Goal: Contribute content: Contribute content

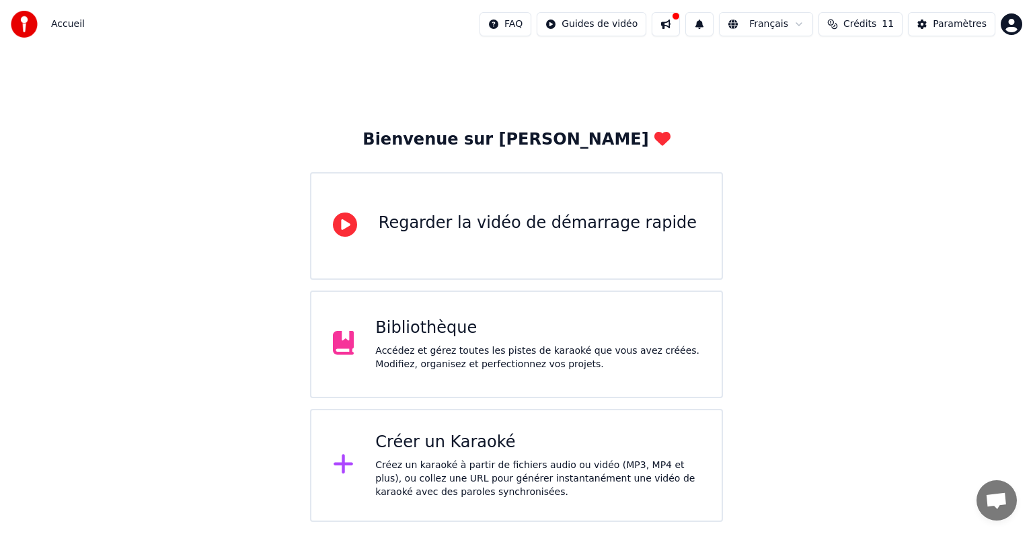
click at [462, 339] on div "Bibliothèque Accédez et gérez toutes les pistes de karaoké que vous avez créées…" at bounding box center [537, 345] width 325 height 54
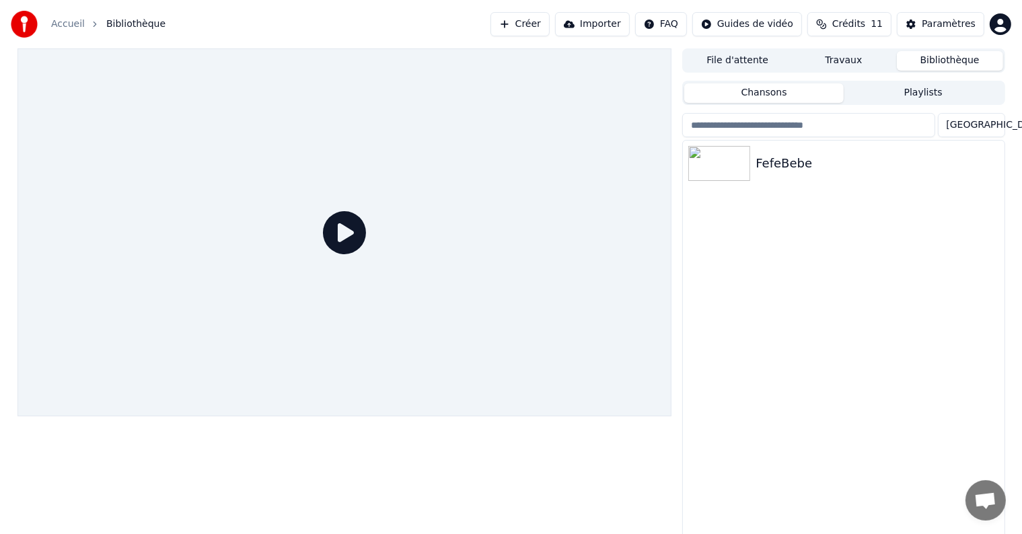
click at [597, 26] on button "Importer" at bounding box center [592, 24] width 75 height 24
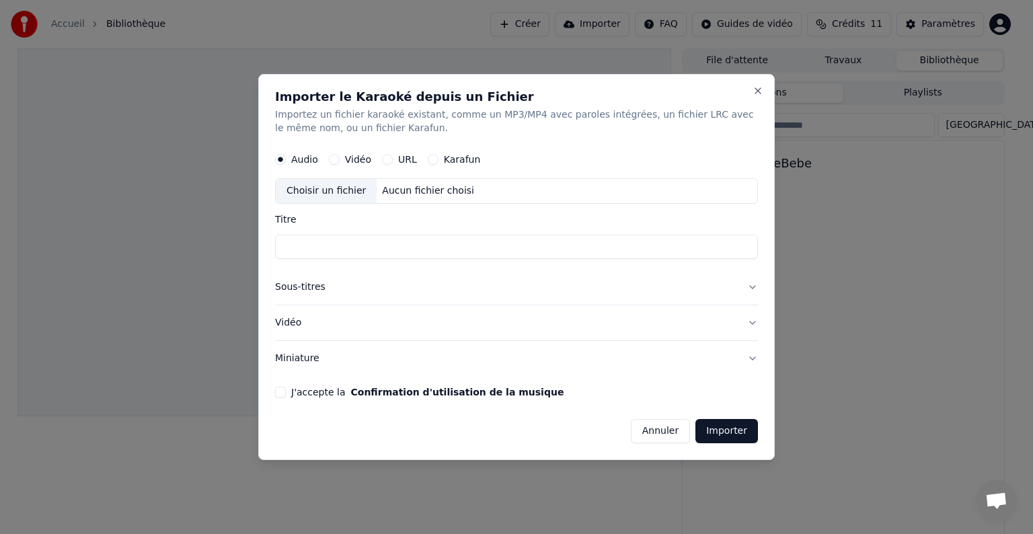
click at [328, 191] on div "Choisir un fichier" at bounding box center [326, 191] width 101 height 24
type input "**********"
click at [742, 437] on button "Importer" at bounding box center [727, 431] width 63 height 24
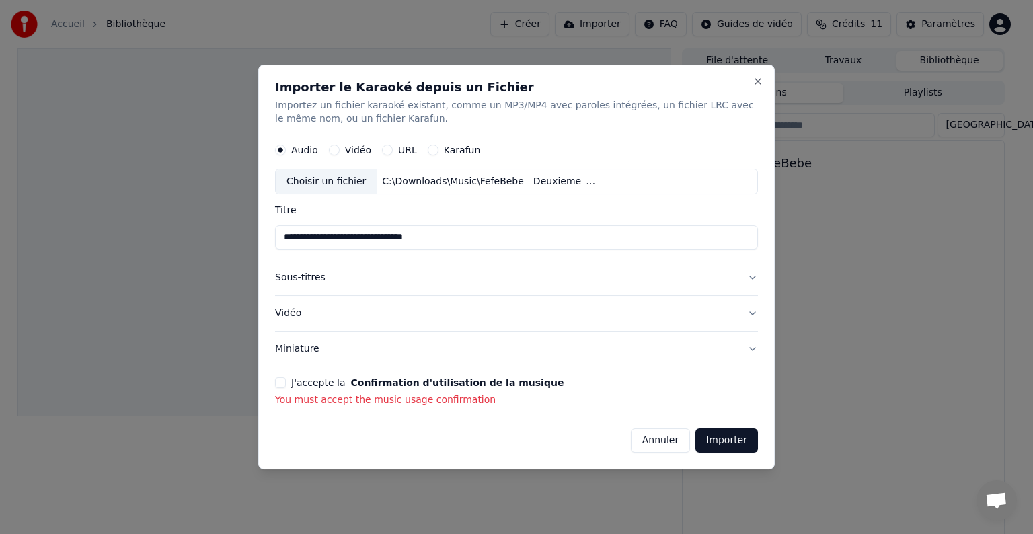
click at [281, 382] on button "J'accepte la Confirmation d'utilisation de la musique" at bounding box center [280, 382] width 11 height 11
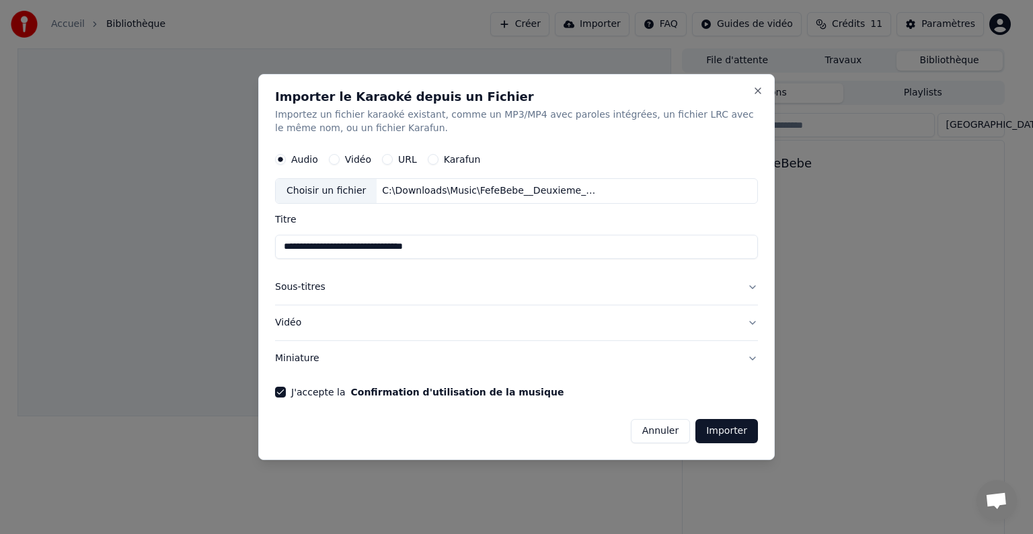
click at [724, 431] on button "Importer" at bounding box center [727, 431] width 63 height 24
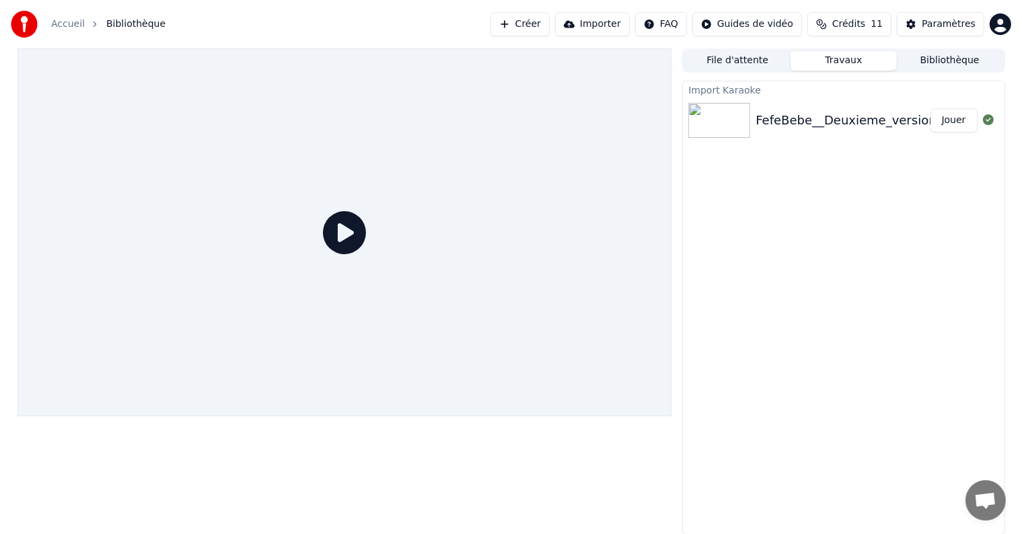
click at [947, 121] on button "Jouer" at bounding box center [954, 120] width 47 height 24
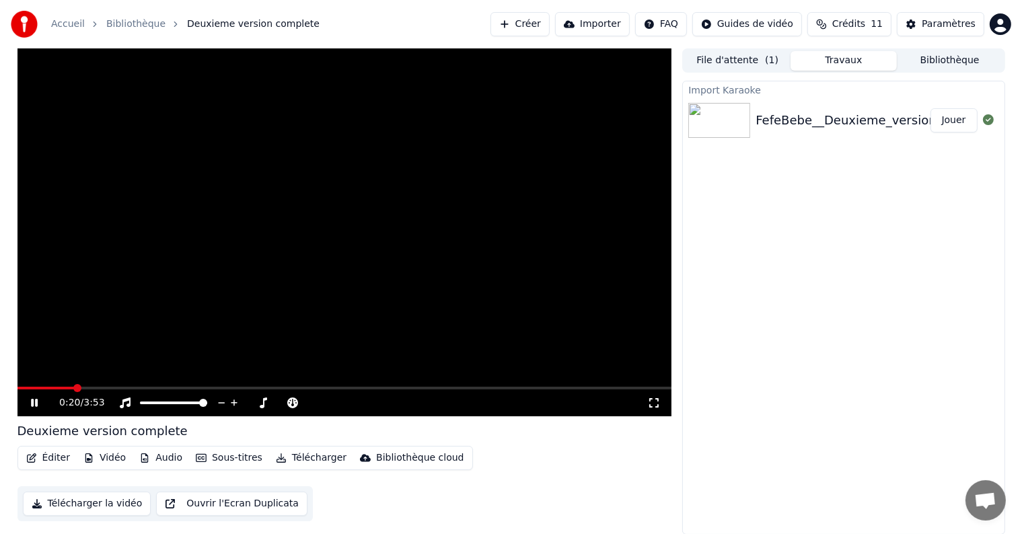
click at [37, 402] on icon at bounding box center [34, 403] width 7 height 8
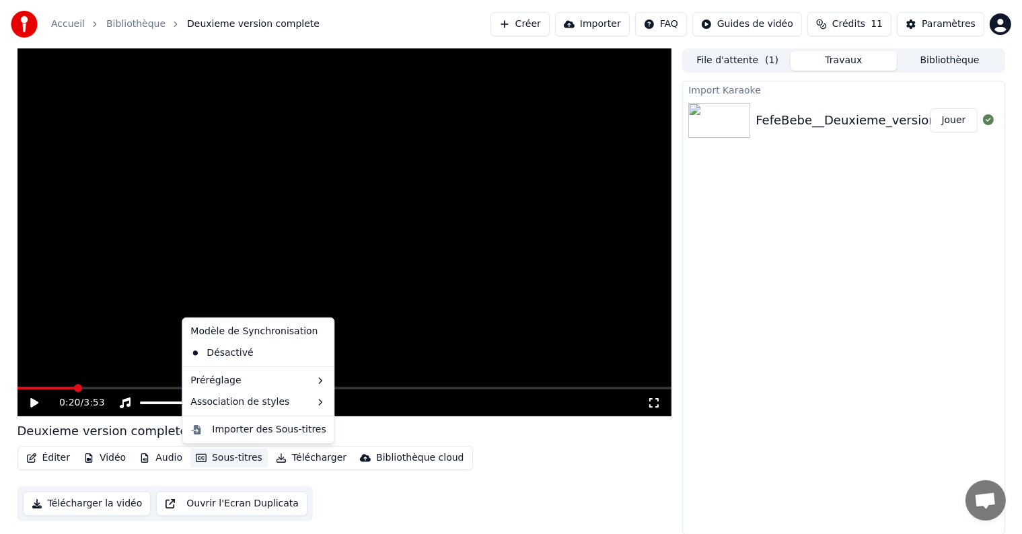
click at [218, 463] on button "Sous-titres" at bounding box center [228, 458] width 77 height 19
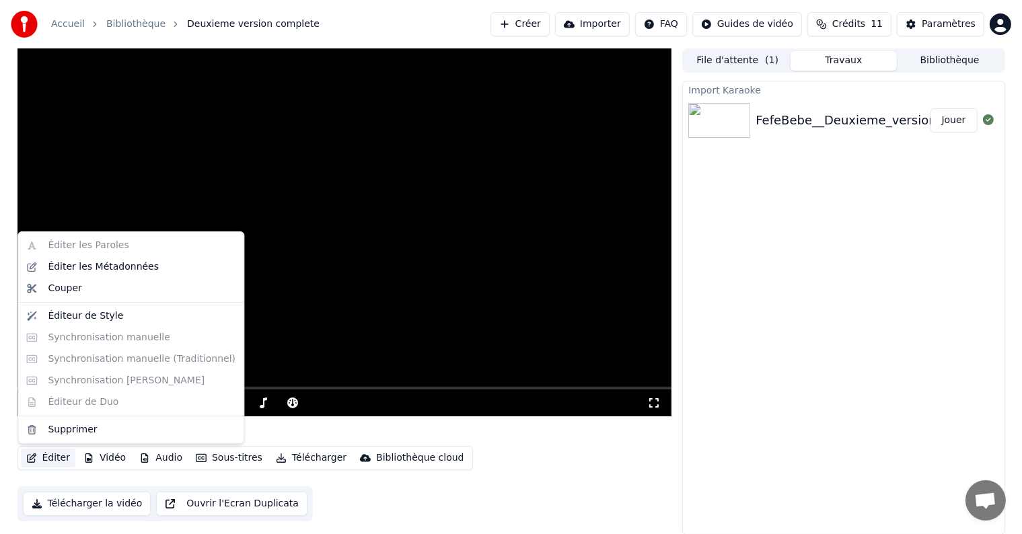
click at [43, 459] on button "Éditer" at bounding box center [48, 458] width 54 height 19
click at [94, 270] on div "Éditer les Métadonnées" at bounding box center [103, 266] width 111 height 13
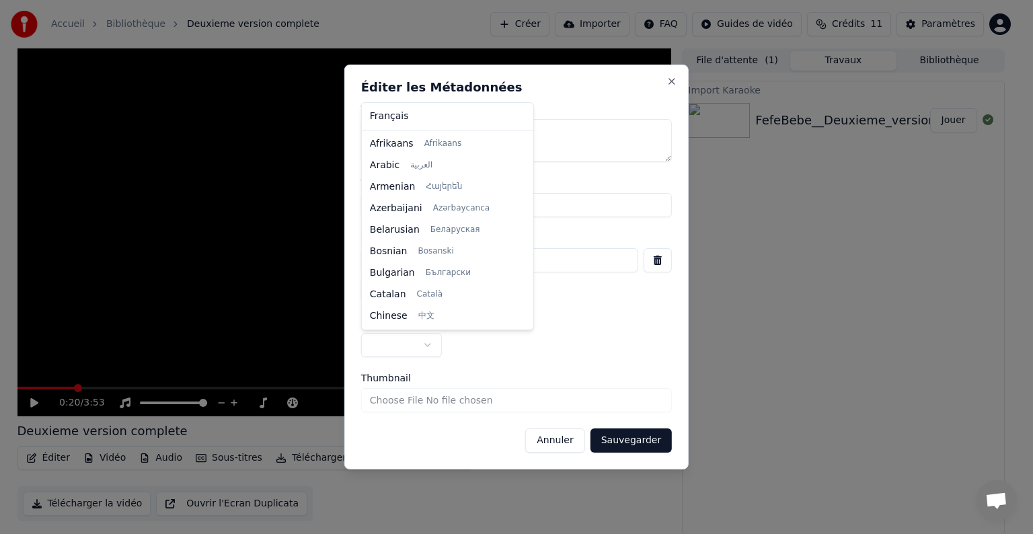
click at [417, 347] on body "**********" at bounding box center [511, 267] width 1022 height 534
select select "**"
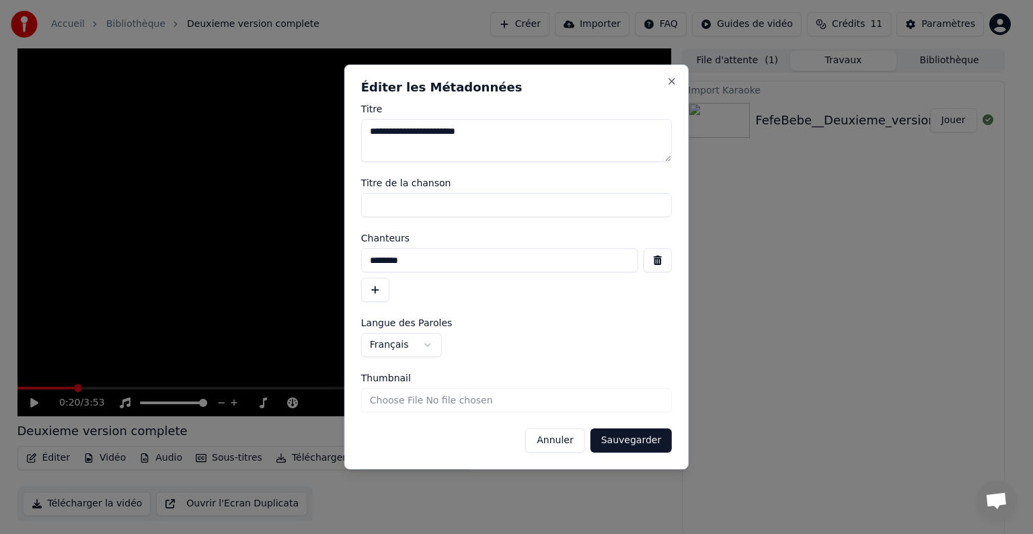
click at [638, 438] on button "Sauvegarder" at bounding box center [631, 441] width 81 height 24
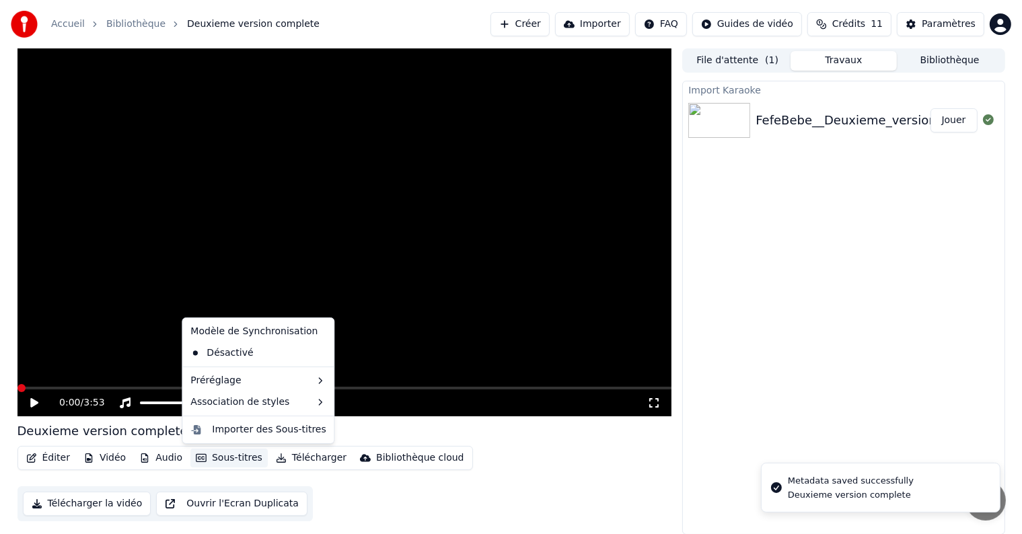
click at [214, 458] on button "Sous-titres" at bounding box center [228, 458] width 77 height 19
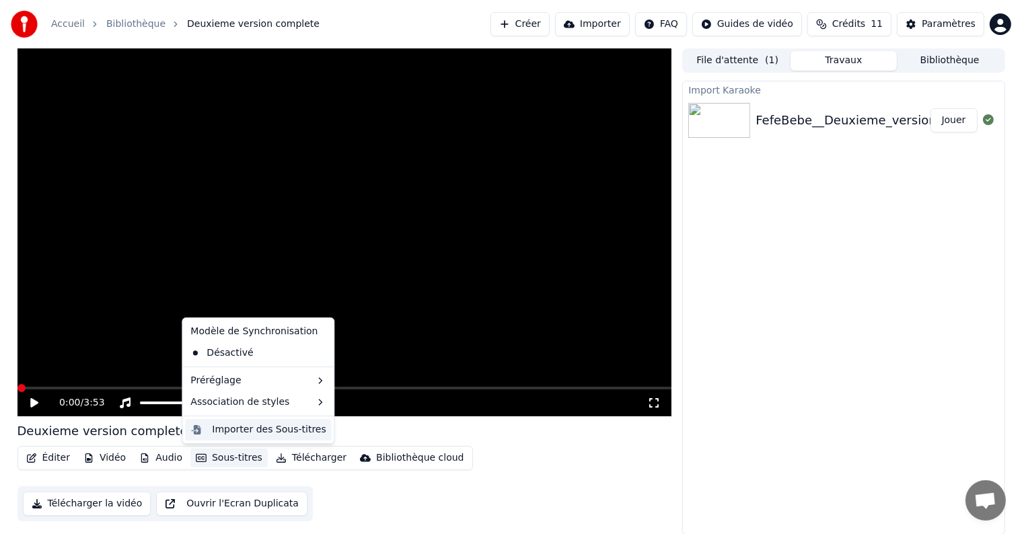
click at [256, 425] on div "Importer des Sous-titres" at bounding box center [269, 429] width 114 height 13
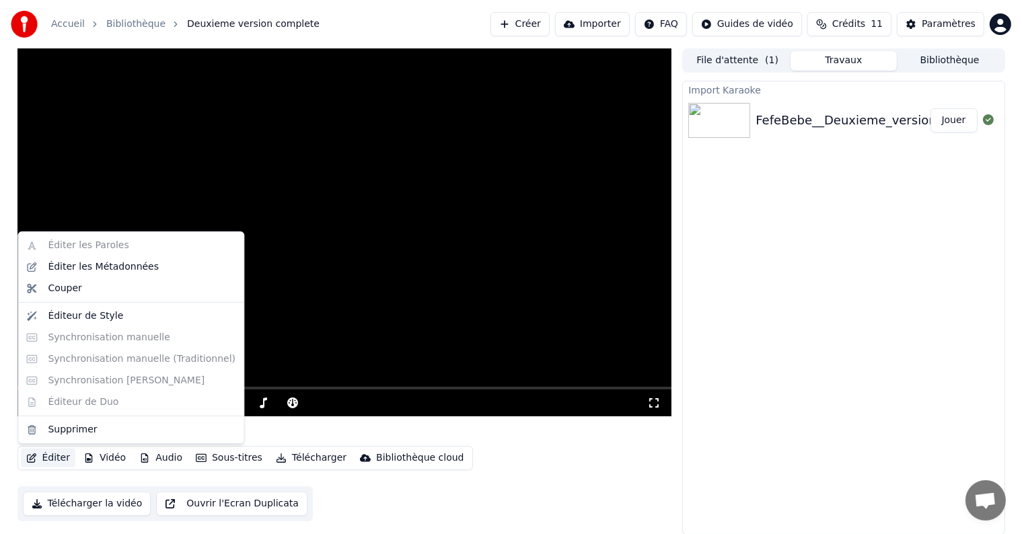
click at [49, 460] on button "Éditer" at bounding box center [48, 458] width 54 height 19
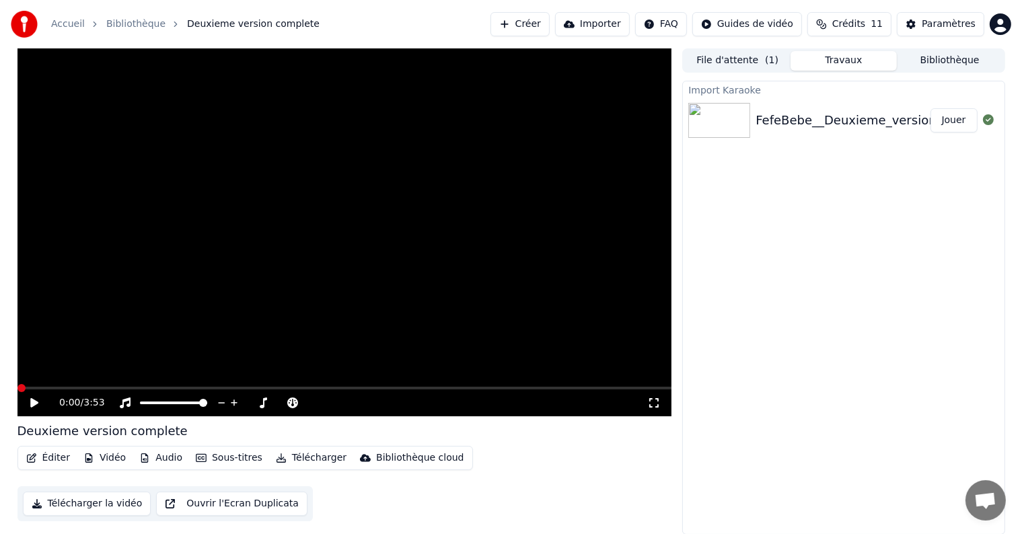
click at [360, 498] on div "Éditer Vidéo Audio Sous-titres Télécharger Bibliothèque cloud Télécharger la vi…" at bounding box center [344, 483] width 655 height 75
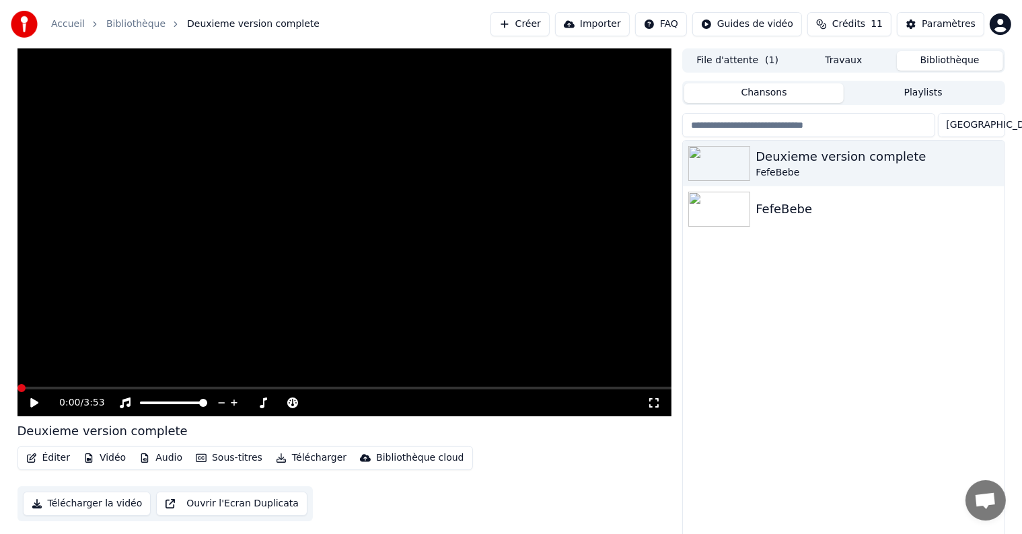
click at [922, 54] on button "Bibliothèque" at bounding box center [950, 61] width 106 height 20
click at [986, 163] on icon "button" at bounding box center [992, 162] width 13 height 11
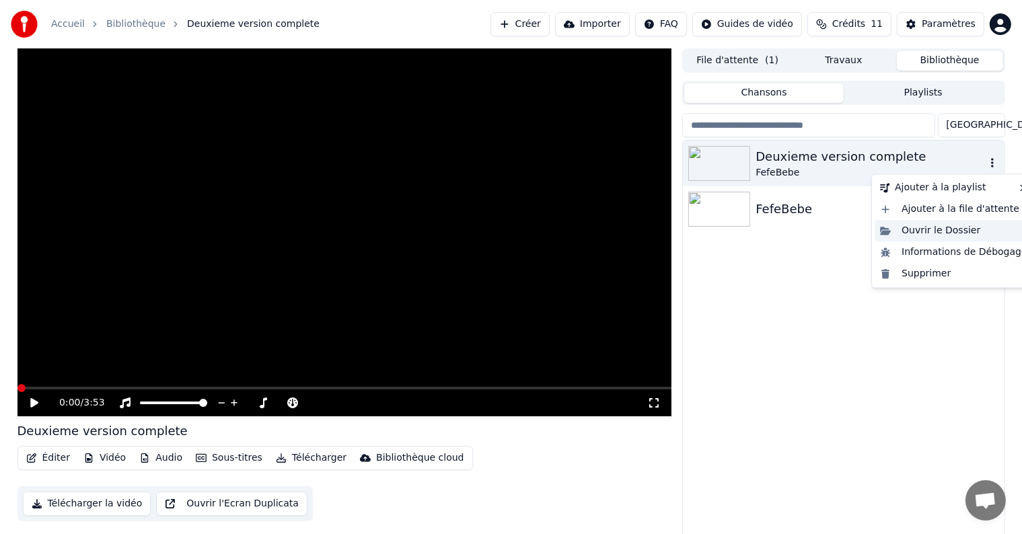
click at [979, 228] on div "Ouvrir le Dossier" at bounding box center [954, 231] width 158 height 22
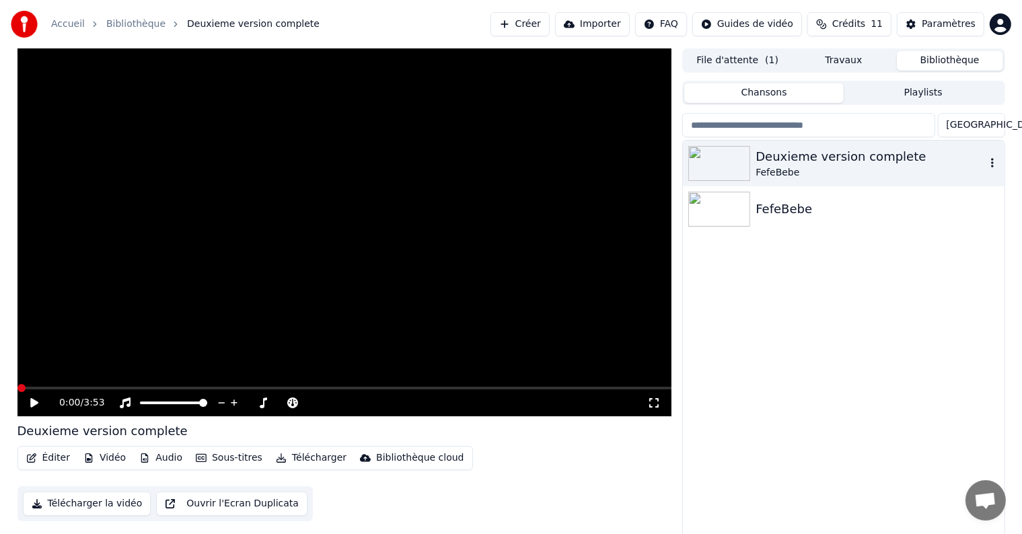
click at [992, 161] on icon "button" at bounding box center [992, 162] width 13 height 11
click at [906, 323] on div "Deuxieme version complete FefeBebe FefeBebe" at bounding box center [843, 341] width 321 height 400
click at [33, 404] on icon at bounding box center [34, 402] width 8 height 9
click at [168, 405] on div at bounding box center [186, 402] width 108 height 13
click at [167, 402] on span at bounding box center [153, 403] width 27 height 3
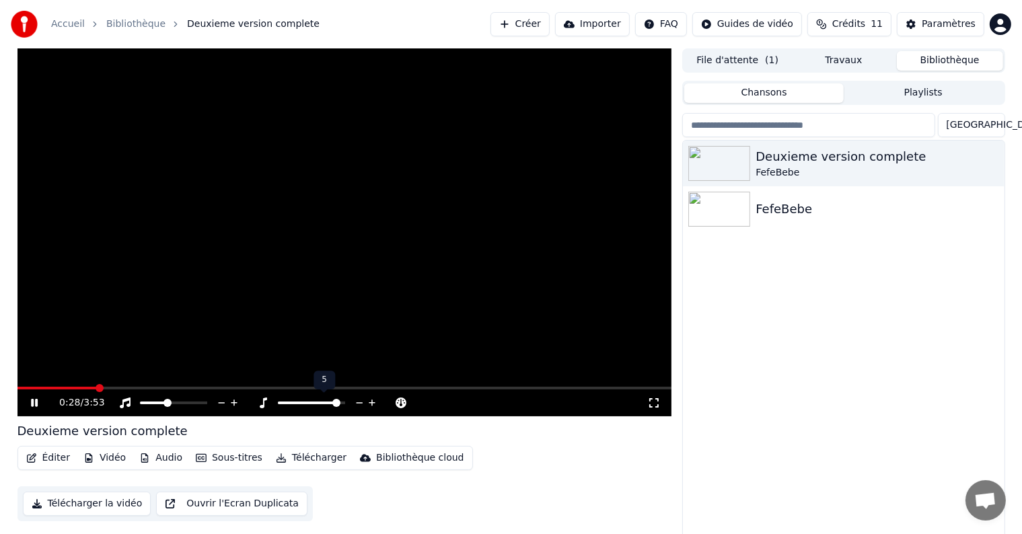
click at [342, 404] on span at bounding box center [311, 403] width 67 height 3
click at [285, 402] on span at bounding box center [309, 403] width 62 height 3
click at [307, 397] on div at bounding box center [324, 402] width 108 height 13
click at [313, 400] on div at bounding box center [324, 402] width 108 height 13
click at [313, 404] on span at bounding box center [311, 403] width 67 height 3
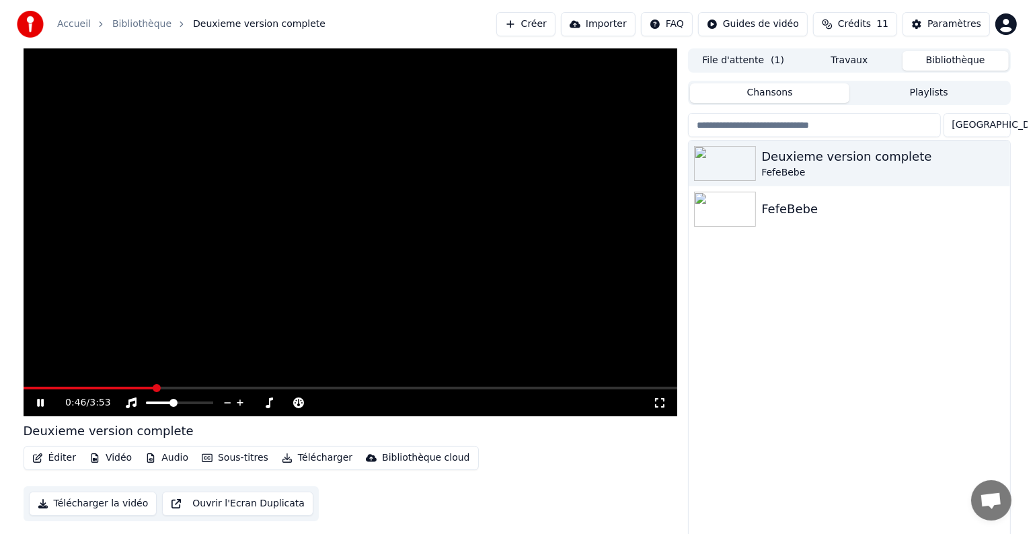
scroll to position [6, 0]
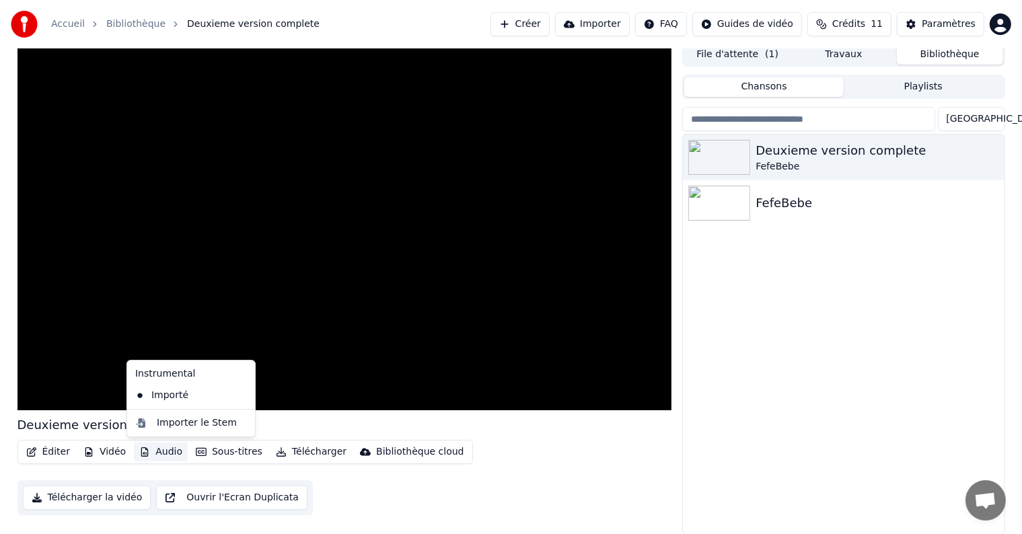
click at [159, 452] on button "Audio" at bounding box center [161, 452] width 54 height 19
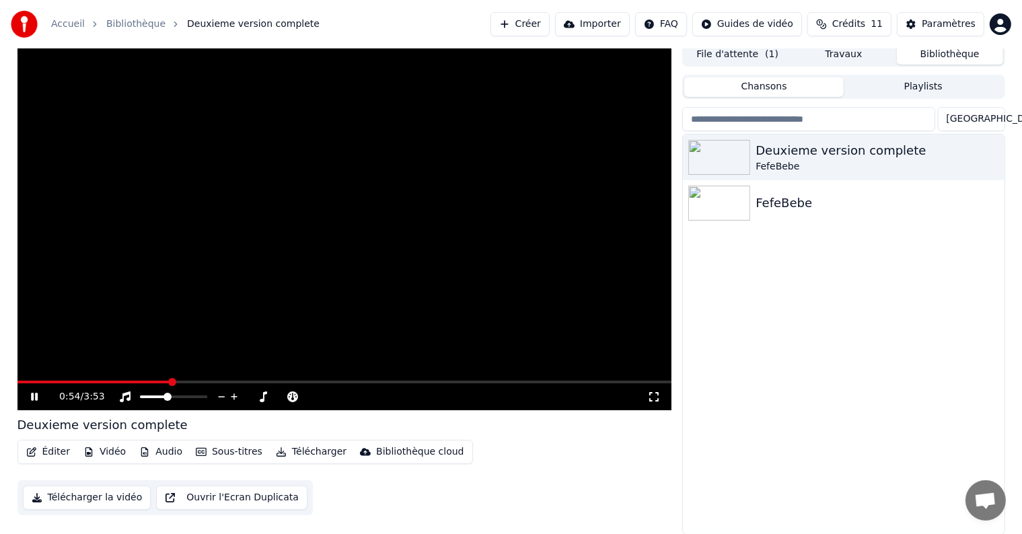
click at [27, 398] on div "0:54 / 3:53" at bounding box center [345, 396] width 644 height 13
click at [32, 397] on icon at bounding box center [34, 397] width 7 height 8
click at [606, 28] on button "Importer" at bounding box center [592, 24] width 75 height 24
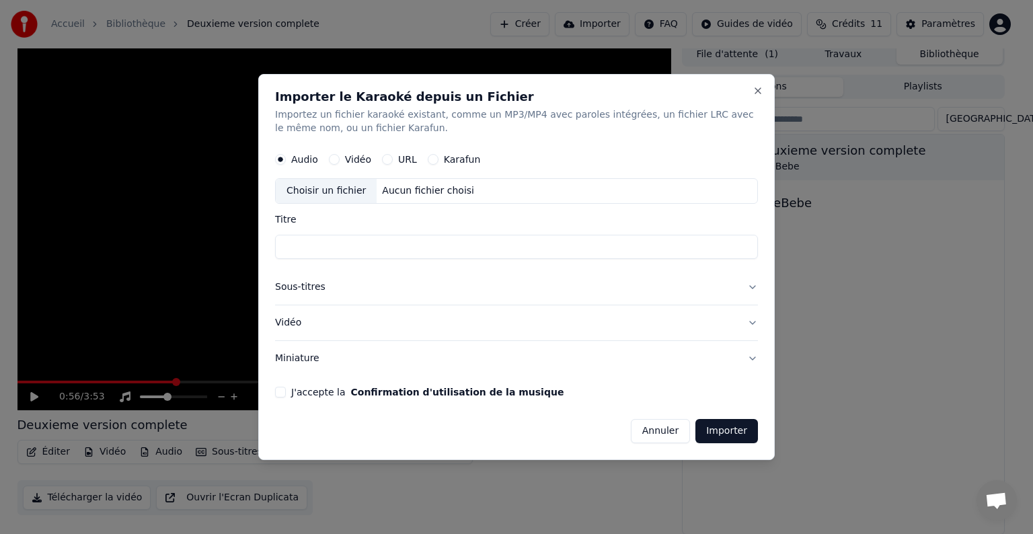
click at [750, 287] on button "Sous-titres" at bounding box center [516, 287] width 483 height 35
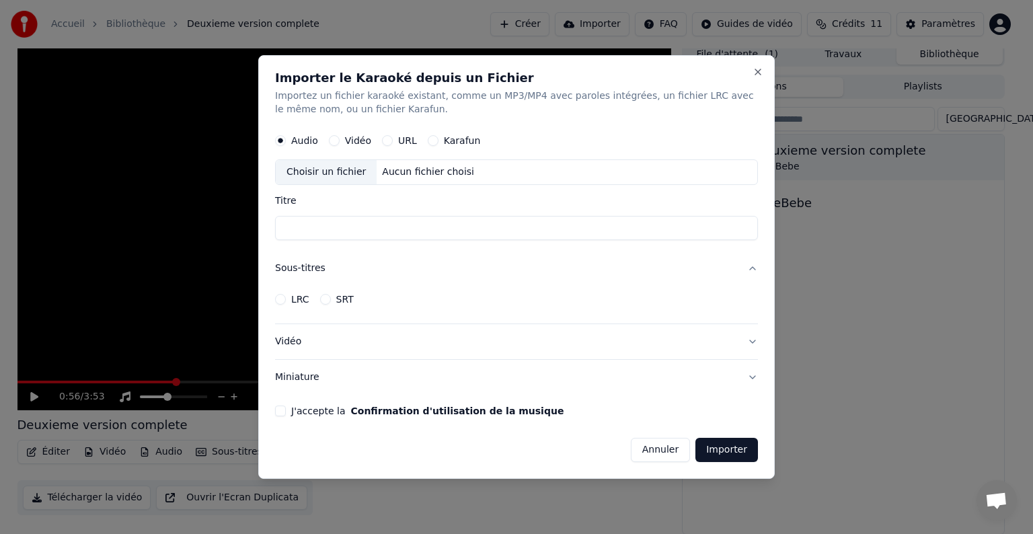
click at [325, 172] on div "Choisir un fichier" at bounding box center [326, 172] width 101 height 24
type input "**********"
click at [286, 270] on button "Sous-titres" at bounding box center [516, 268] width 483 height 35
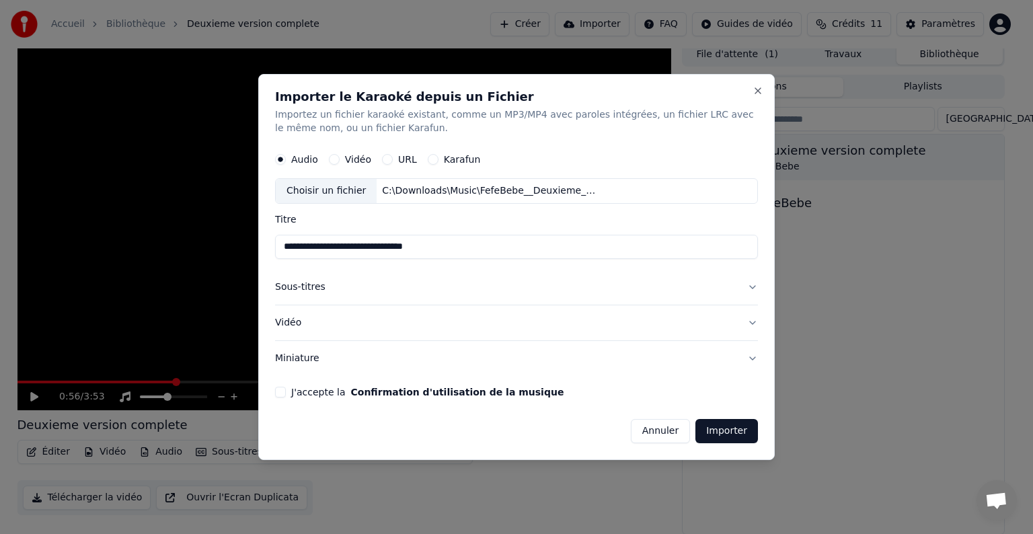
click at [655, 429] on button "Annuler" at bounding box center [660, 431] width 59 height 24
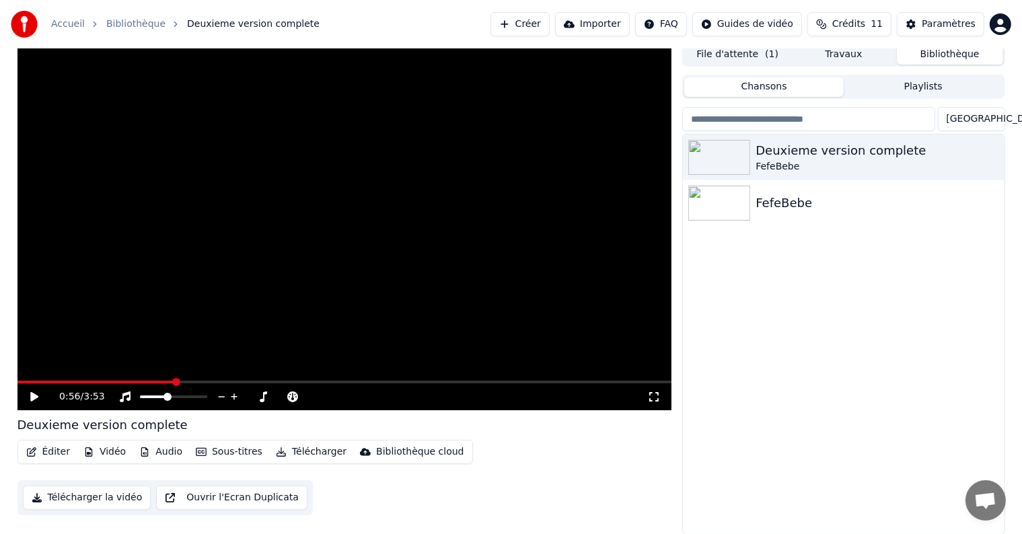
click at [550, 25] on button "Créer" at bounding box center [519, 24] width 59 height 24
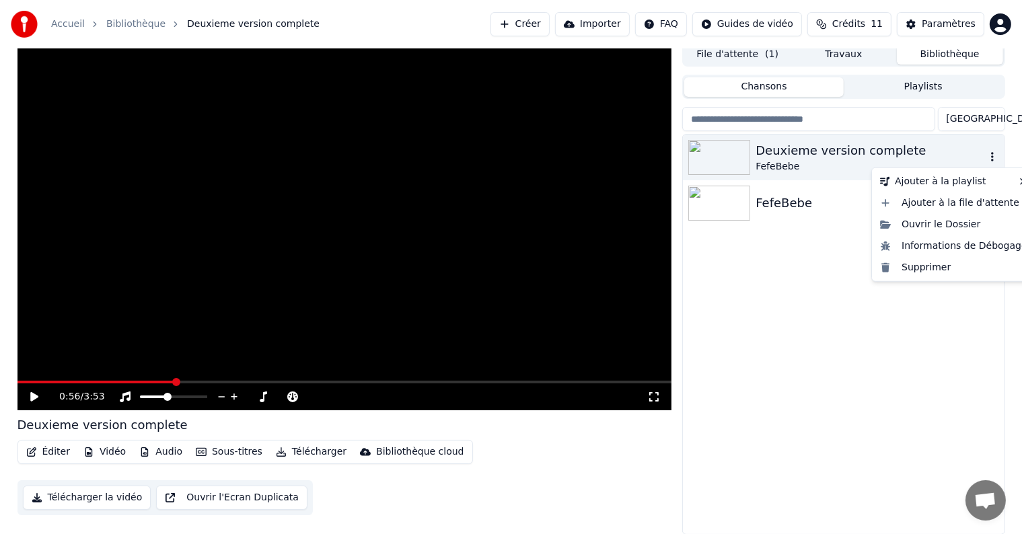
click at [996, 157] on icon "button" at bounding box center [992, 156] width 13 height 11
click at [955, 265] on div "Supprimer" at bounding box center [954, 268] width 158 height 22
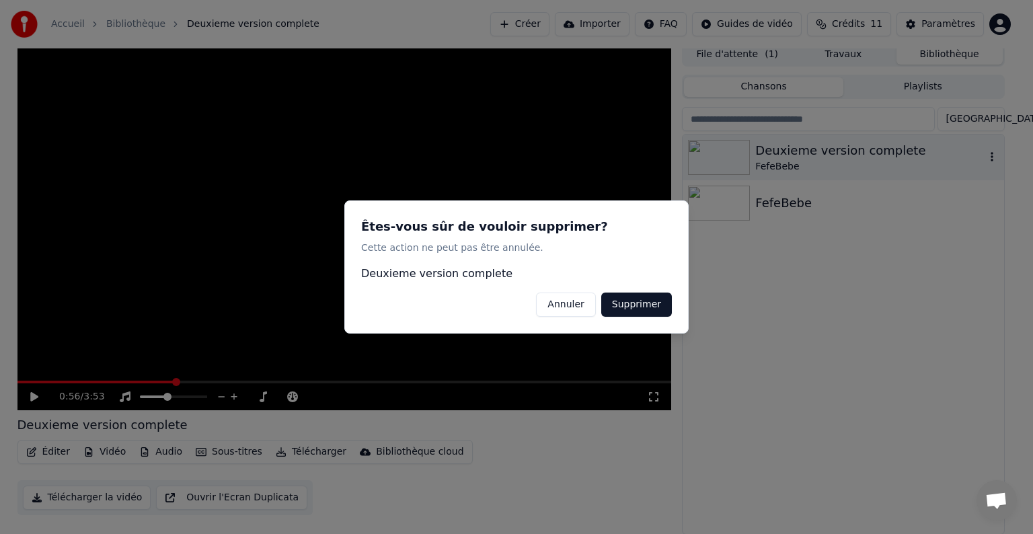
click at [655, 306] on button "Supprimer" at bounding box center [637, 305] width 71 height 24
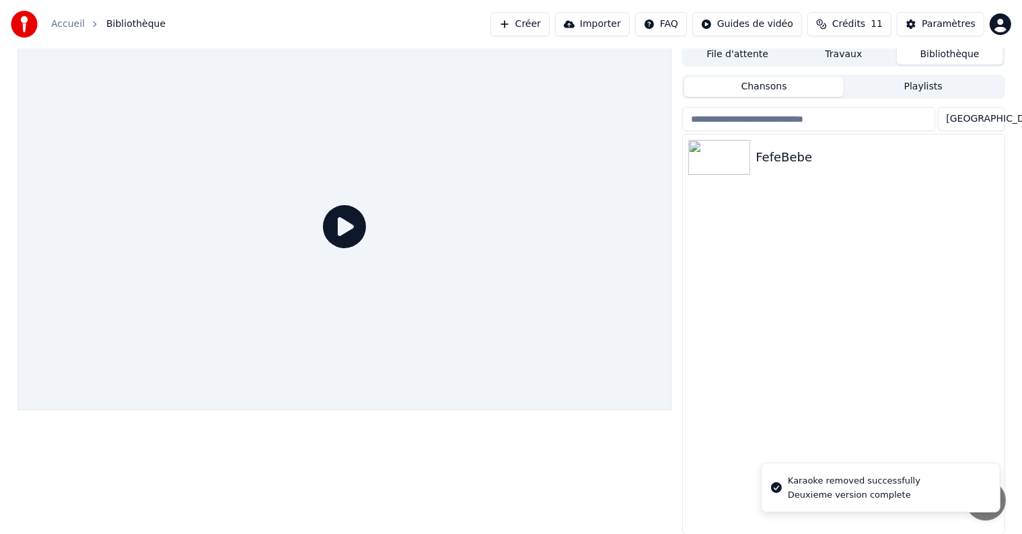
click at [547, 24] on button "Créer" at bounding box center [519, 24] width 59 height 24
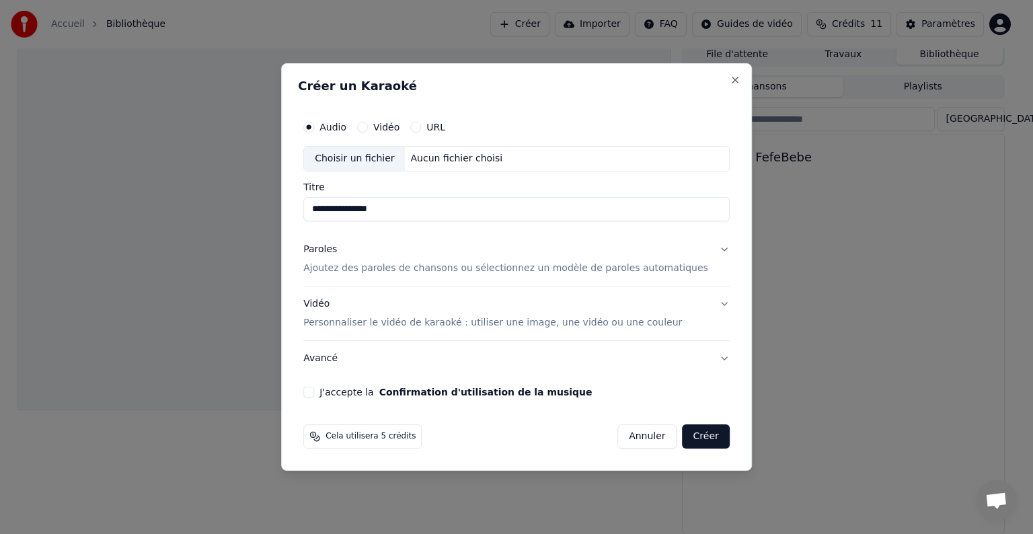
type input "**********"
click at [528, 267] on p "Ajoutez des paroles de chansons ou sélectionnez un modèle de paroles automatiqu…" at bounding box center [505, 268] width 405 height 13
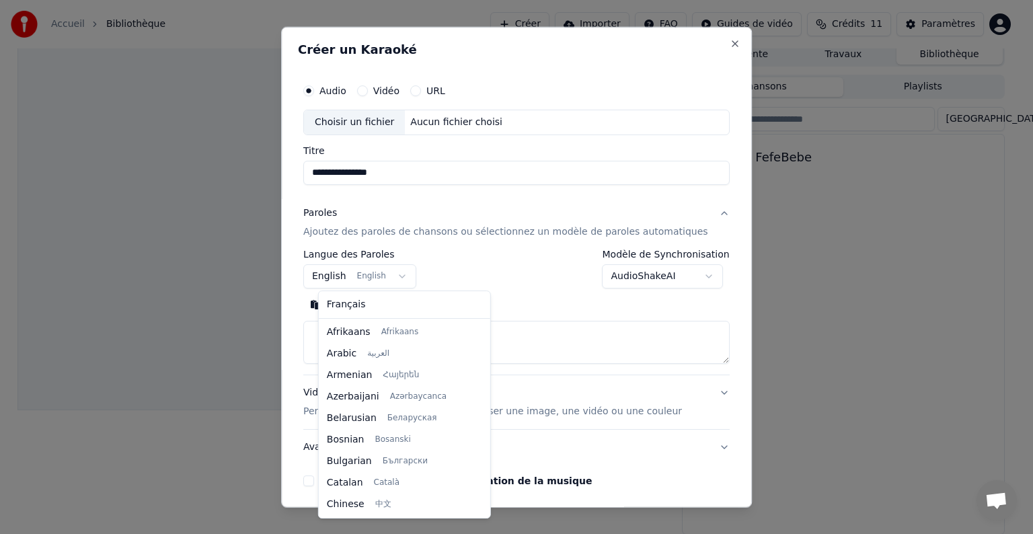
scroll to position [108, 0]
click at [332, 279] on body "**********" at bounding box center [511, 261] width 1022 height 534
select select "**"
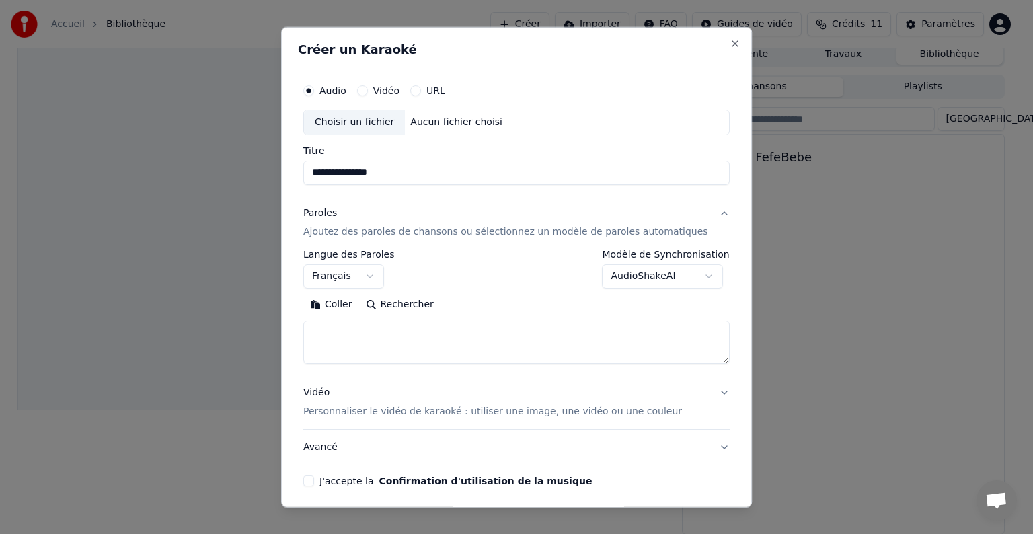
click at [361, 336] on textarea at bounding box center [516, 342] width 427 height 43
paste textarea "**********"
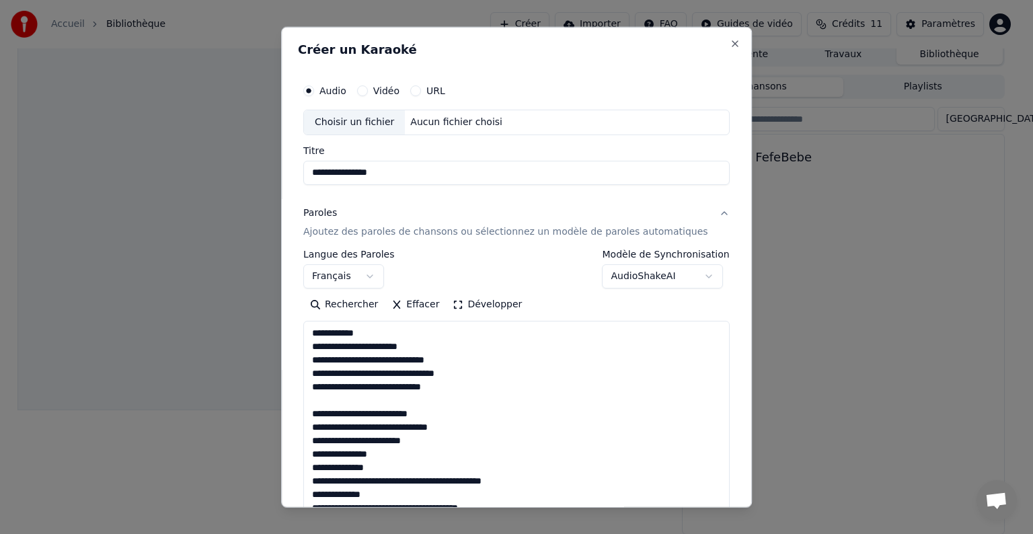
scroll to position [528, 0]
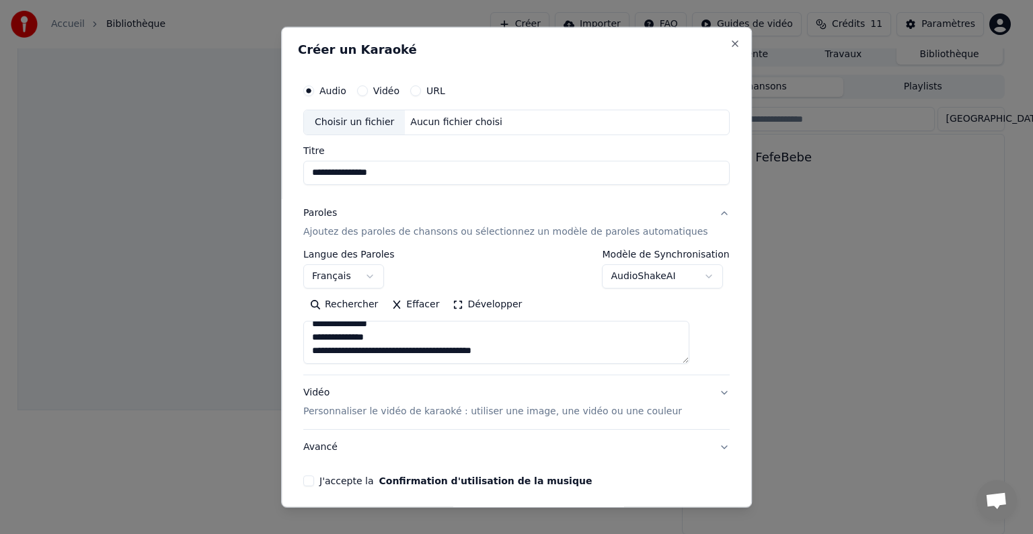
paste textarea "**********"
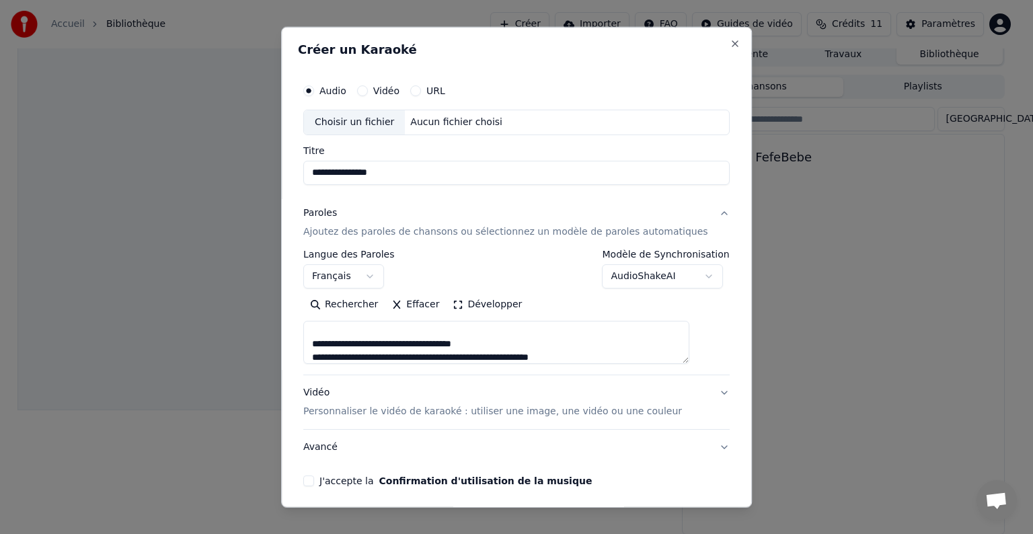
scroll to position [1132, 0]
click at [522, 344] on textarea at bounding box center [496, 342] width 386 height 43
paste textarea "**********"
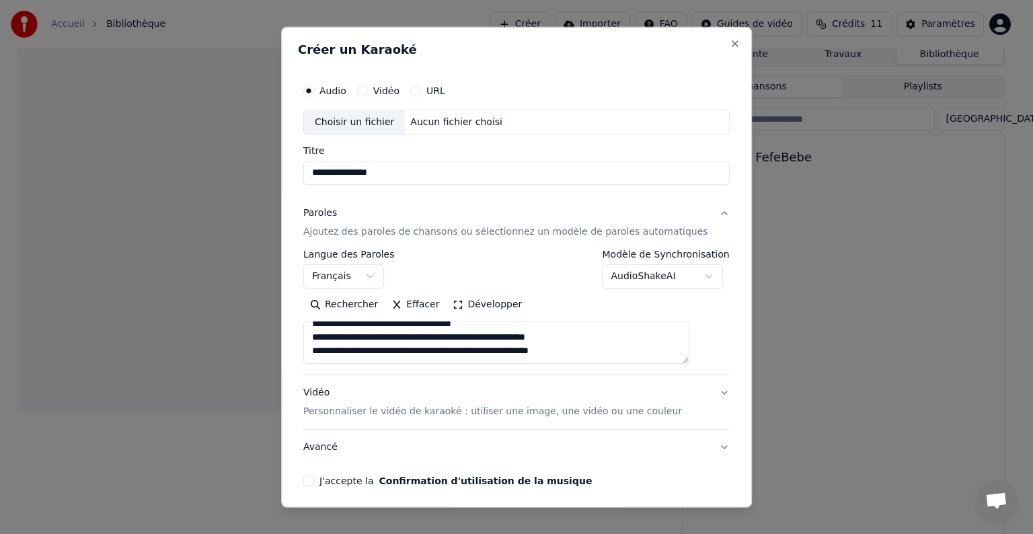
scroll to position [1152, 0]
drag, startPoint x: 495, startPoint y: 342, endPoint x: 328, endPoint y: 340, distance: 166.9
click at [328, 340] on textarea at bounding box center [496, 342] width 386 height 43
paste textarea "**********"
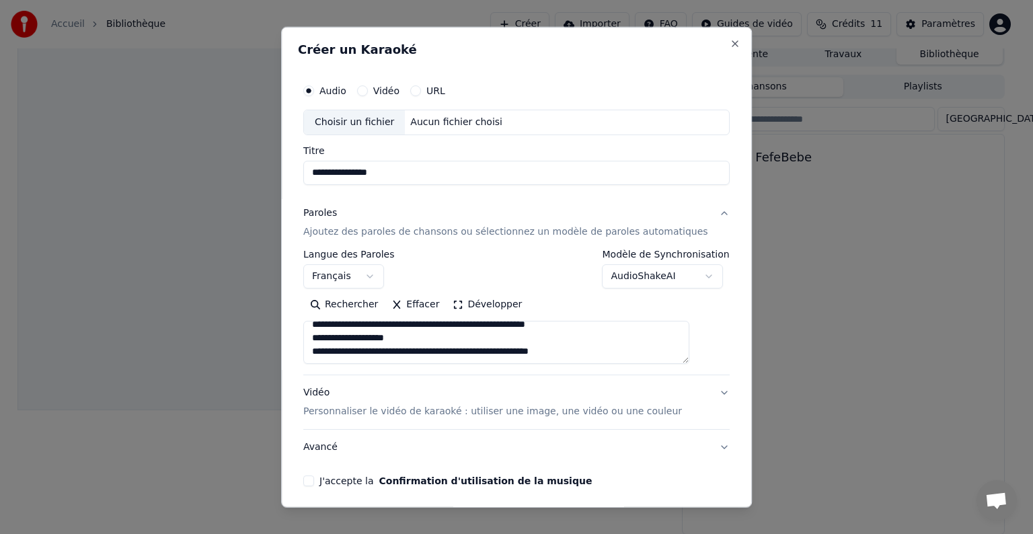
scroll to position [1159, 0]
click at [438, 332] on textarea at bounding box center [496, 342] width 386 height 43
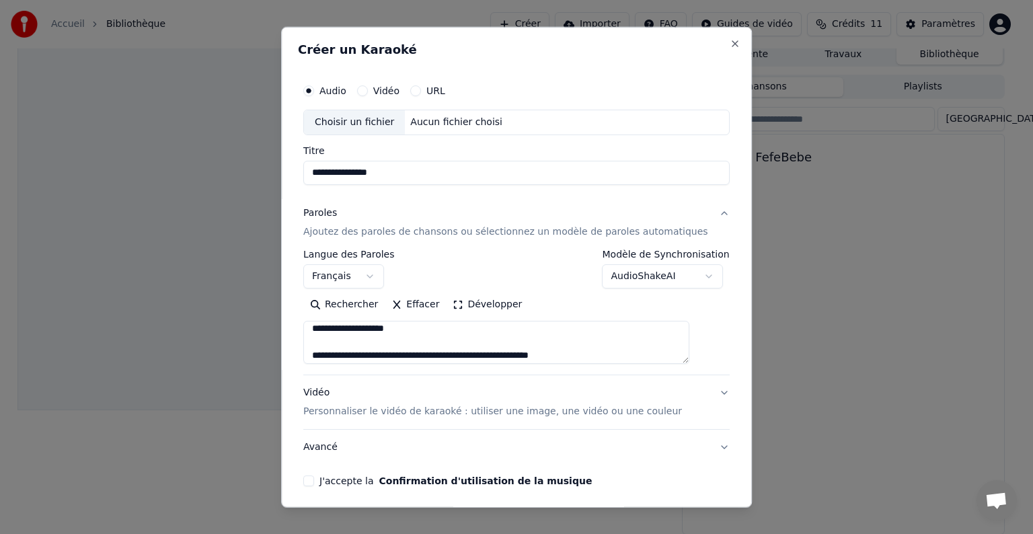
scroll to position [1148, 0]
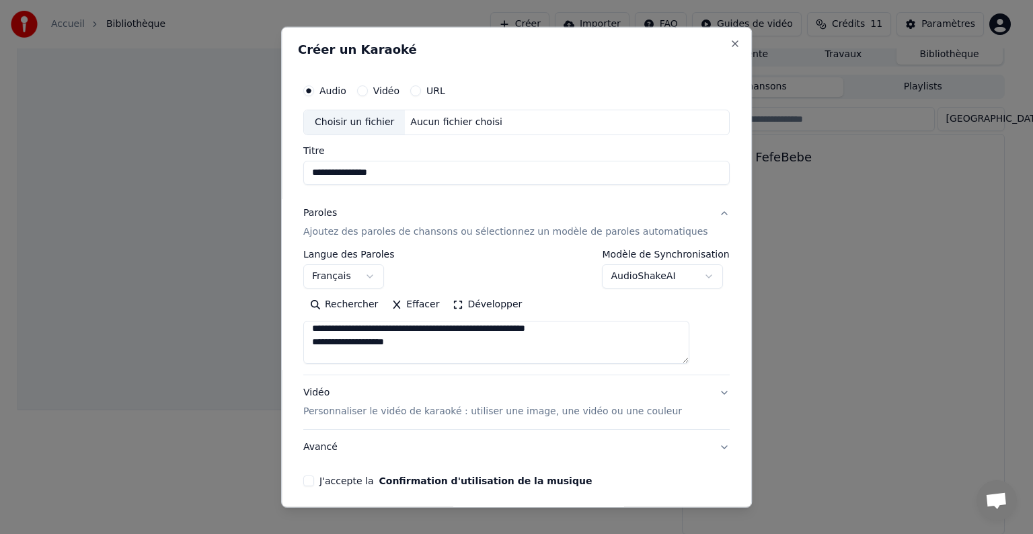
paste textarea "**********"
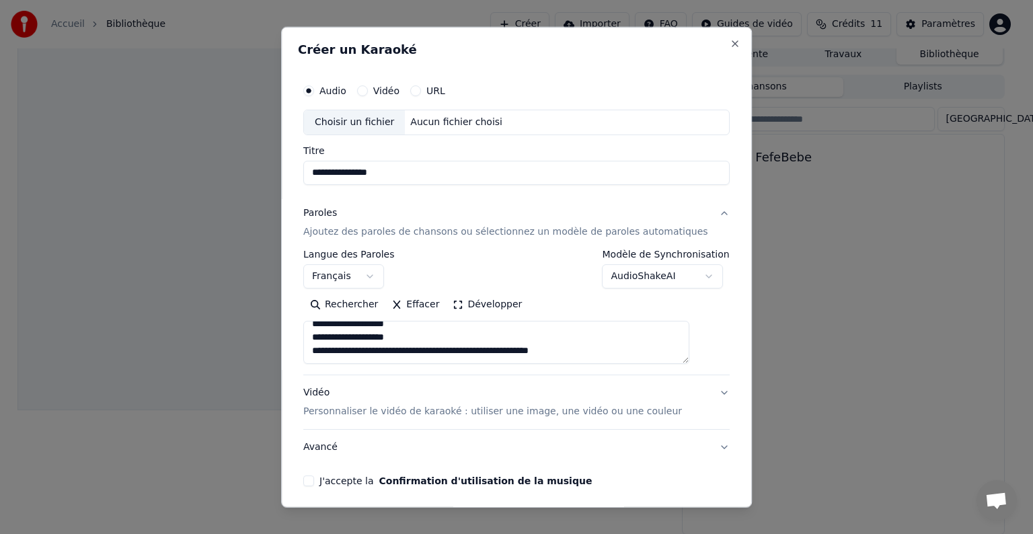
scroll to position [1175, 0]
paste textarea "**********"
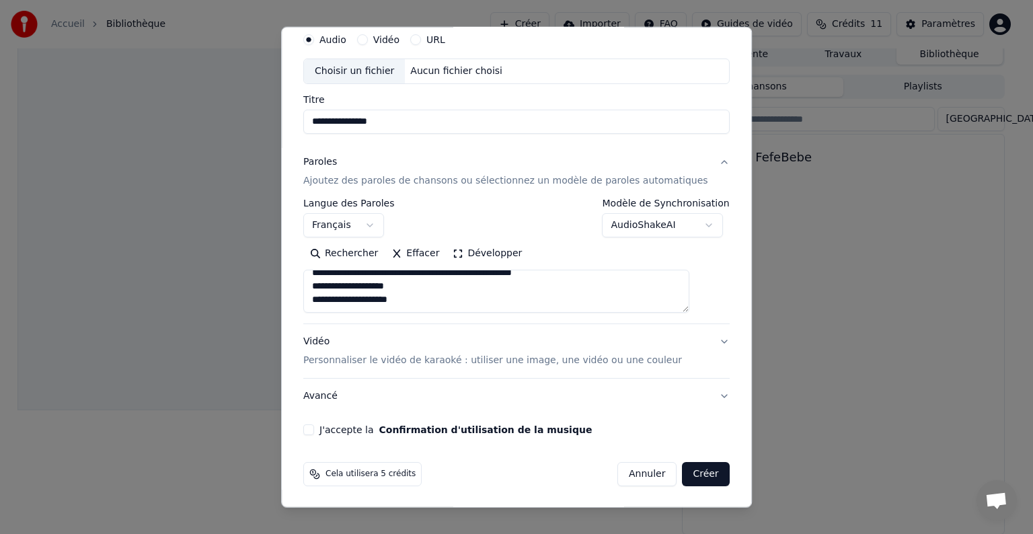
type textarea "**********"
click at [314, 431] on button "J'accepte la Confirmation d'utilisation de la musique" at bounding box center [308, 430] width 11 height 11
click at [337, 398] on button "Avancé" at bounding box center [516, 396] width 427 height 35
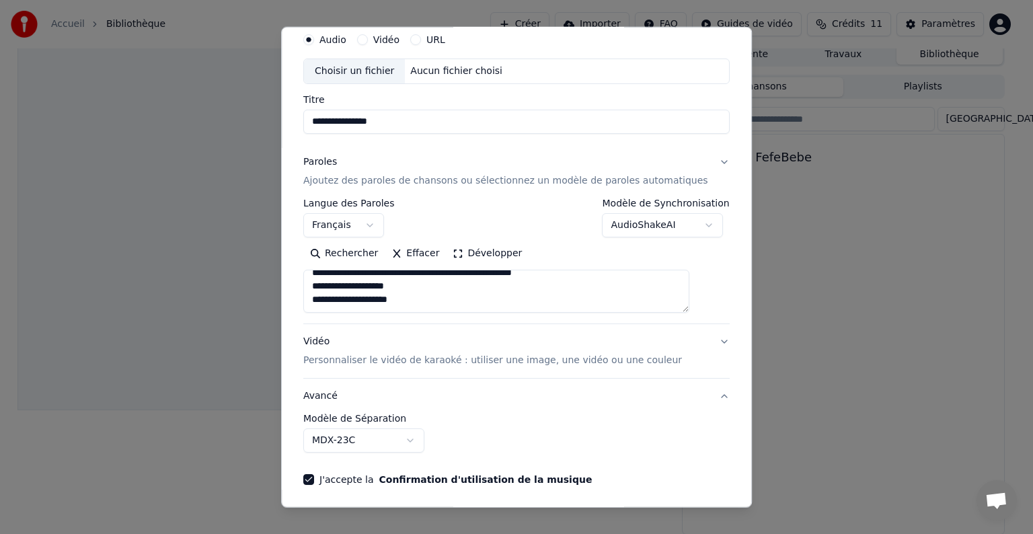
scroll to position [0, 0]
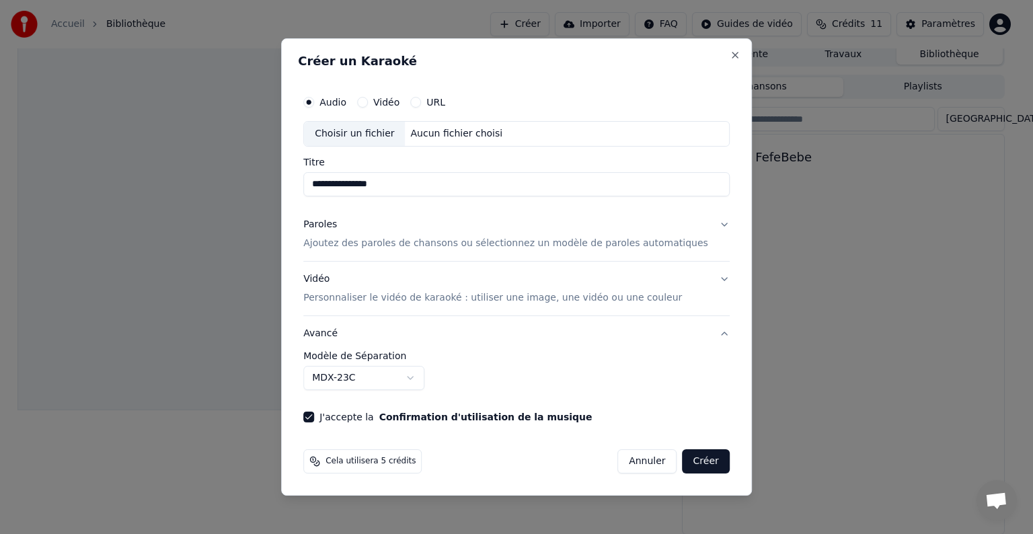
click at [371, 138] on div "Choisir un fichier" at bounding box center [354, 134] width 101 height 24
type input "**********"
click at [685, 454] on button "Créer" at bounding box center [706, 461] width 47 height 24
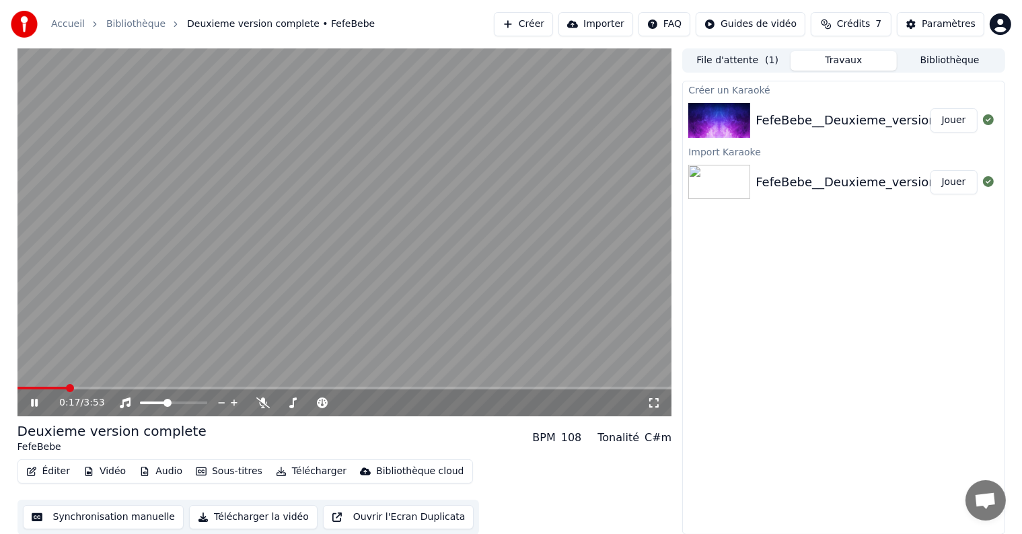
click at [655, 404] on icon at bounding box center [653, 403] width 13 height 11
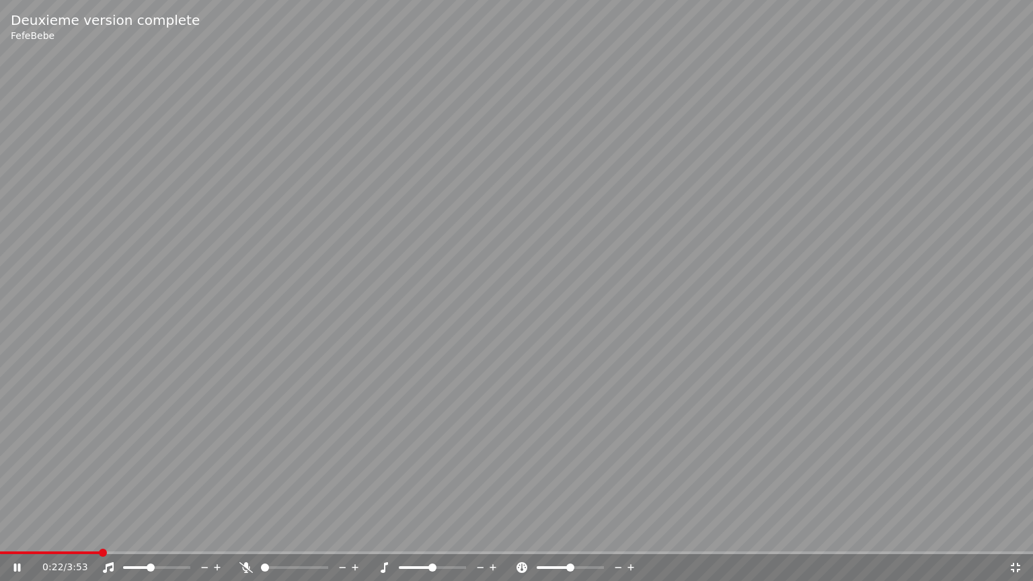
click at [3, 534] on video at bounding box center [516, 290] width 1033 height 581
click at [3, 534] on span at bounding box center [2, 553] width 5 height 3
click at [295, 534] on span at bounding box center [294, 568] width 67 height 3
click at [5, 534] on span at bounding box center [9, 553] width 8 height 8
click at [16, 534] on icon at bounding box center [17, 567] width 8 height 9
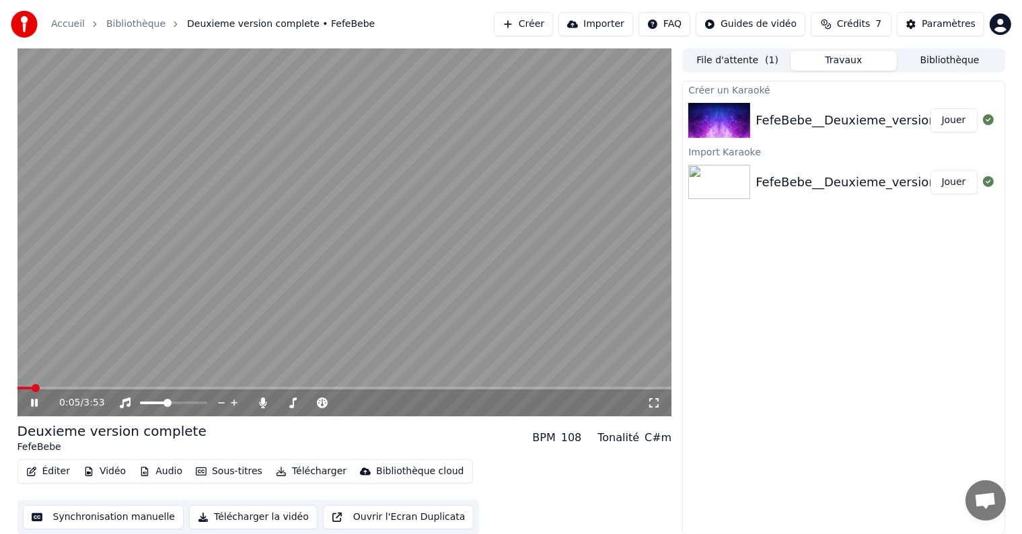
click at [29, 403] on icon at bounding box center [44, 403] width 32 height 11
click at [64, 433] on div "Deuxieme version complete" at bounding box center [111, 431] width 189 height 19
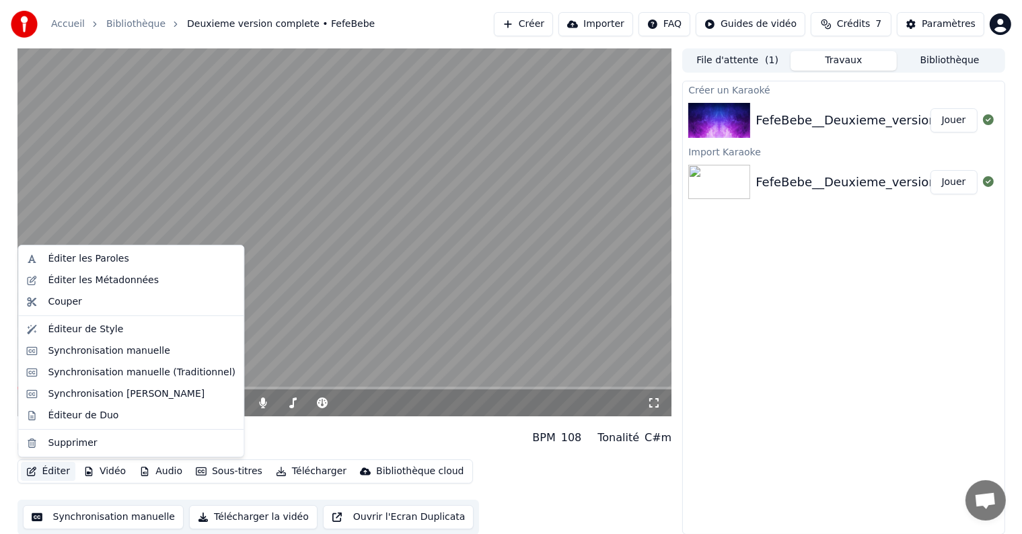
click at [59, 467] on button "Éditer" at bounding box center [48, 471] width 54 height 19
click at [99, 278] on div "Éditer les Métadonnées" at bounding box center [103, 280] width 111 height 13
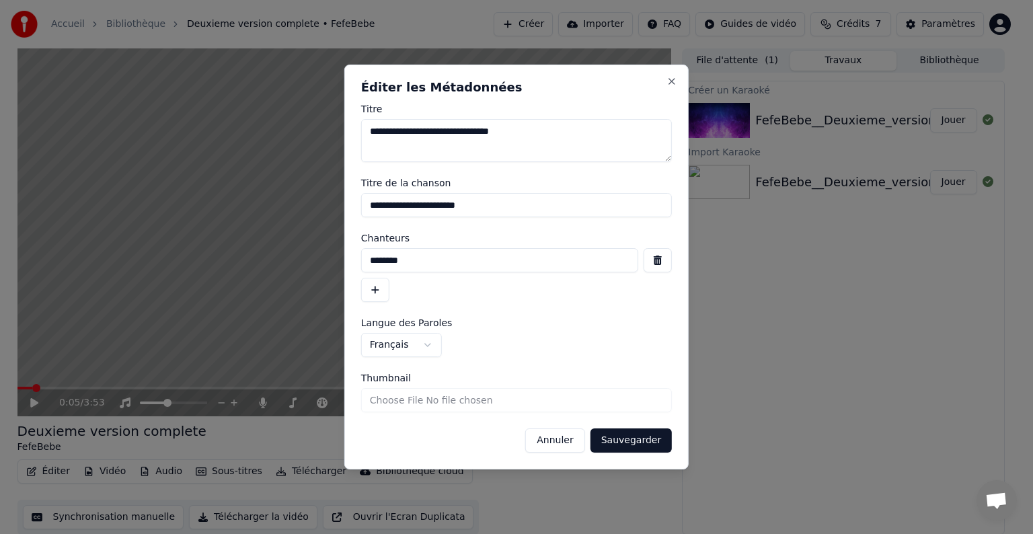
click at [450, 131] on textarea "**********" at bounding box center [516, 140] width 311 height 43
type textarea "**********"
click at [427, 205] on input "**********" at bounding box center [516, 205] width 311 height 24
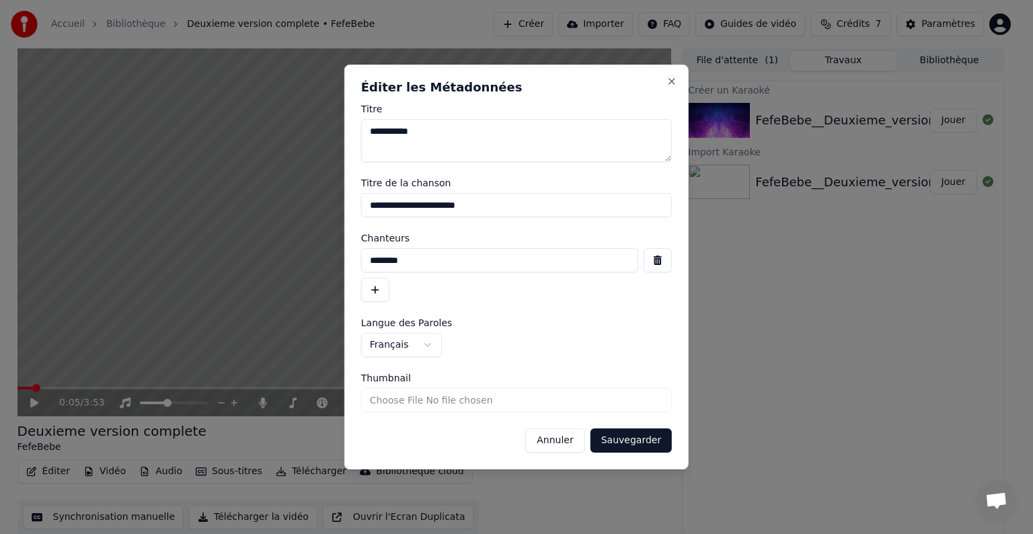
click at [427, 205] on input "**********" at bounding box center [516, 205] width 311 height 24
type input "**********"
click at [404, 207] on input "**********" at bounding box center [516, 205] width 311 height 24
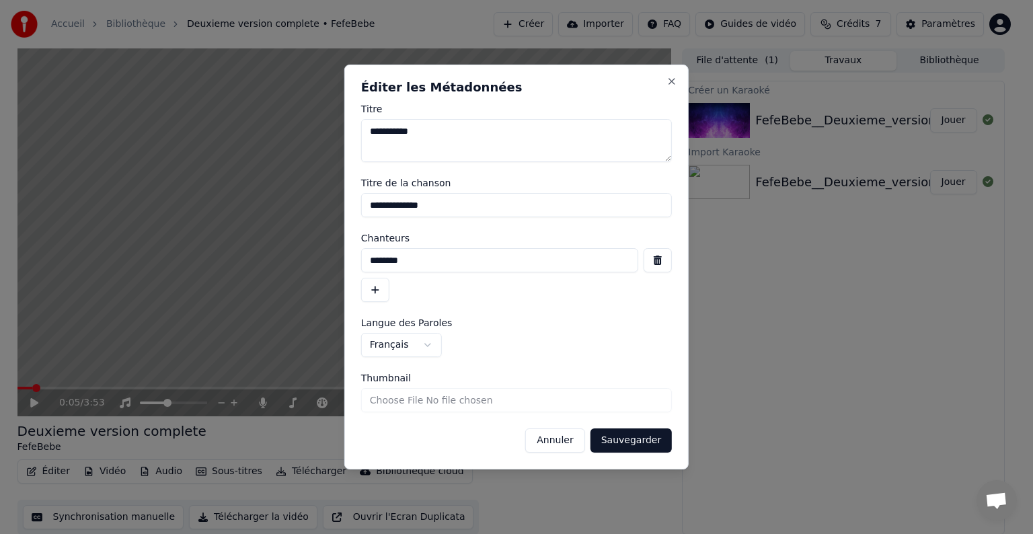
click at [404, 207] on input "**********" at bounding box center [516, 205] width 311 height 24
click at [381, 258] on input "********" at bounding box center [499, 260] width 277 height 24
type input "**********"
click at [633, 439] on button "Sauvegarder" at bounding box center [631, 441] width 81 height 24
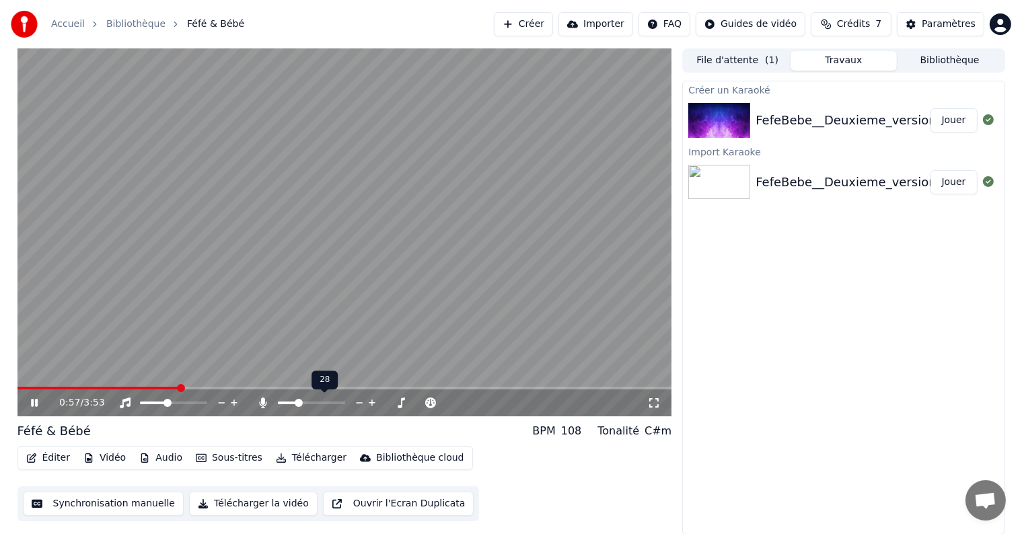
click at [297, 403] on span at bounding box center [287, 403] width 19 height 3
click at [183, 404] on div at bounding box center [186, 402] width 108 height 13
click at [183, 402] on span at bounding box center [173, 403] width 67 height 3
click at [197, 402] on span at bounding box center [173, 403] width 67 height 3
click at [203, 400] on div at bounding box center [186, 402] width 108 height 13
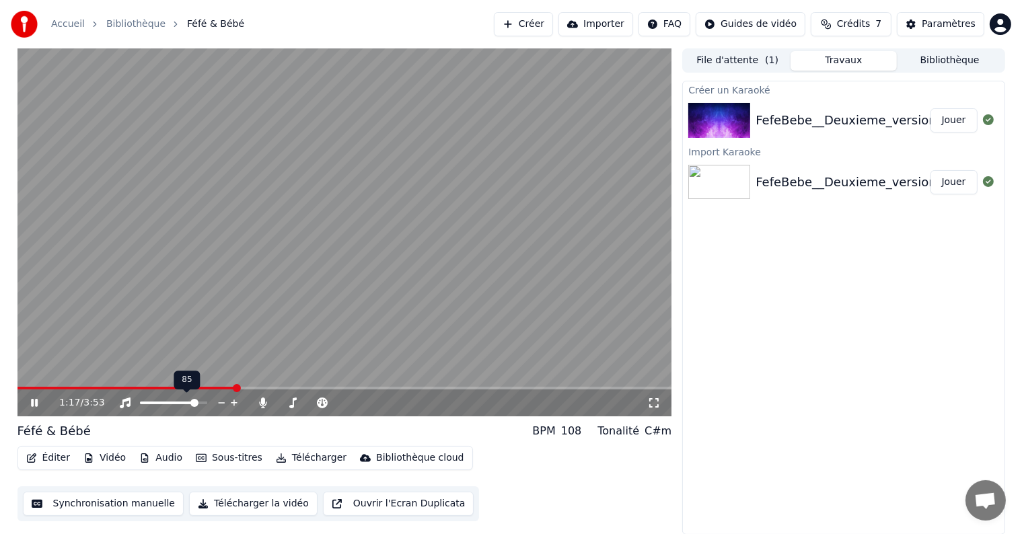
drag, startPoint x: 198, startPoint y: 401, endPoint x: 221, endPoint y: 404, distance: 22.5
click at [221, 404] on div at bounding box center [186, 402] width 108 height 13
click at [207, 406] on span at bounding box center [203, 403] width 8 height 8
click at [306, 402] on span at bounding box center [311, 403] width 67 height 3
click at [597, 33] on button "Importer" at bounding box center [595, 24] width 75 height 24
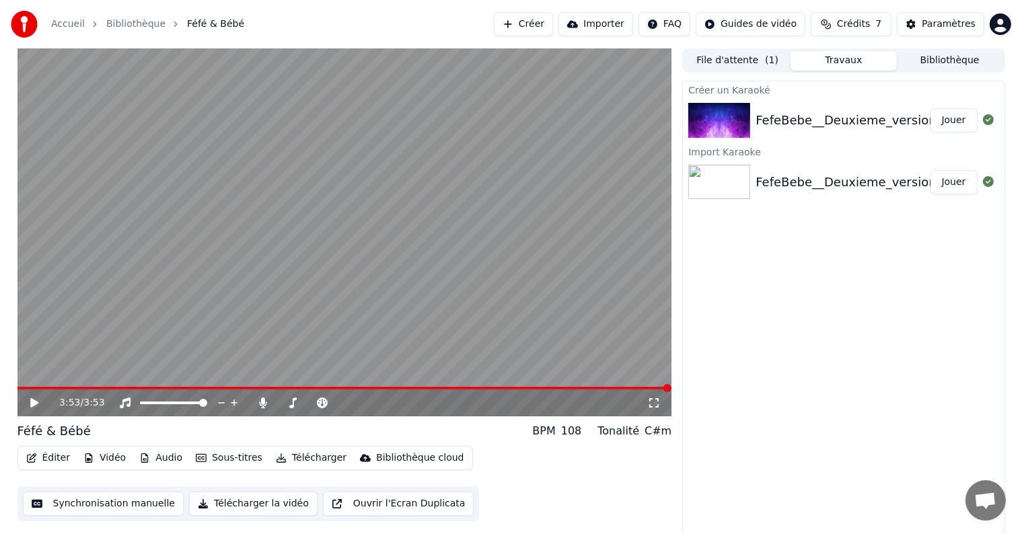
click at [649, 398] on icon at bounding box center [653, 402] width 9 height 9
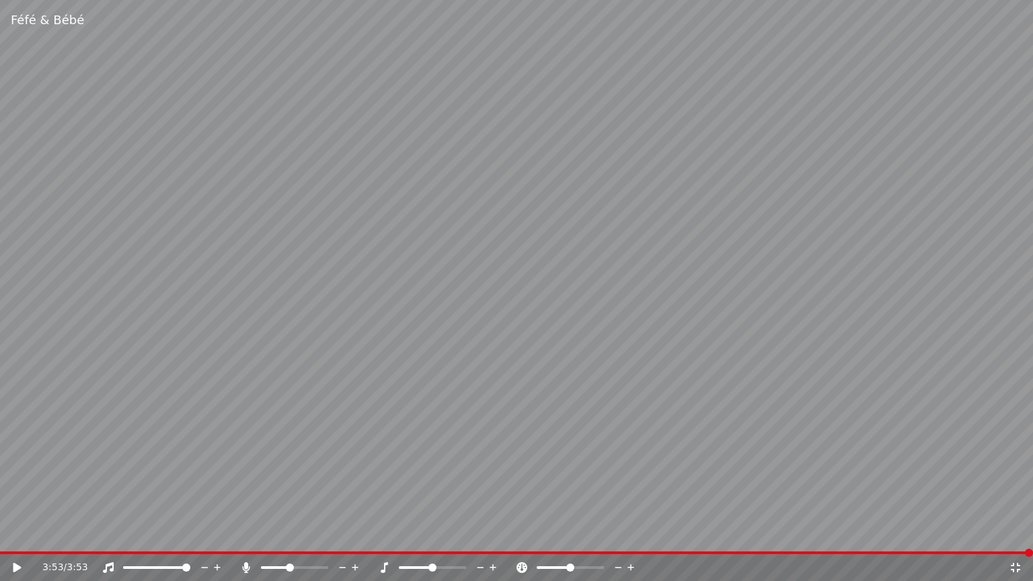
click at [1013, 534] on icon at bounding box center [1015, 567] width 9 height 9
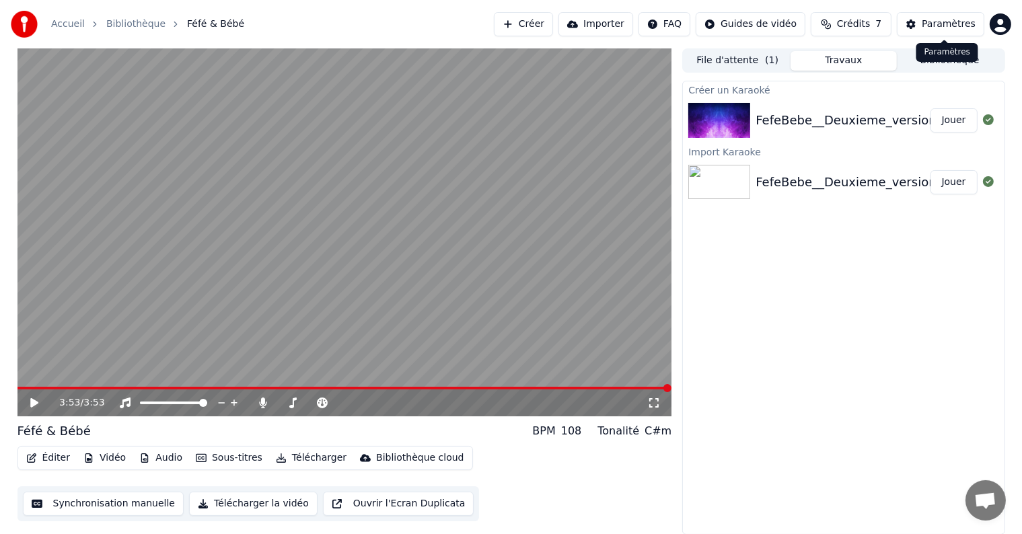
click at [924, 24] on button "Paramètres" at bounding box center [940, 24] width 87 height 24
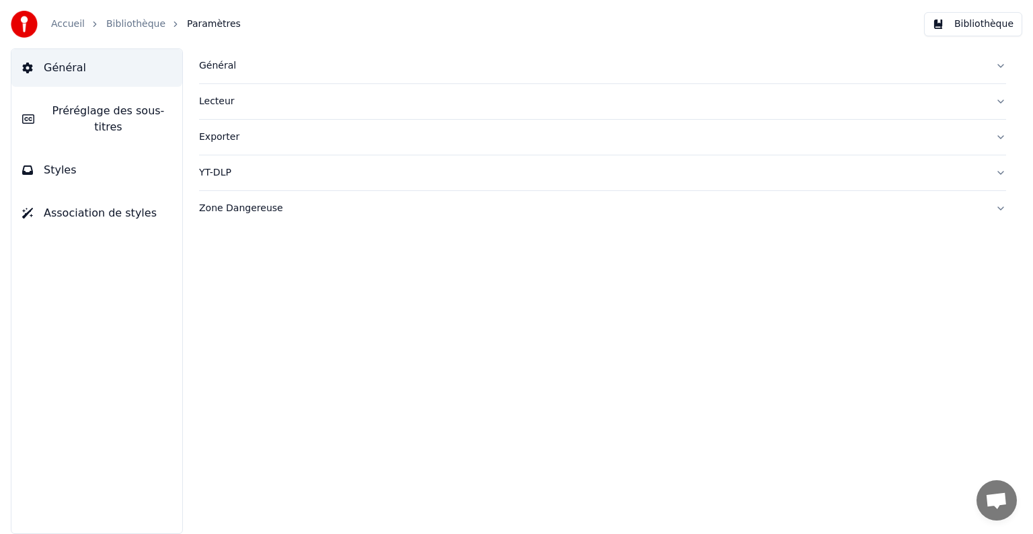
click at [133, 154] on button "Styles" at bounding box center [96, 170] width 171 height 38
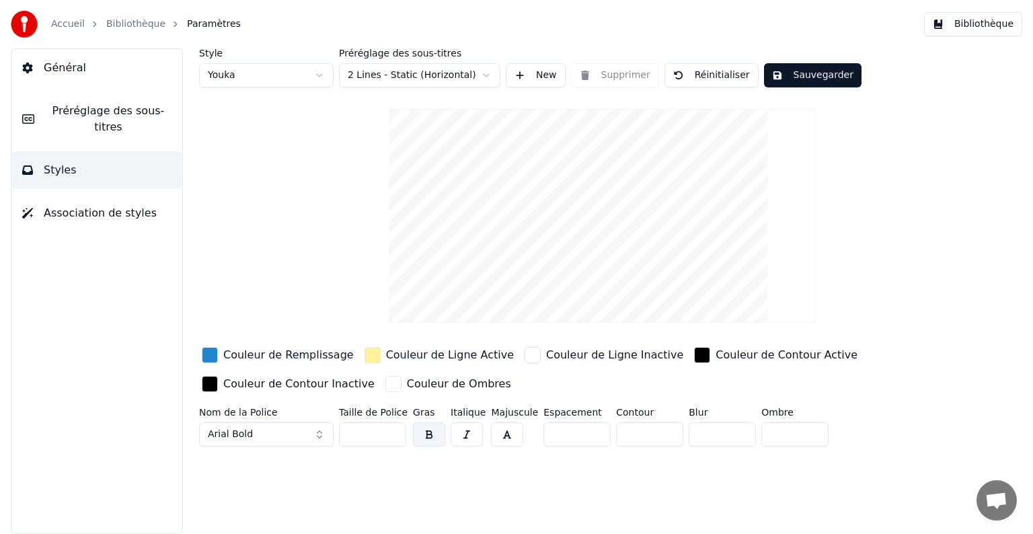
click at [96, 77] on button "Général" at bounding box center [96, 68] width 171 height 38
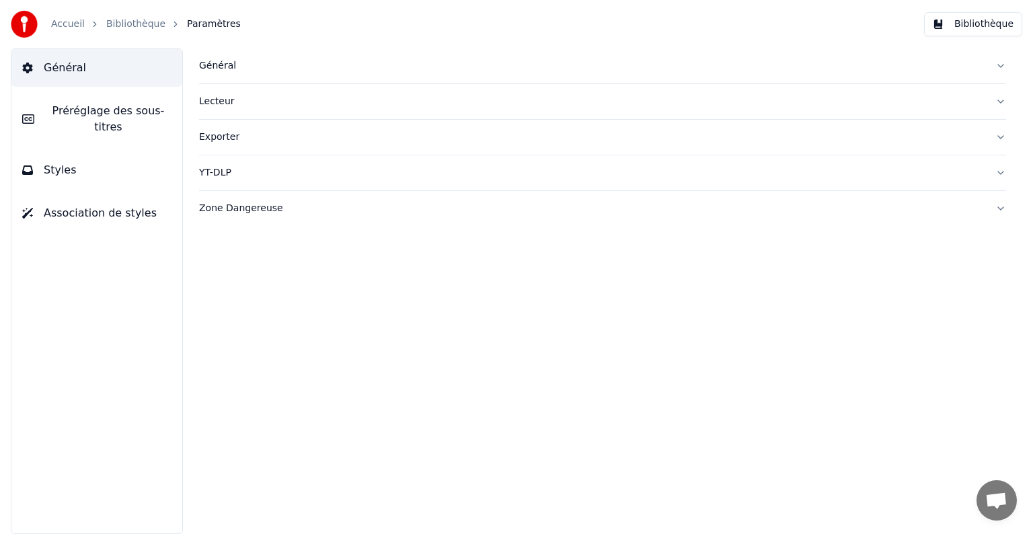
click at [245, 96] on div "Lecteur" at bounding box center [592, 101] width 786 height 13
click at [248, 258] on div "Exporter" at bounding box center [592, 258] width 786 height 13
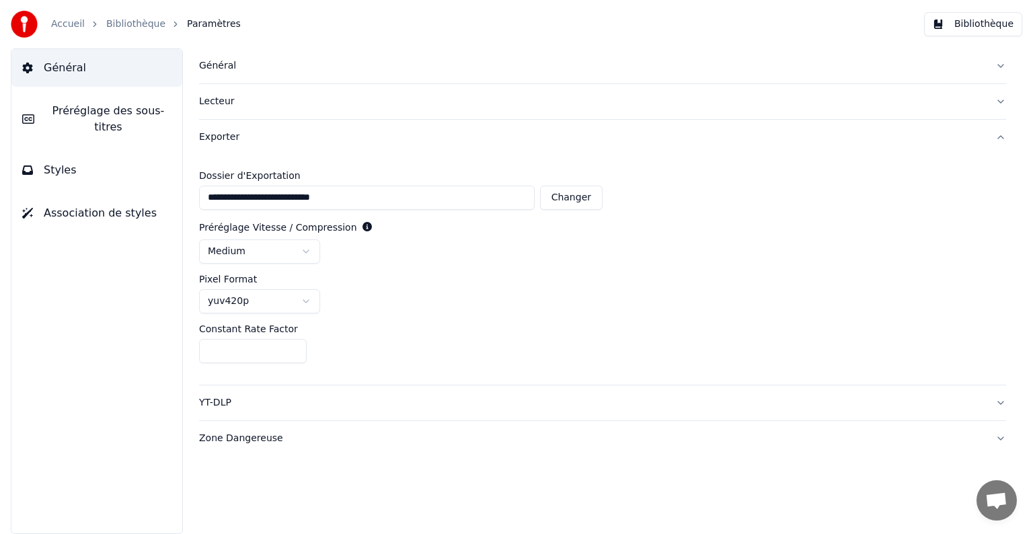
click at [94, 108] on span "Préréglage des sous-titres" at bounding box center [108, 119] width 126 height 32
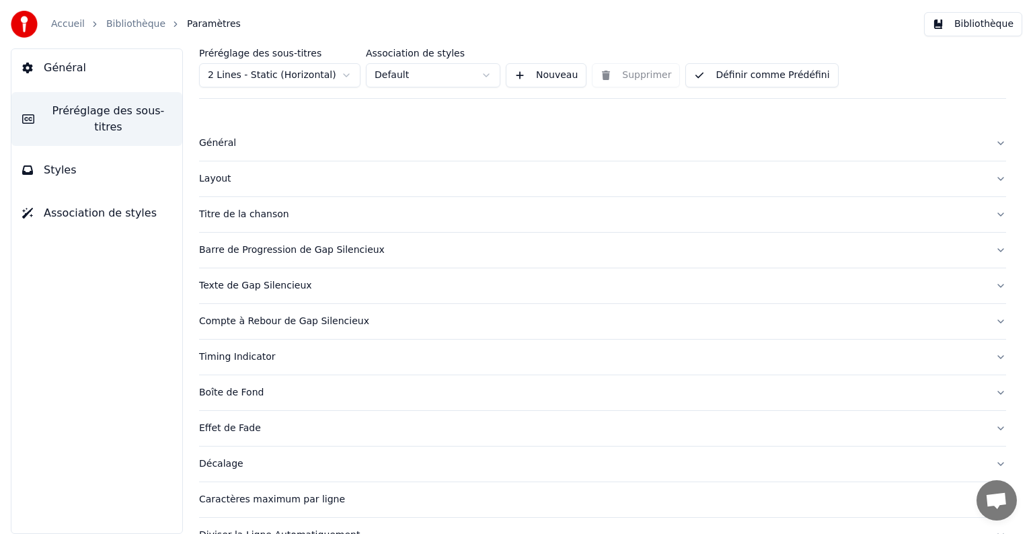
click at [266, 187] on button "Layout" at bounding box center [602, 178] width 807 height 35
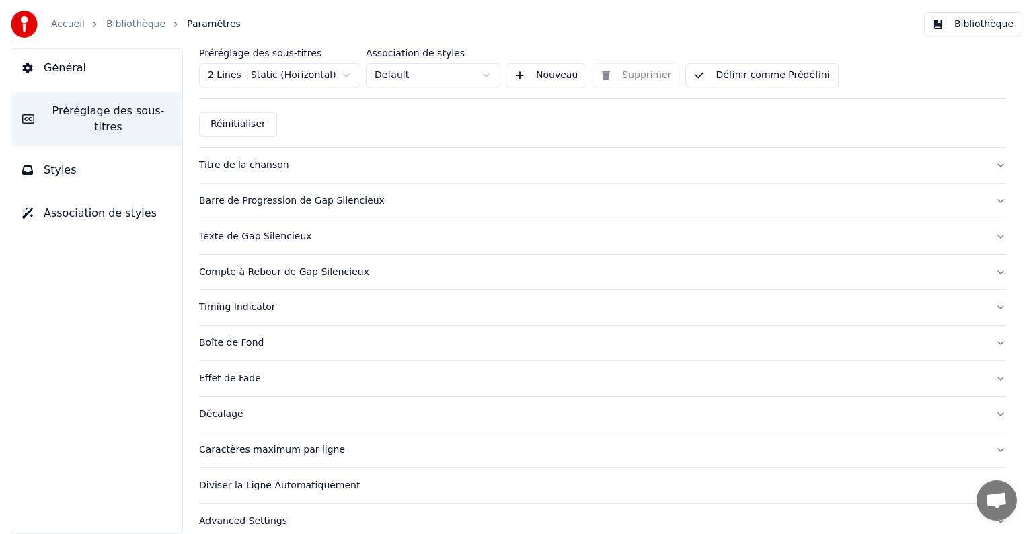
scroll to position [530, 0]
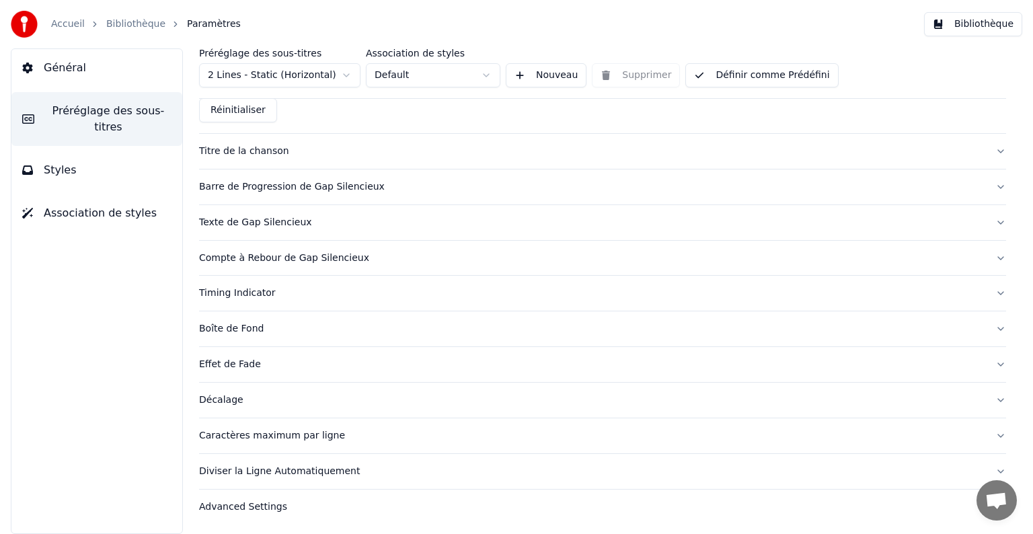
click at [251, 332] on div "Boîte de Fond" at bounding box center [592, 328] width 786 height 13
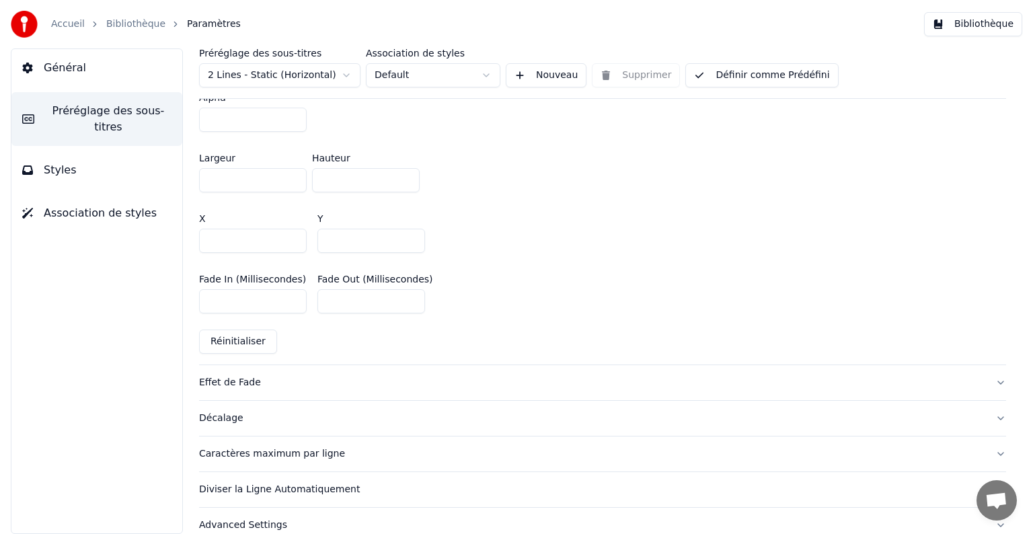
scroll to position [809, 0]
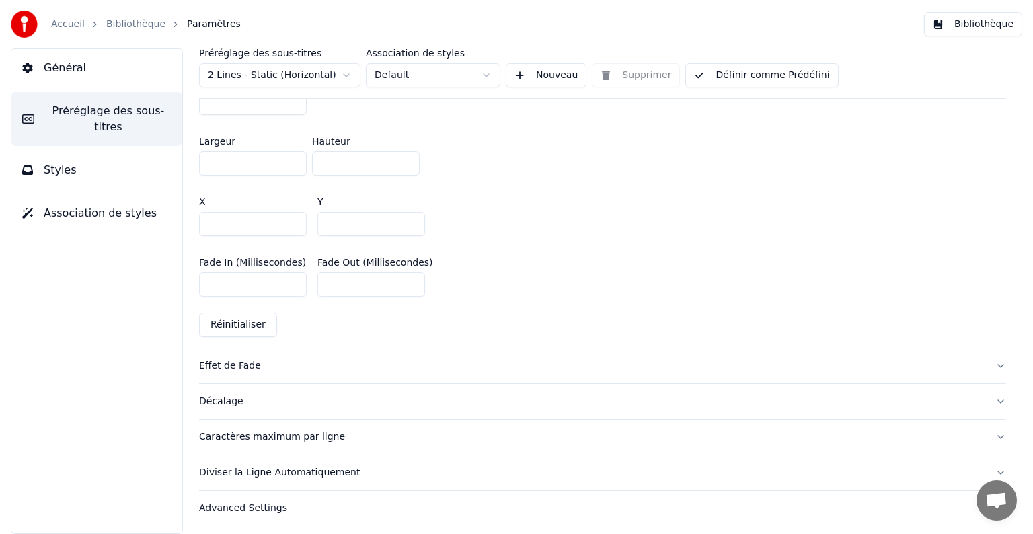
click at [67, 166] on button "Styles" at bounding box center [96, 170] width 171 height 38
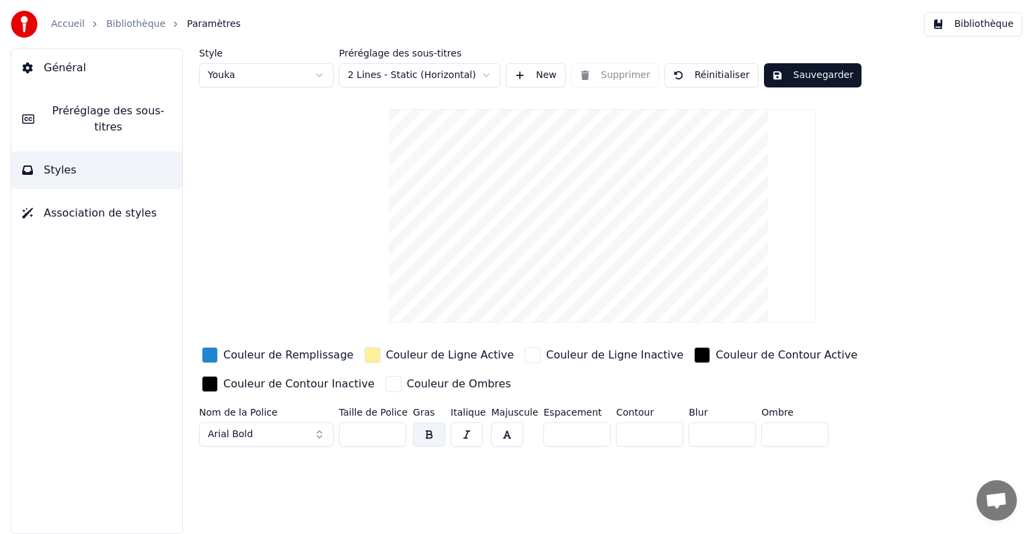
click at [100, 72] on button "Général" at bounding box center [96, 68] width 171 height 38
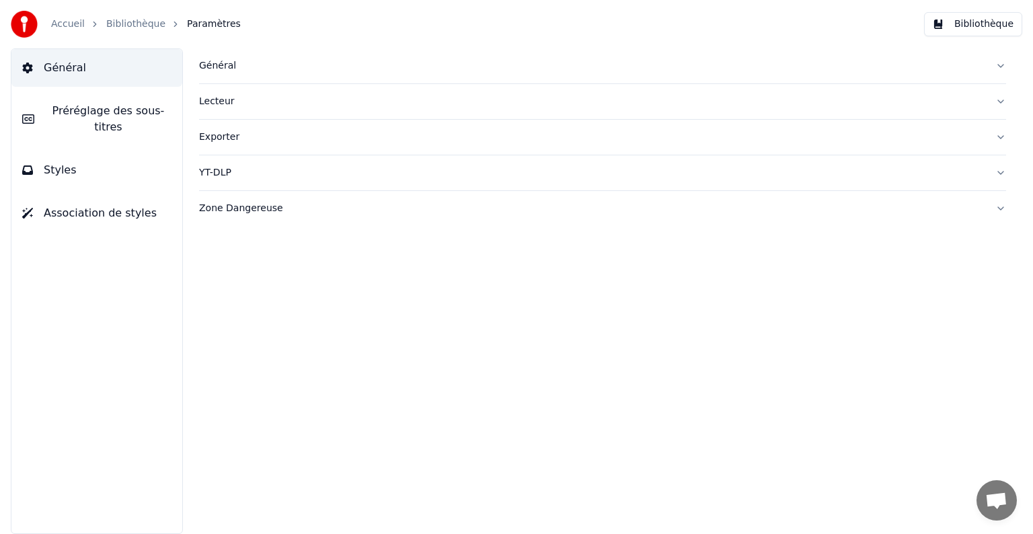
click at [113, 104] on span "Préréglage des sous-titres" at bounding box center [108, 119] width 126 height 32
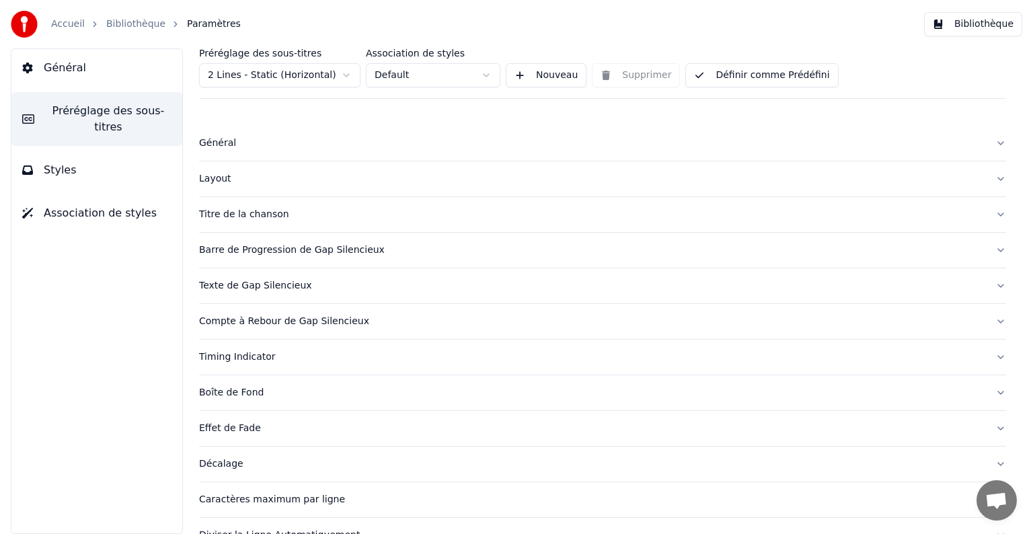
click at [83, 156] on button "Styles" at bounding box center [96, 170] width 171 height 38
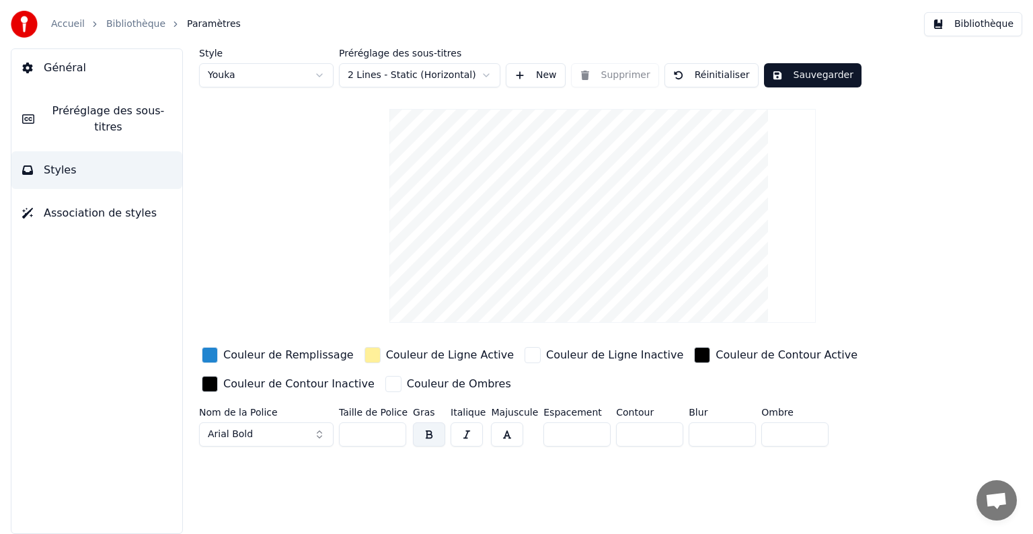
click at [76, 205] on span "Association de styles" at bounding box center [100, 213] width 113 height 16
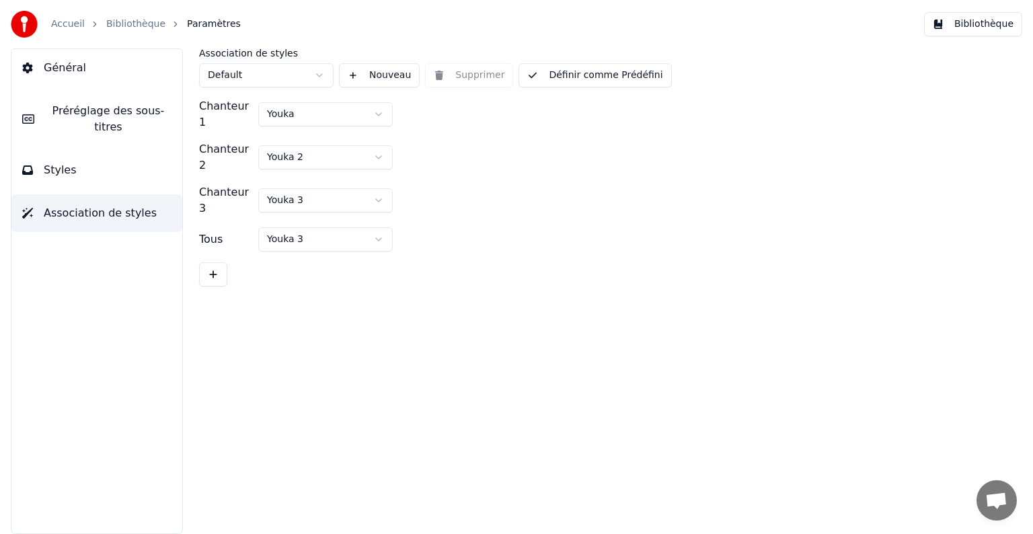
click at [71, 79] on button "Général" at bounding box center [96, 68] width 171 height 38
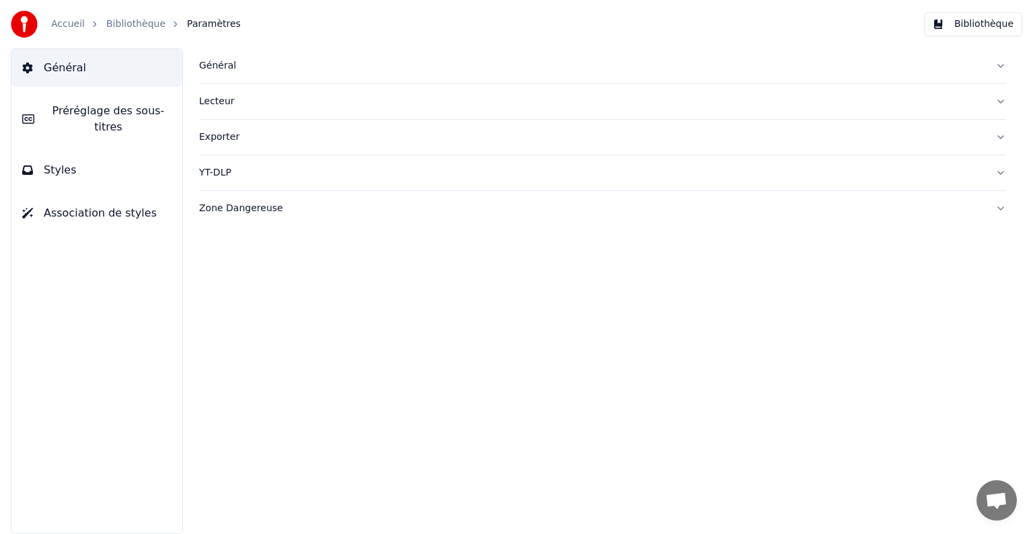
click at [225, 73] on button "Général" at bounding box center [602, 65] width 807 height 35
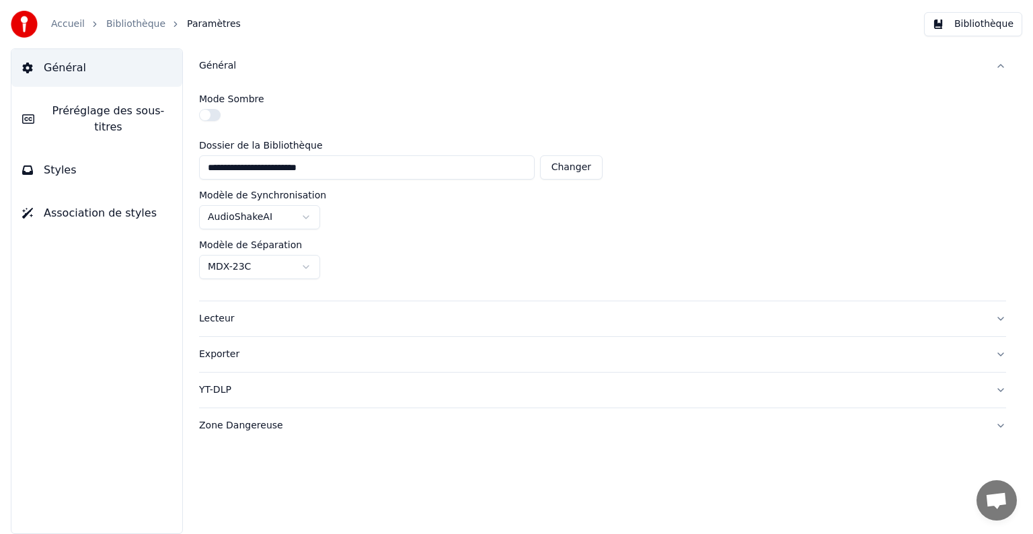
click at [125, 62] on button "Général" at bounding box center [96, 68] width 171 height 38
click at [235, 69] on div "Général" at bounding box center [592, 65] width 786 height 13
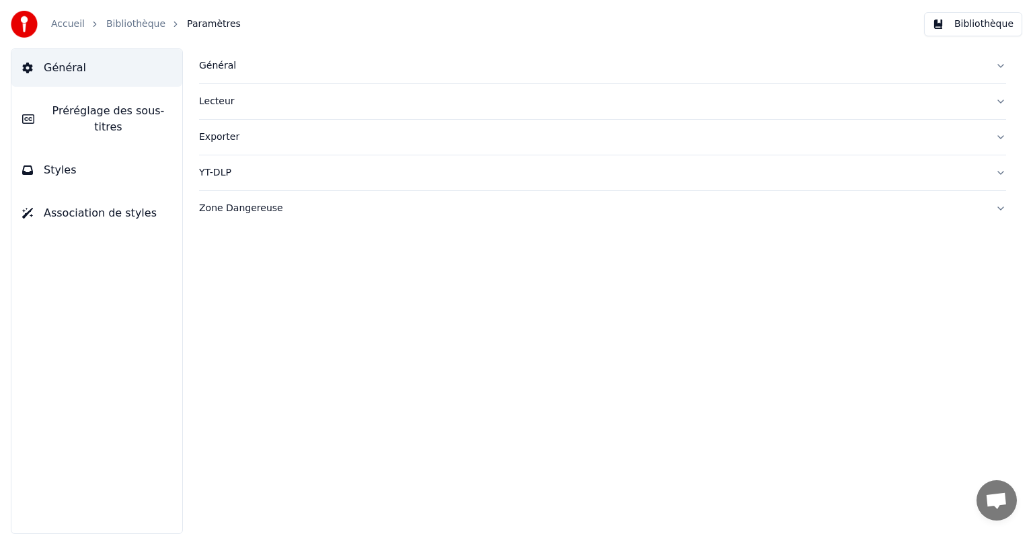
click at [225, 96] on div "Lecteur" at bounding box center [592, 101] width 786 height 13
click at [210, 264] on div "Exporter" at bounding box center [592, 258] width 786 height 13
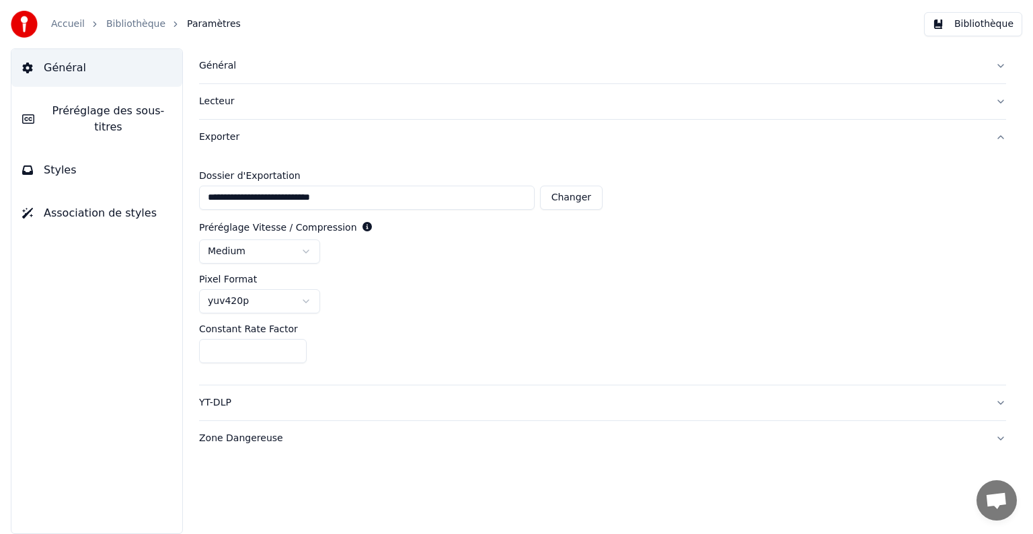
click at [217, 400] on div "YT-DLP" at bounding box center [592, 402] width 786 height 13
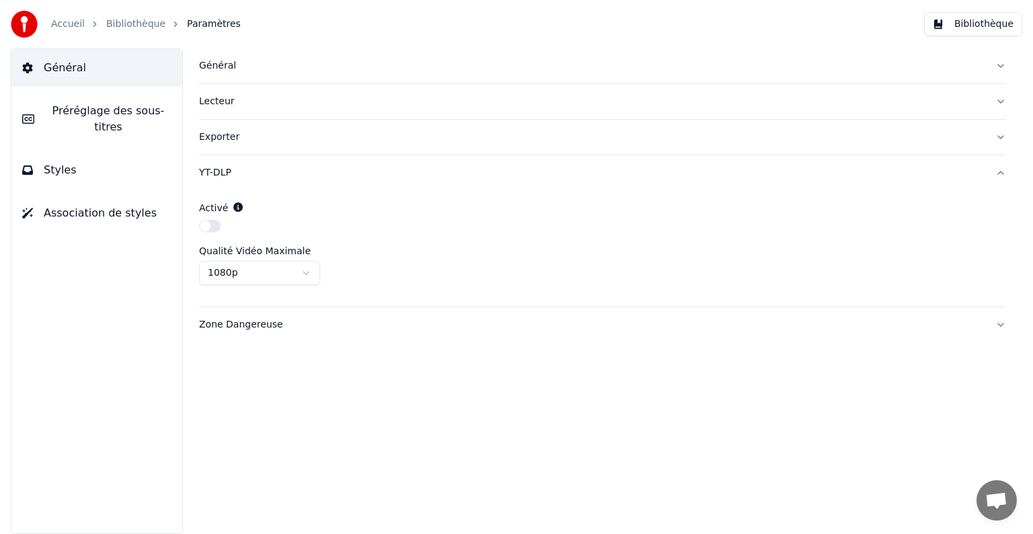
click at [227, 329] on div "Zone Dangereuse" at bounding box center [592, 324] width 786 height 13
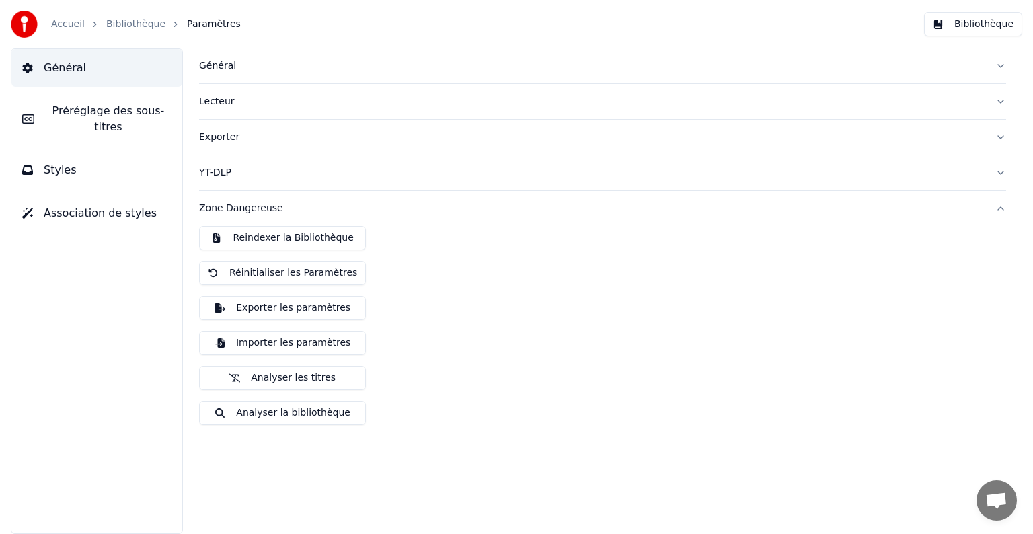
click at [89, 108] on span "Préréglage des sous-titres" at bounding box center [108, 119] width 126 height 32
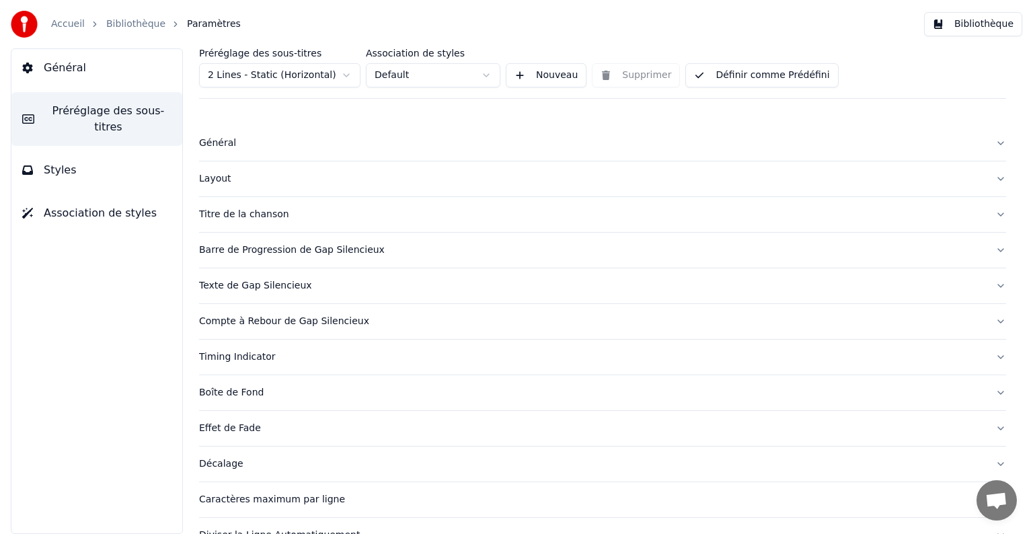
click at [83, 151] on button "Styles" at bounding box center [96, 170] width 171 height 38
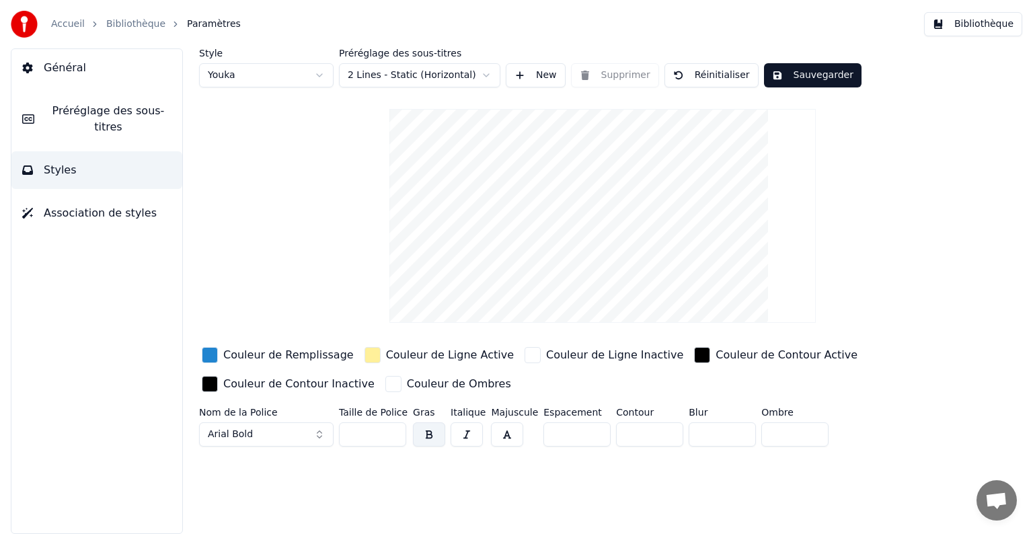
click at [68, 205] on button "Association de styles" at bounding box center [96, 213] width 171 height 38
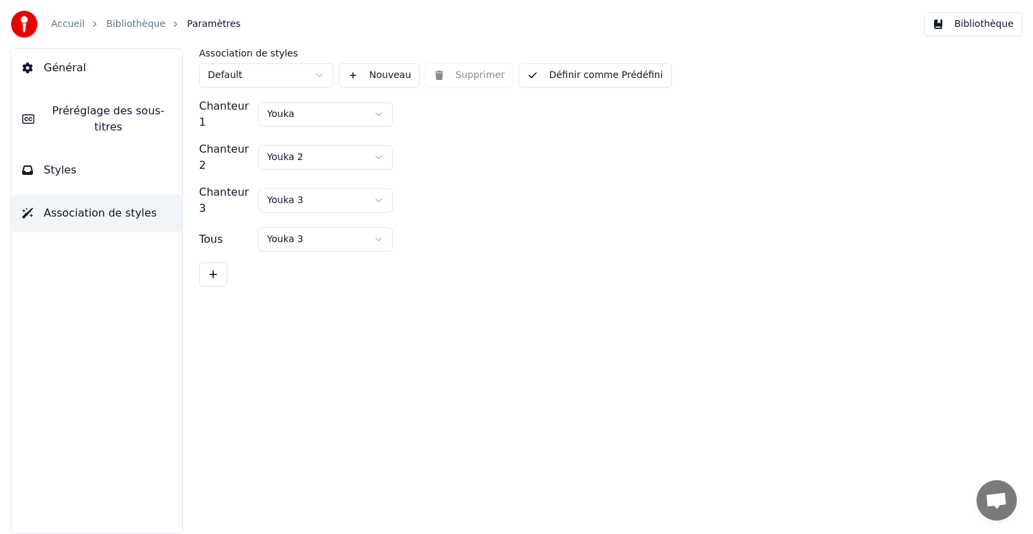
click at [74, 73] on span "Général" at bounding box center [65, 68] width 42 height 16
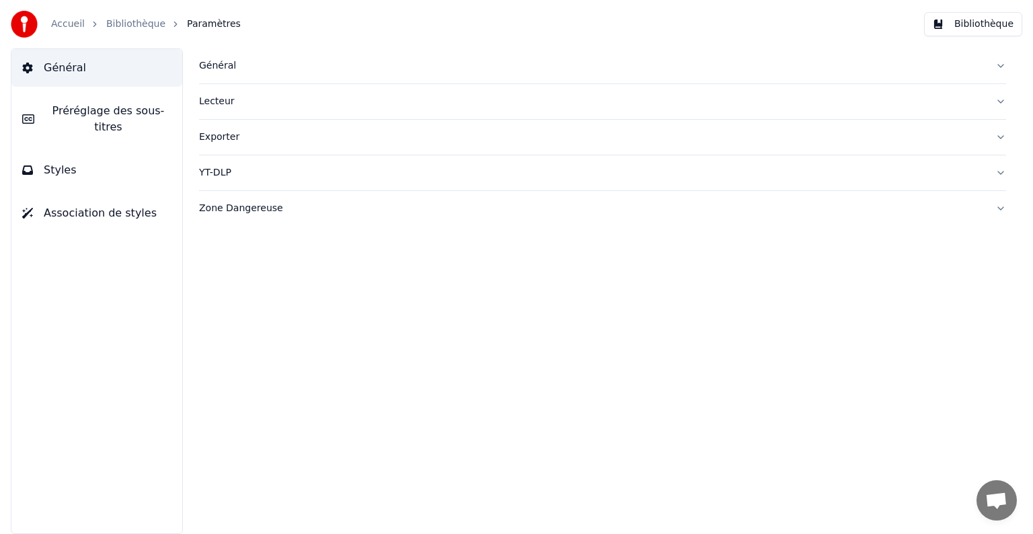
click at [88, 118] on button "Préréglage des sous-titres" at bounding box center [96, 119] width 171 height 54
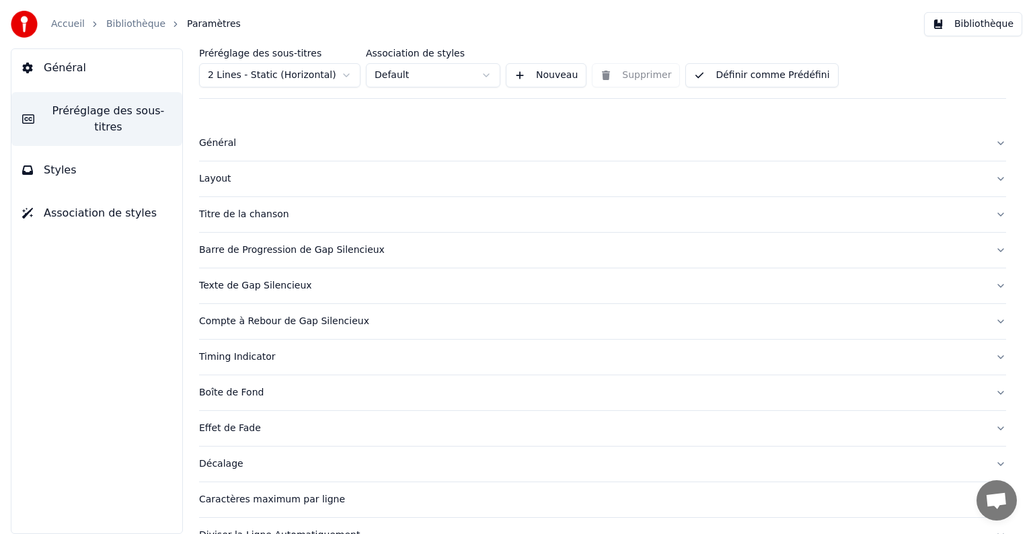
click at [277, 182] on div "Layout" at bounding box center [592, 178] width 786 height 13
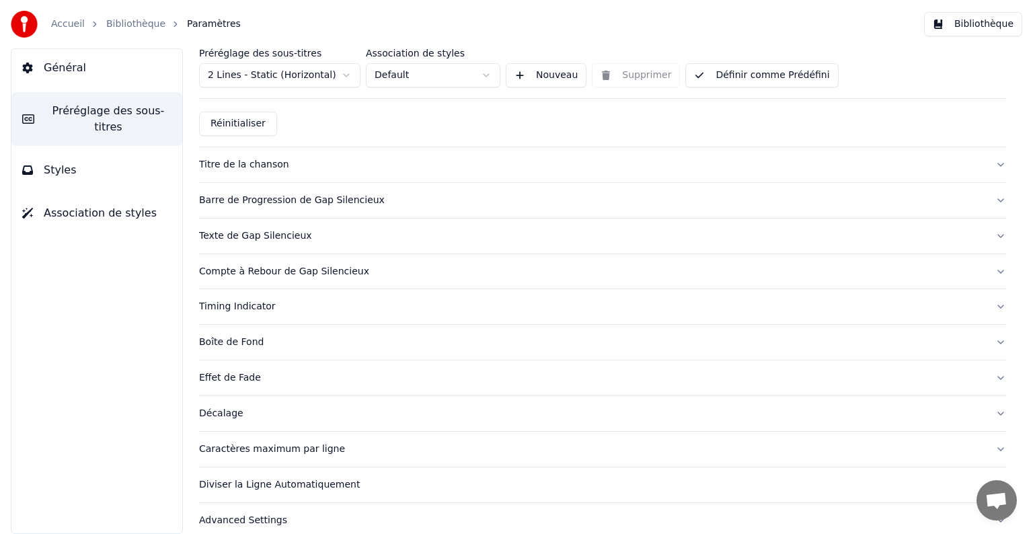
scroll to position [530, 0]
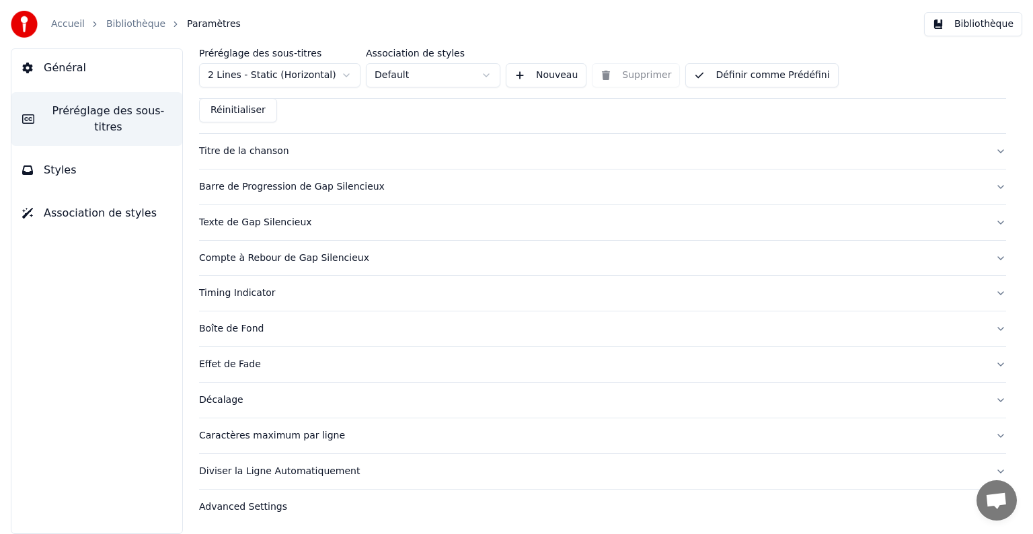
drag, startPoint x: 46, startPoint y: 73, endPoint x: 55, endPoint y: 22, distance: 52.7
click at [55, 22] on div "Accueil Bibliothèque Paramètres Bibliothèque Général Préréglage des sous-titres…" at bounding box center [516, 267] width 1033 height 534
click at [55, 22] on link "Accueil" at bounding box center [68, 23] width 34 height 13
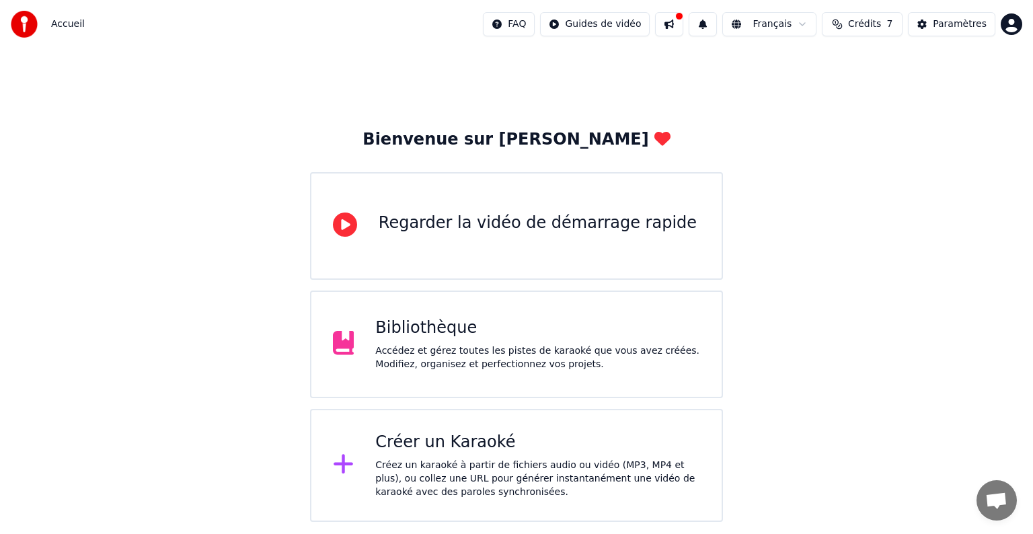
click at [684, 33] on button at bounding box center [669, 24] width 28 height 24
click at [939, 24] on div "Paramètres" at bounding box center [960, 23] width 54 height 13
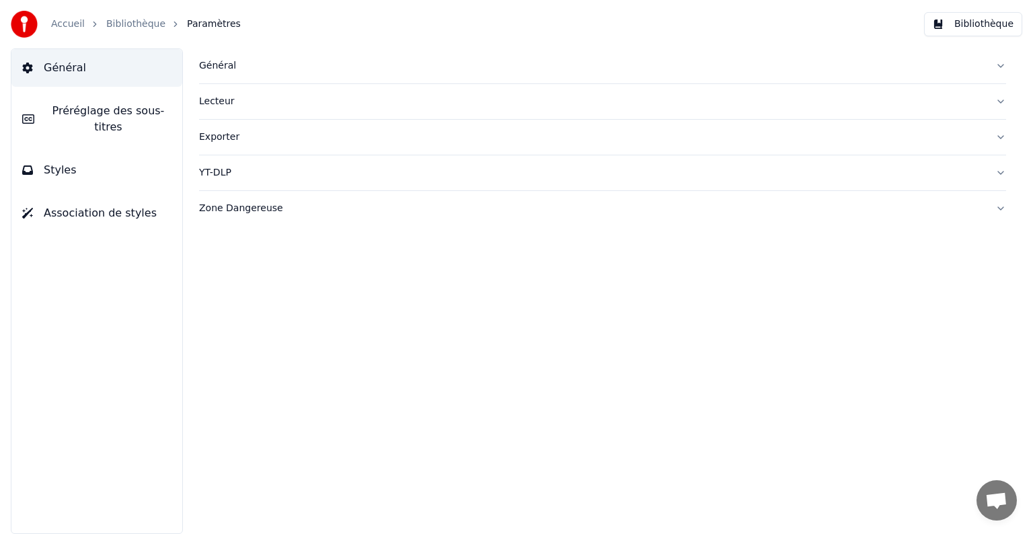
click at [980, 22] on button "Bibliothèque" at bounding box center [973, 24] width 98 height 24
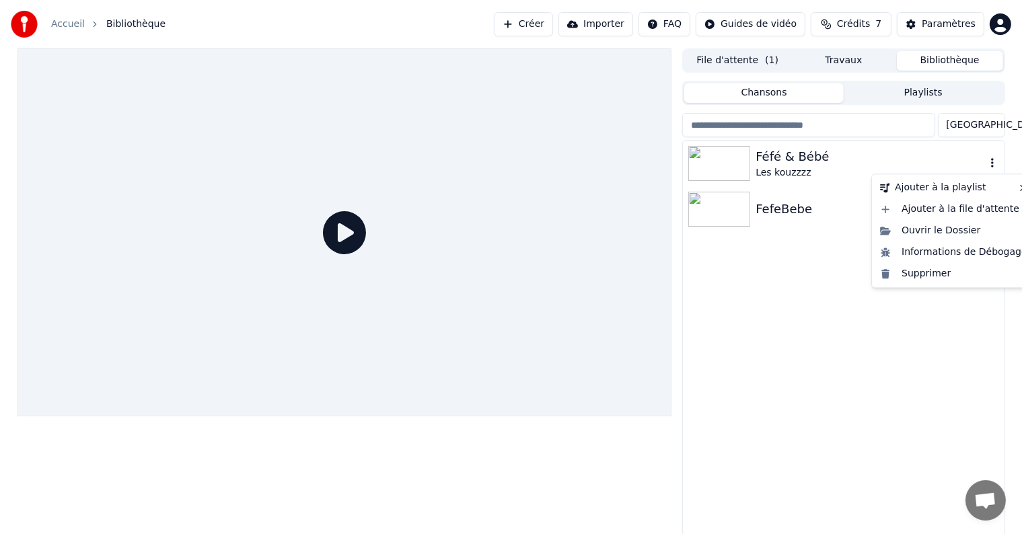
click at [994, 163] on icon "button" at bounding box center [992, 162] width 13 height 11
click at [714, 169] on img at bounding box center [719, 163] width 62 height 35
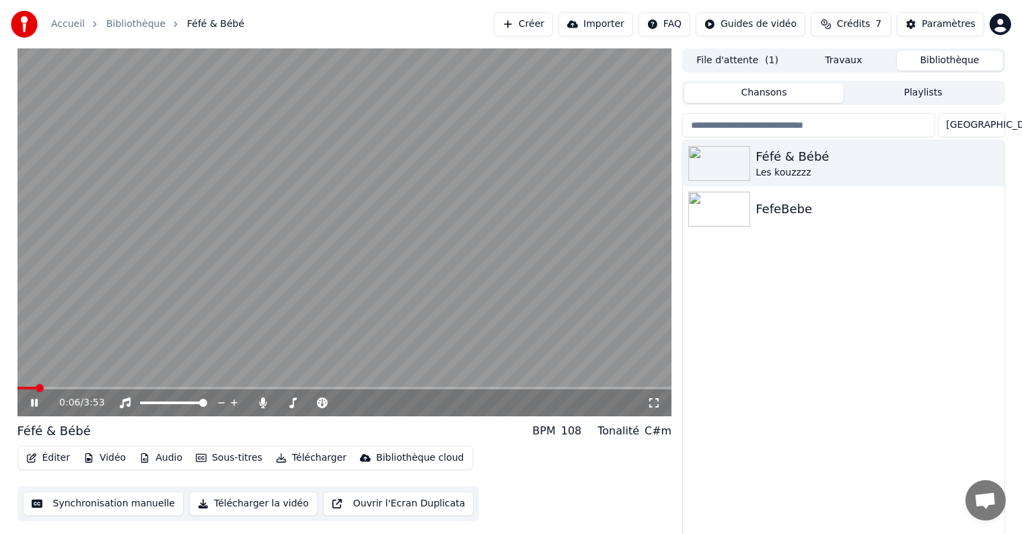
click at [32, 403] on icon at bounding box center [34, 403] width 7 height 8
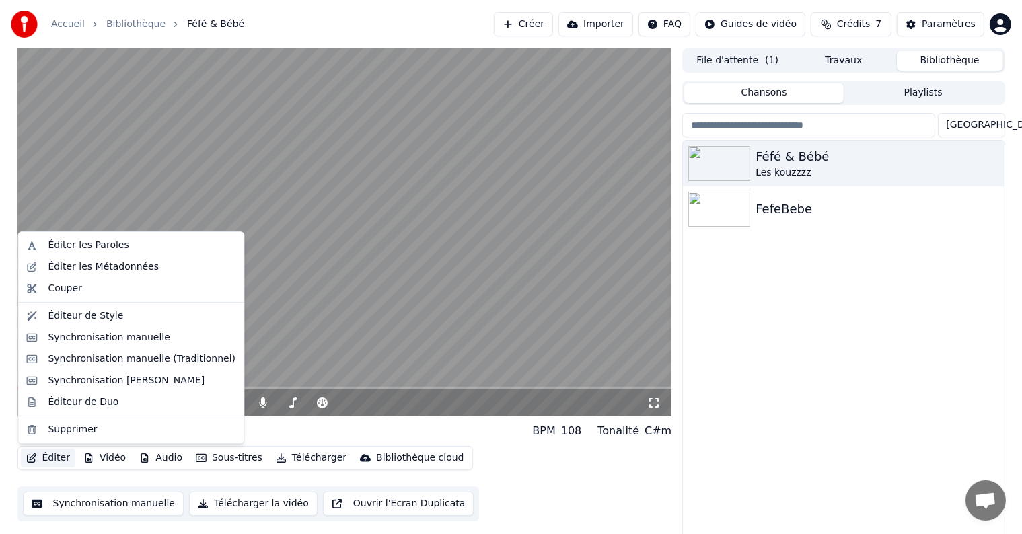
click at [58, 458] on button "Éditer" at bounding box center [48, 458] width 54 height 19
click at [140, 276] on div "Éditer les Métadonnées" at bounding box center [131, 267] width 220 height 22
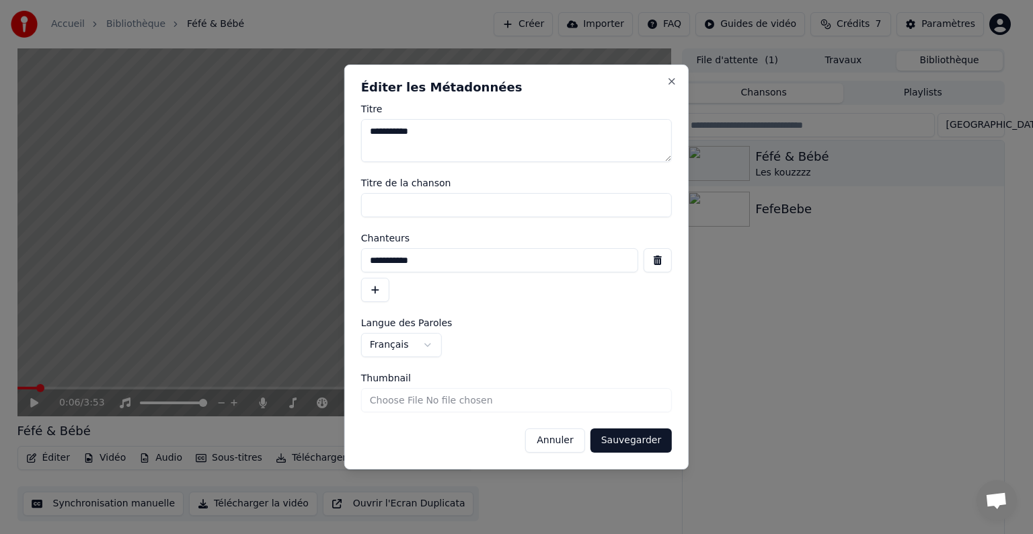
click at [367, 260] on input "**********" at bounding box center [499, 260] width 277 height 24
type input "**********"
click at [624, 443] on button "Sauvegarder" at bounding box center [631, 441] width 81 height 24
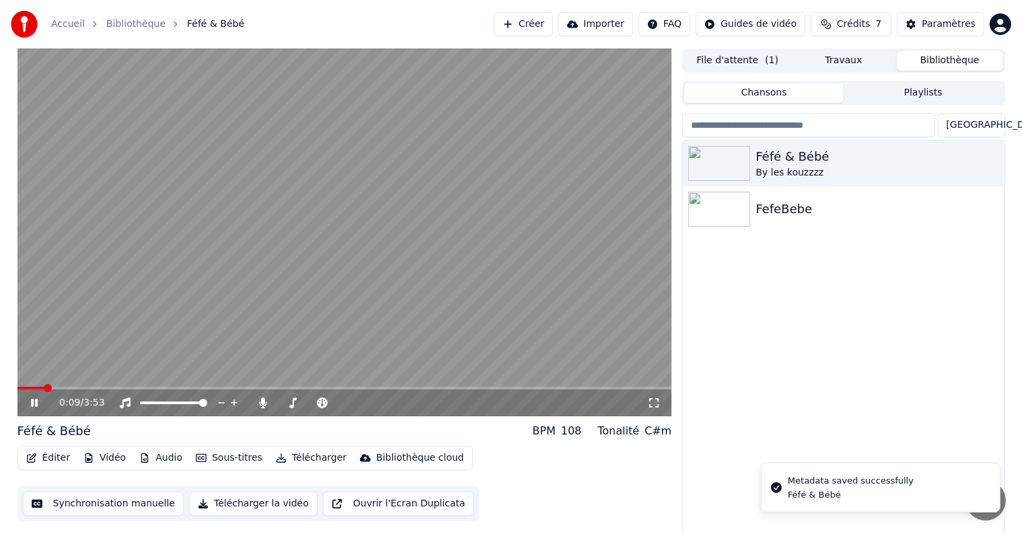
click at [32, 403] on icon at bounding box center [34, 403] width 7 height 8
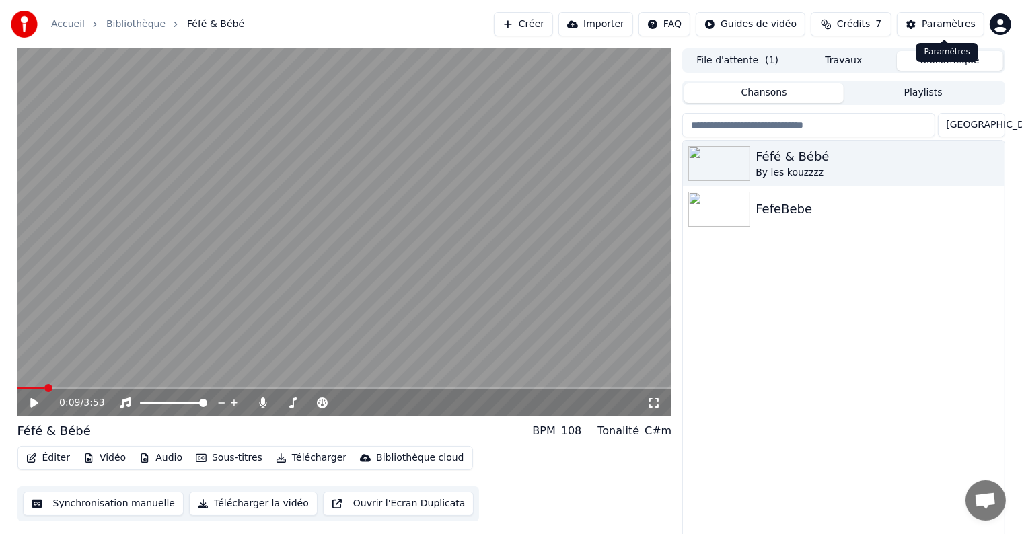
click at [925, 24] on button "Paramètres" at bounding box center [940, 24] width 87 height 24
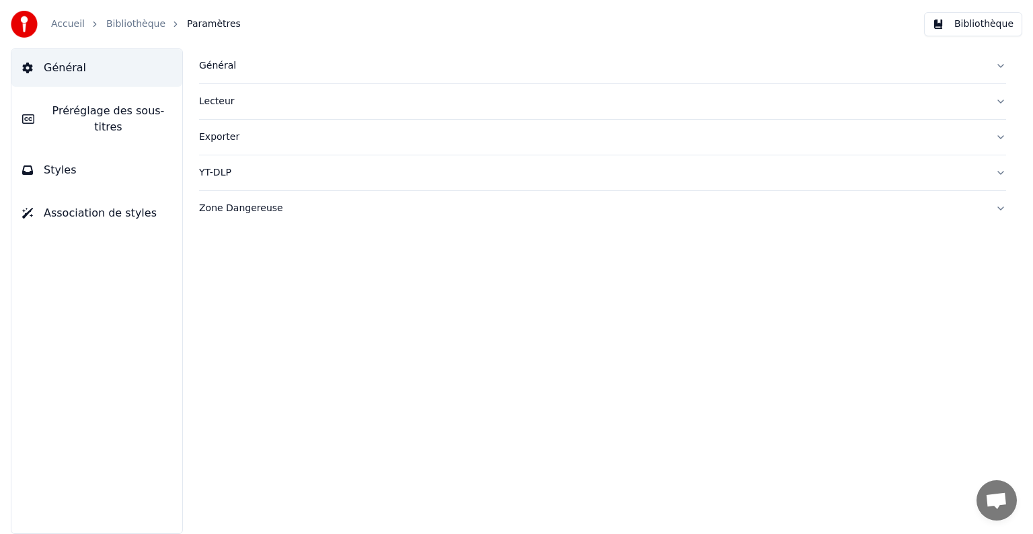
click at [211, 67] on div "Général" at bounding box center [592, 65] width 786 height 13
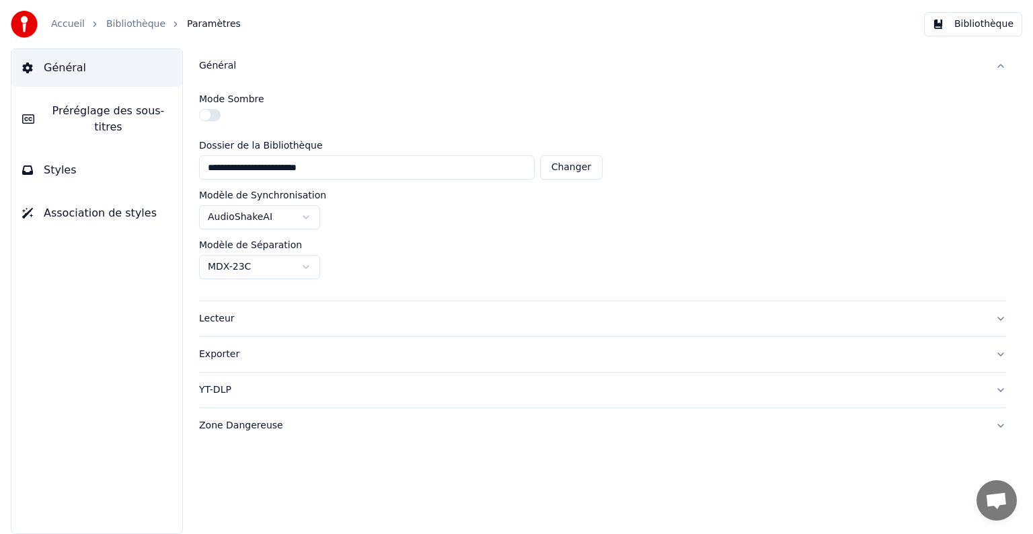
click at [221, 314] on div "Lecteur" at bounding box center [592, 318] width 786 height 13
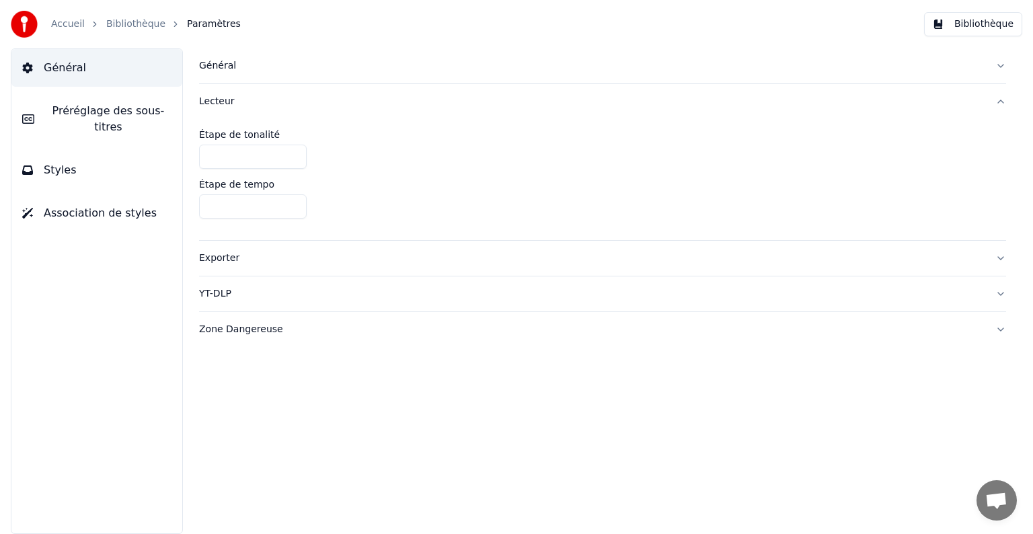
click at [219, 257] on div "Exporter" at bounding box center [592, 258] width 786 height 13
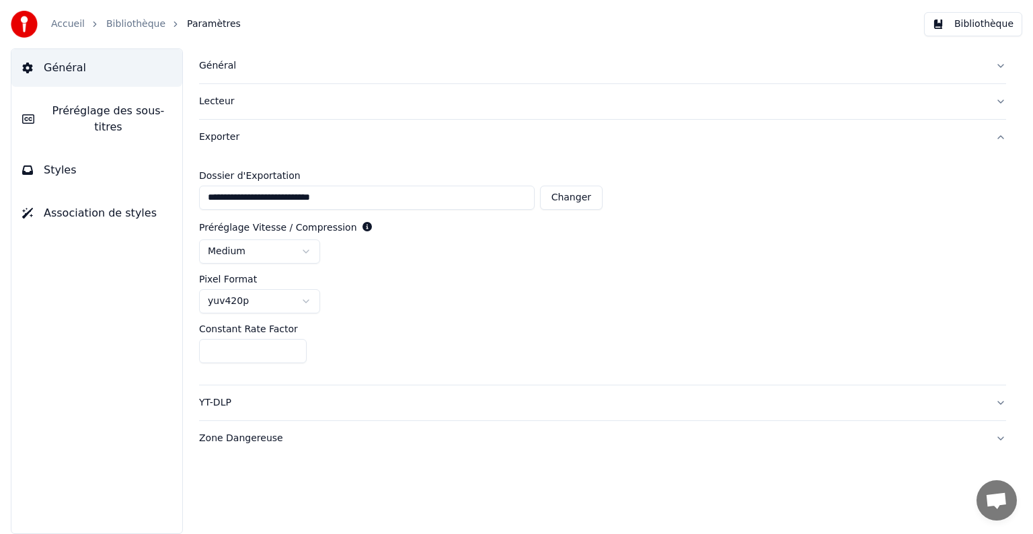
click at [119, 108] on span "Préréglage des sous-titres" at bounding box center [108, 119] width 126 height 32
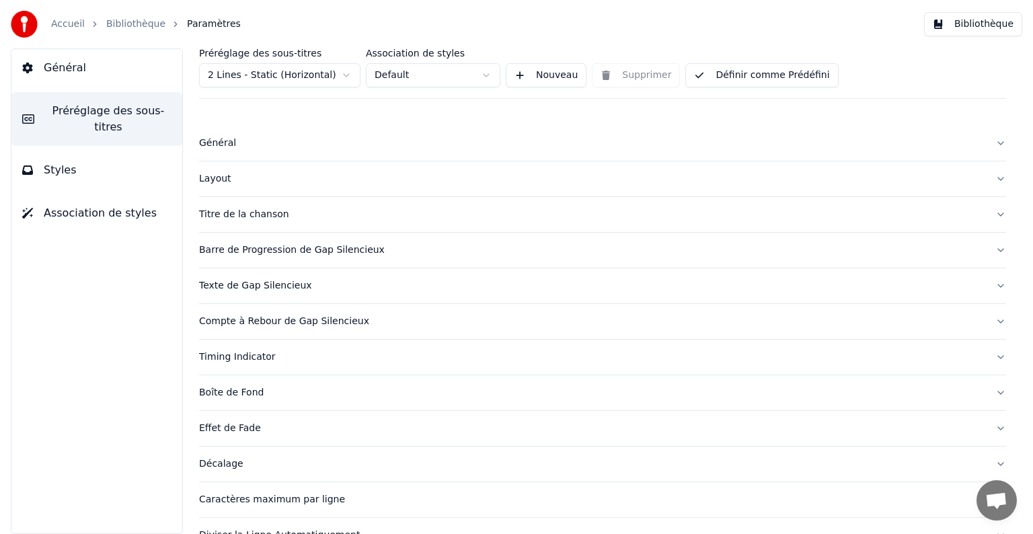
click at [116, 161] on button "Styles" at bounding box center [96, 170] width 171 height 38
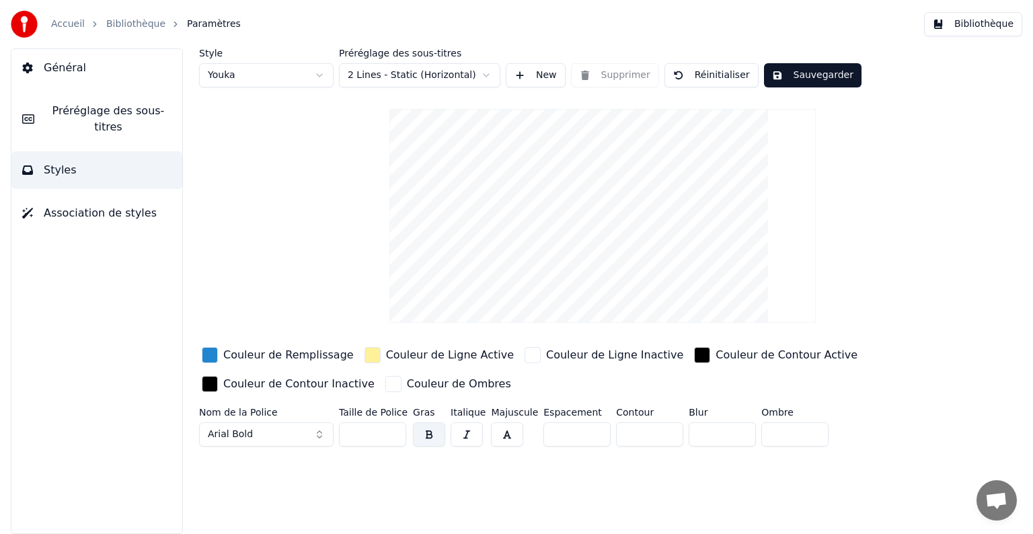
click at [114, 205] on span "Association de styles" at bounding box center [100, 213] width 113 height 16
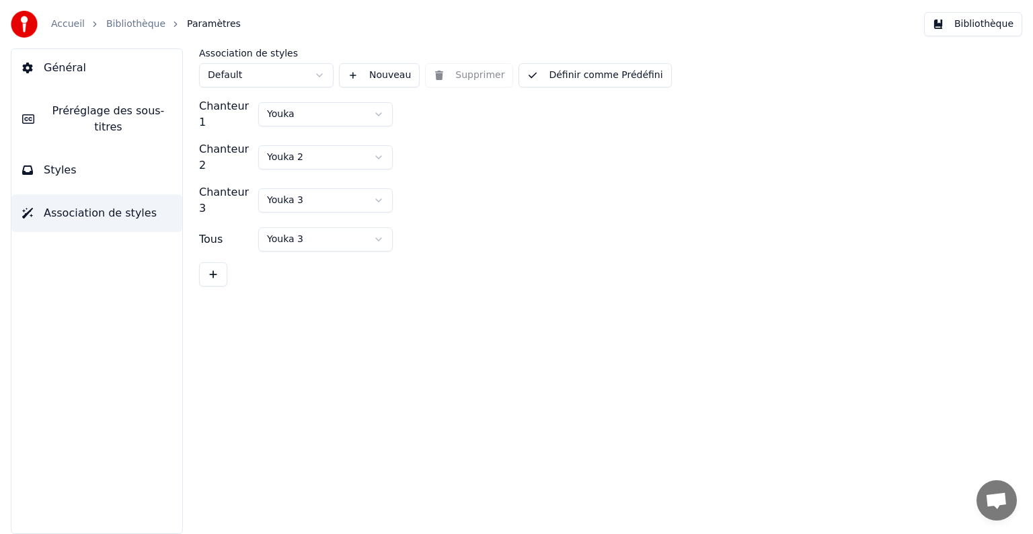
click at [113, 73] on button "Général" at bounding box center [96, 68] width 171 height 38
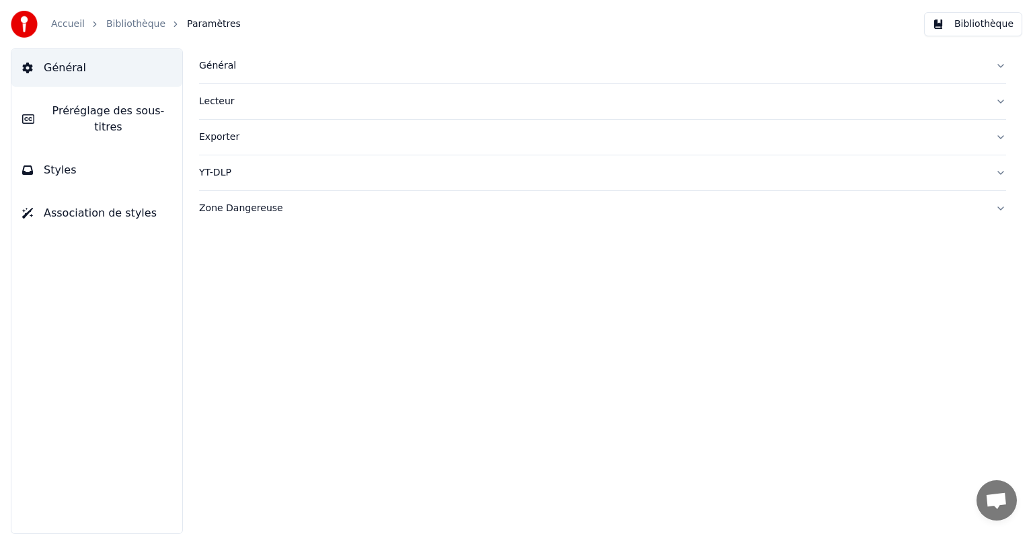
click at [209, 68] on div "Général" at bounding box center [592, 65] width 786 height 13
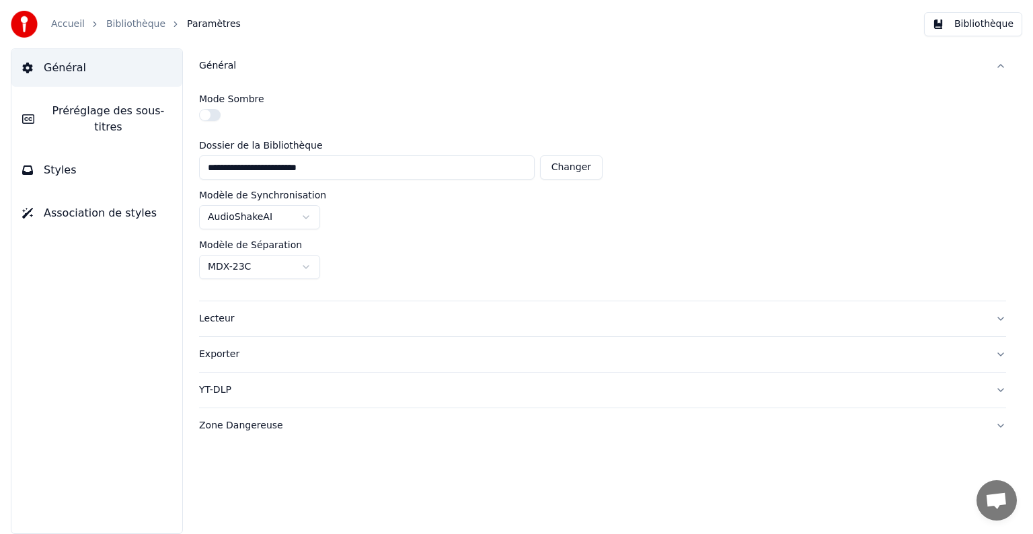
click at [275, 312] on div "Lecteur" at bounding box center [592, 318] width 786 height 13
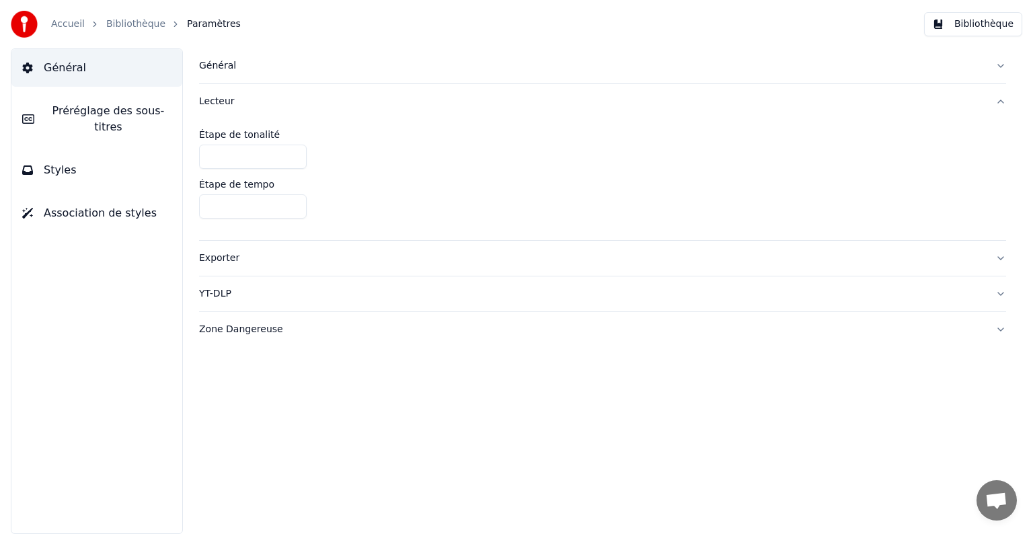
click at [218, 258] on div "Exporter" at bounding box center [592, 258] width 786 height 13
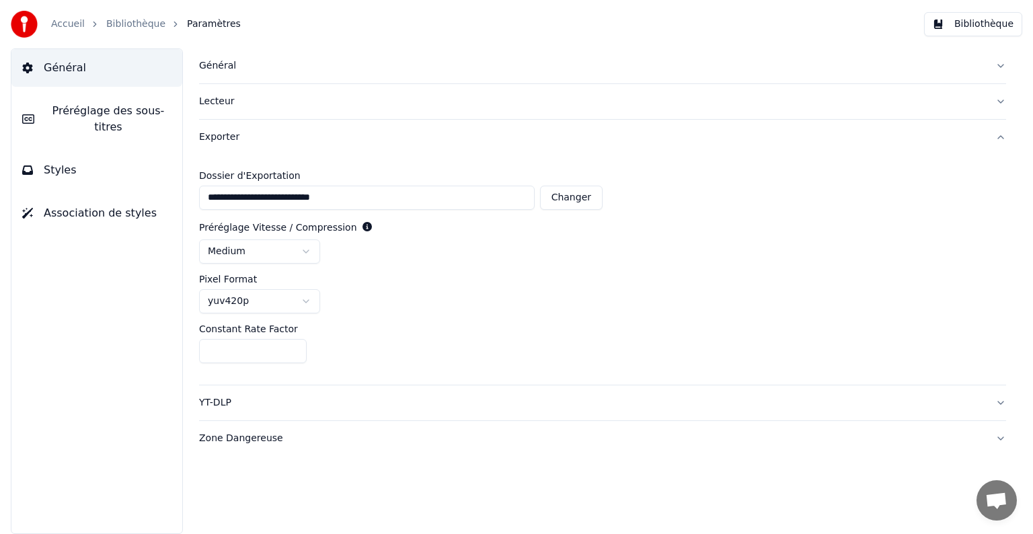
click at [218, 405] on div "YT-DLP" at bounding box center [592, 402] width 786 height 13
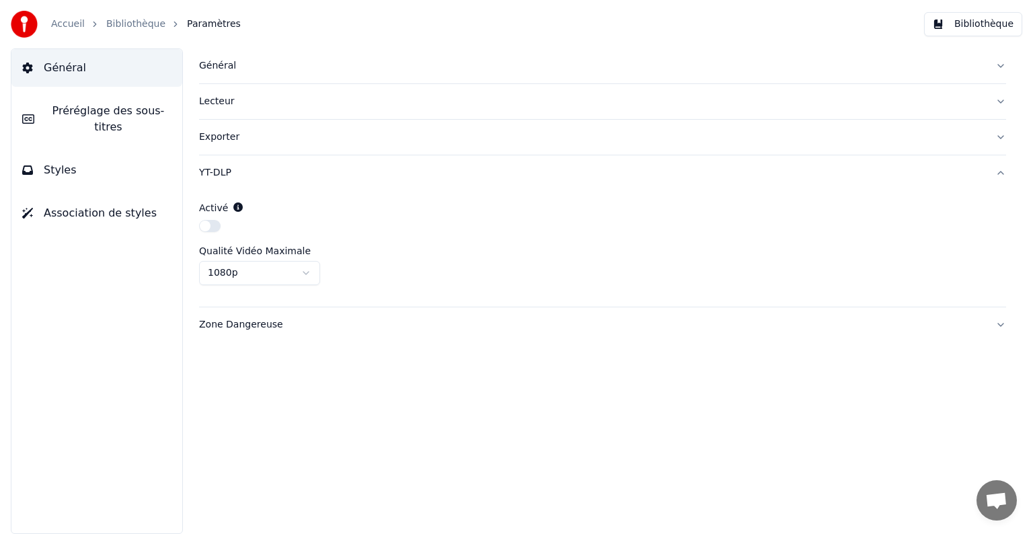
click at [231, 323] on div "Zone Dangereuse" at bounding box center [592, 324] width 786 height 13
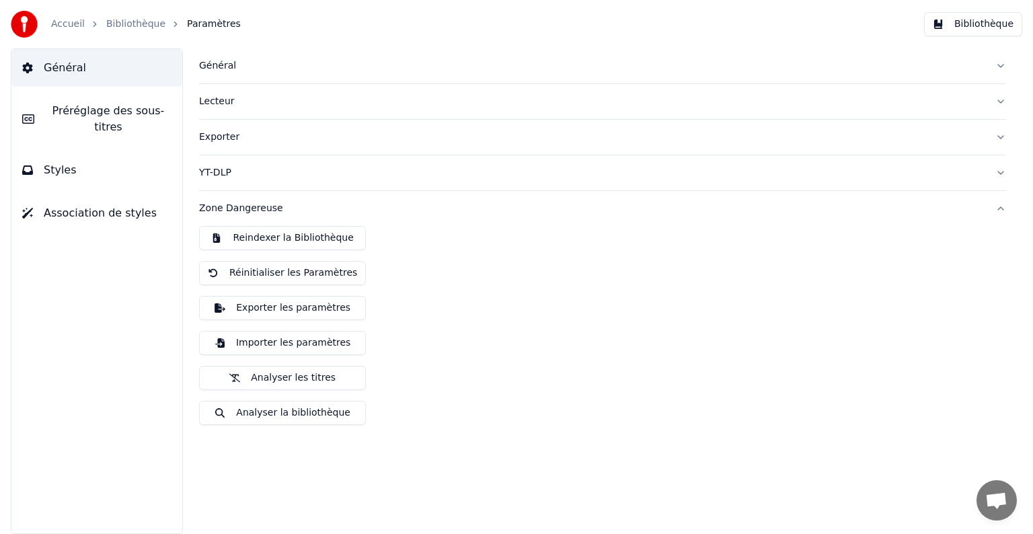
click at [106, 118] on button "Préréglage des sous-titres" at bounding box center [96, 119] width 171 height 54
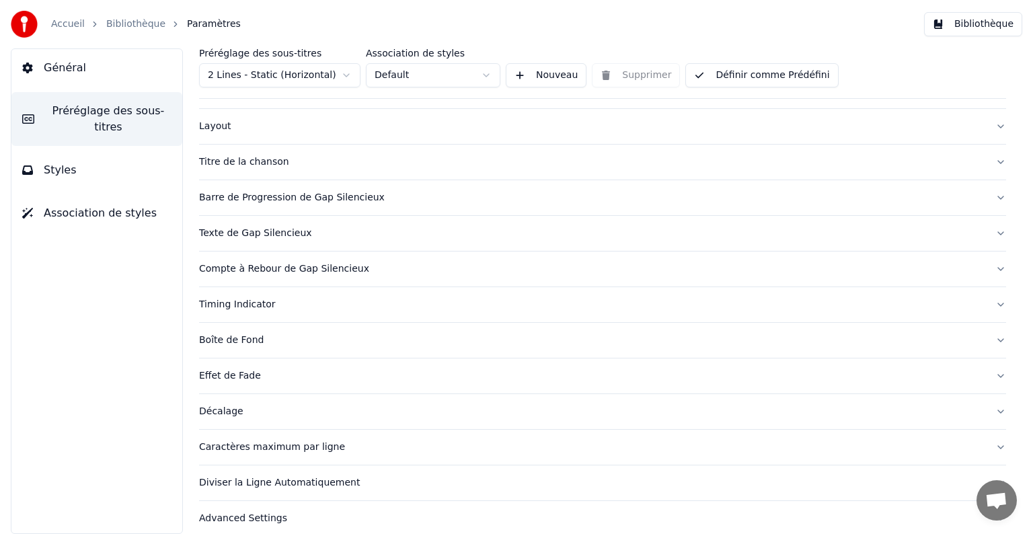
scroll to position [63, 0]
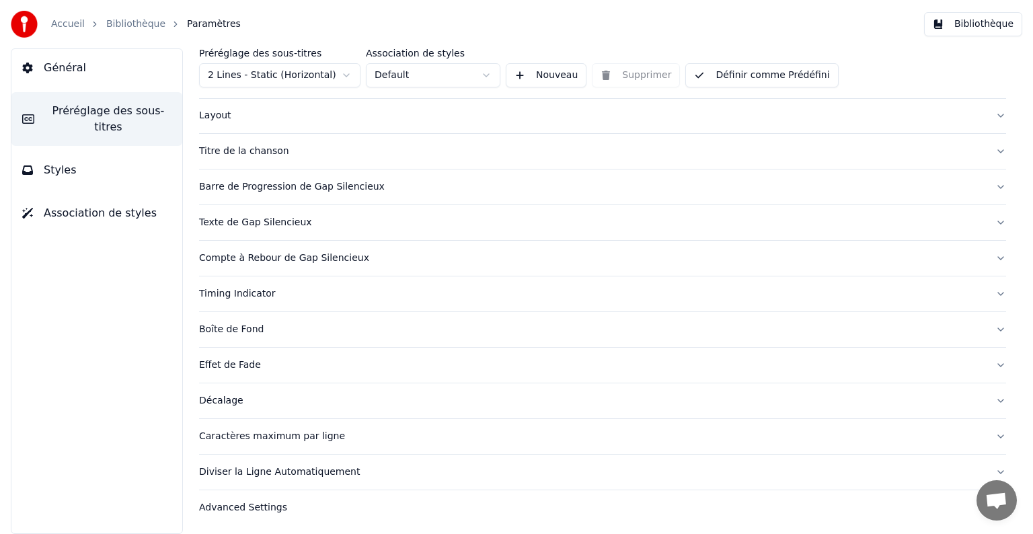
click at [235, 330] on div "Boîte de Fond" at bounding box center [592, 329] width 786 height 13
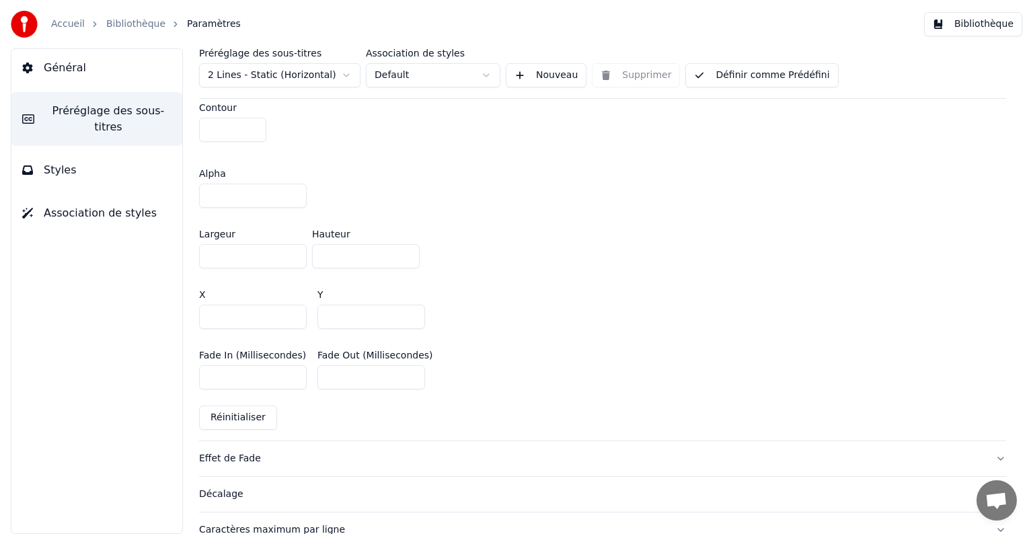
scroll to position [809, 0]
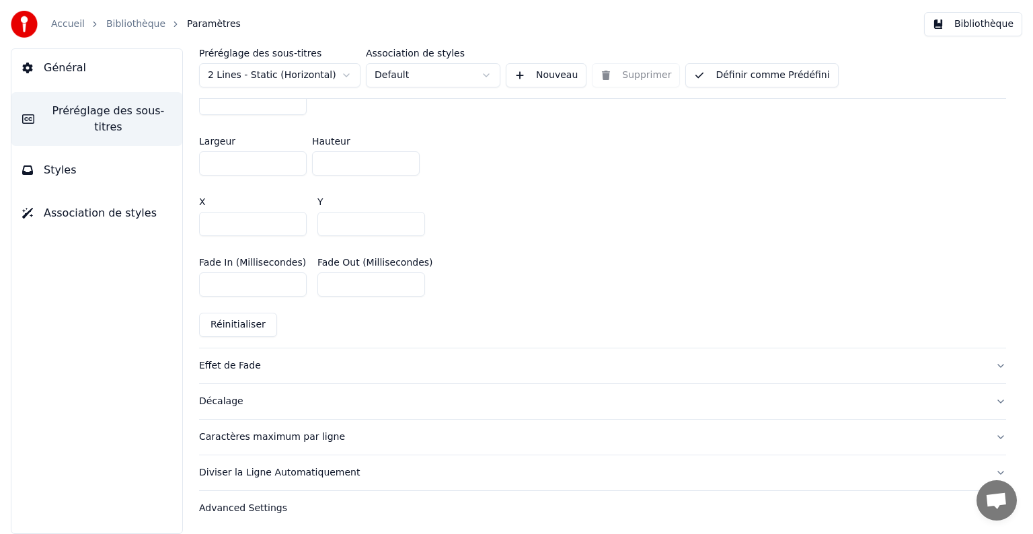
click at [231, 361] on div "Effet de Fade" at bounding box center [592, 365] width 786 height 13
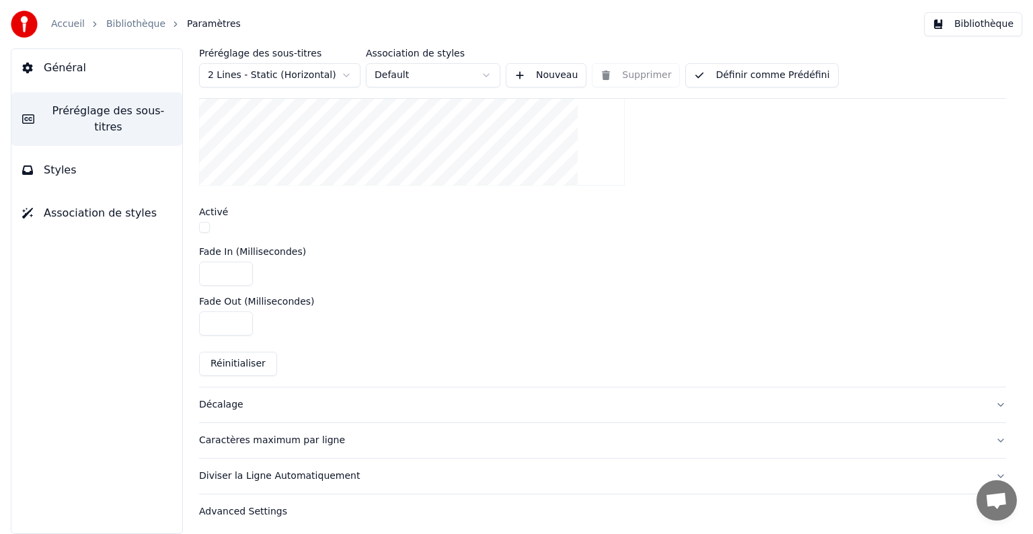
scroll to position [507, 0]
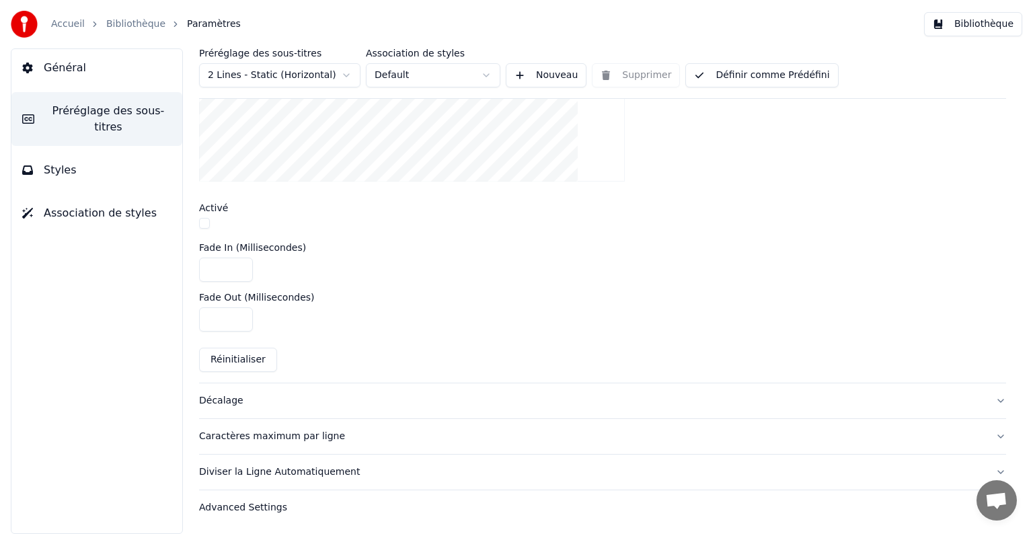
click at [216, 394] on div "Décalage" at bounding box center [592, 400] width 786 height 13
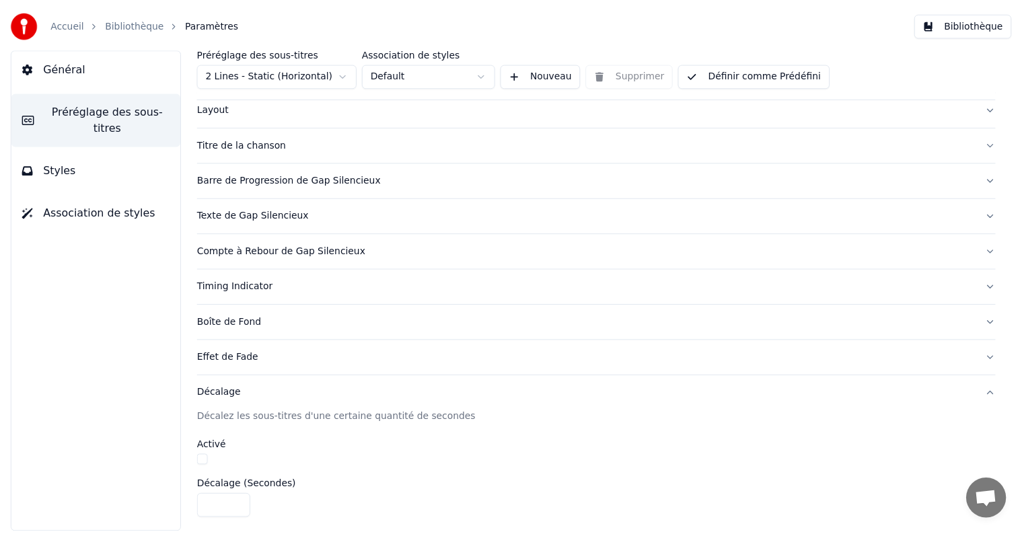
scroll to position [0, 0]
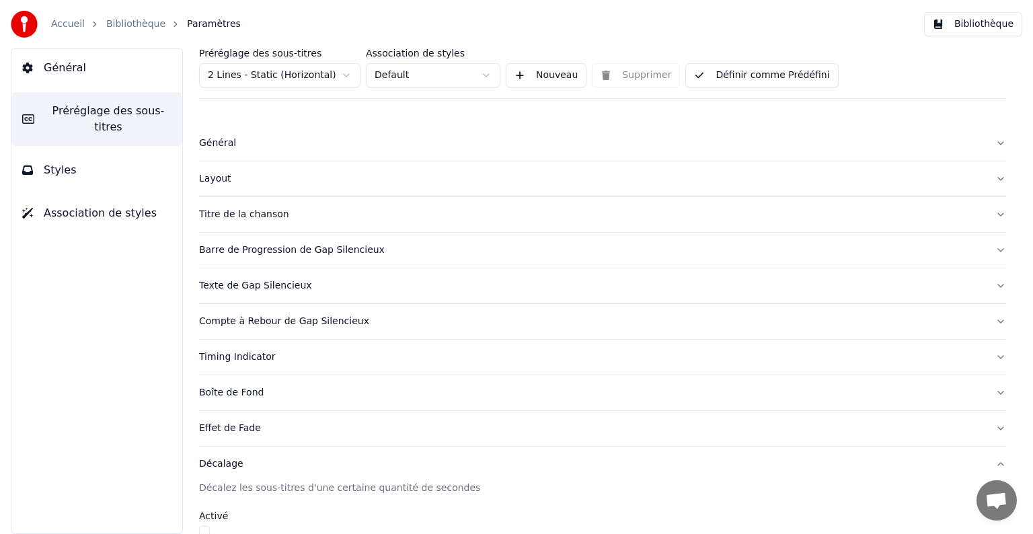
click at [121, 159] on button "Styles" at bounding box center [96, 170] width 171 height 38
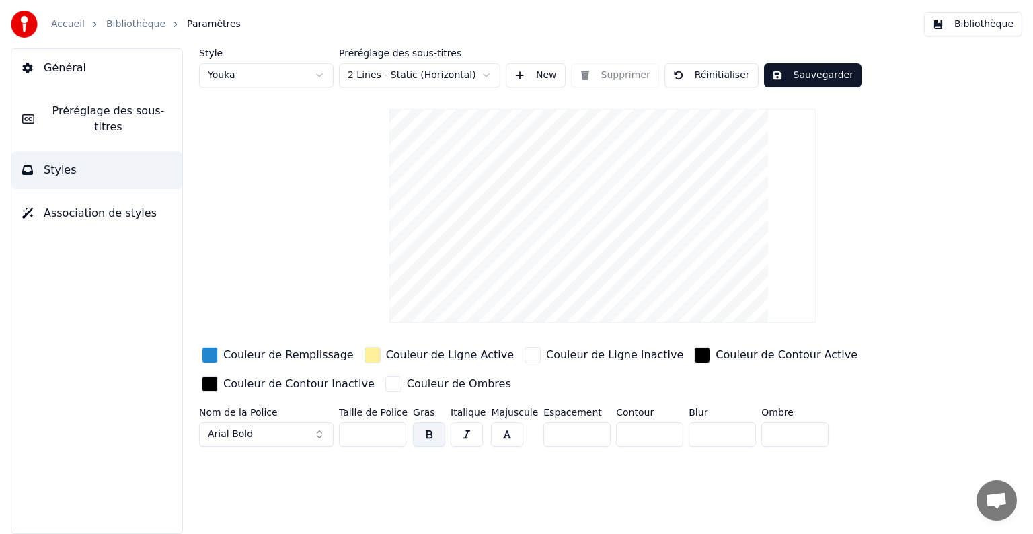
click at [106, 67] on button "Général" at bounding box center [96, 68] width 171 height 38
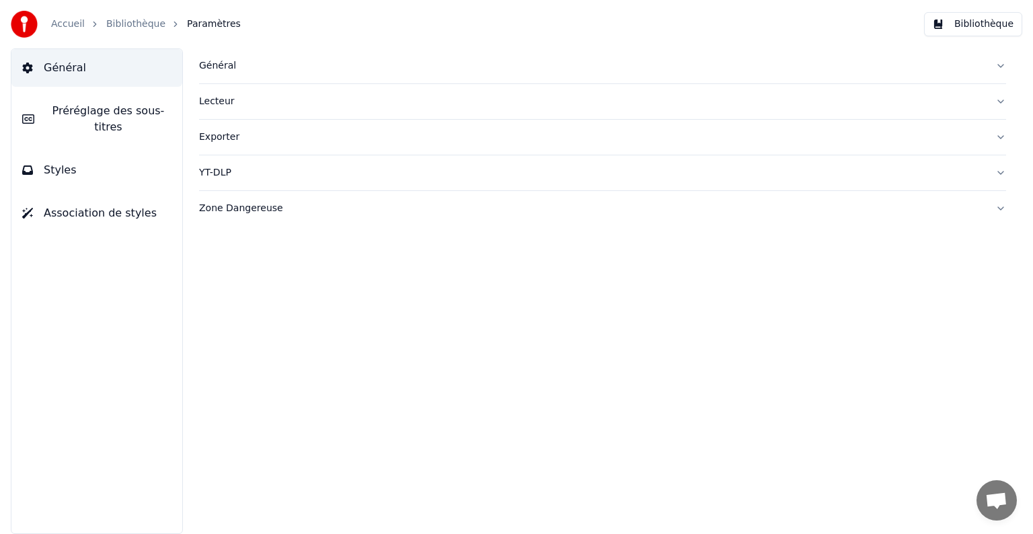
click at [17, 26] on img at bounding box center [24, 24] width 27 height 27
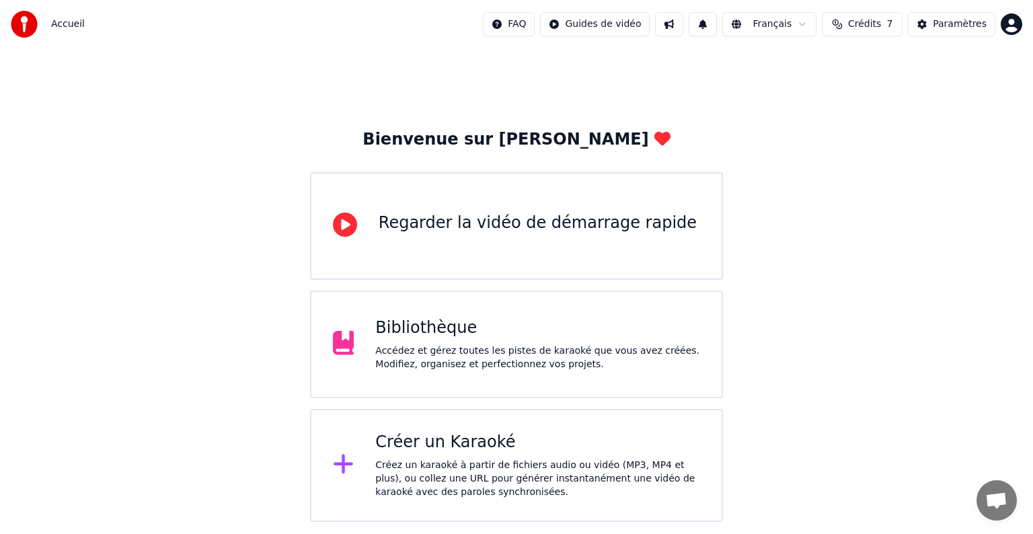
click at [599, 348] on div "Accédez et gérez toutes les pistes de karaoké que vous avez créées. Modifiez, o…" at bounding box center [537, 357] width 325 height 27
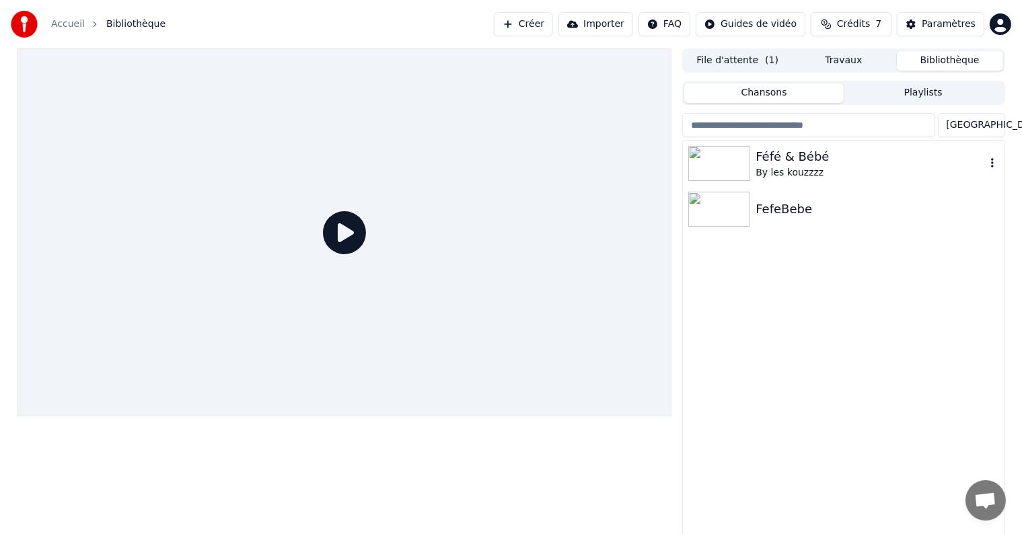
click at [784, 166] on div "By les kouzzzz" at bounding box center [870, 172] width 229 height 13
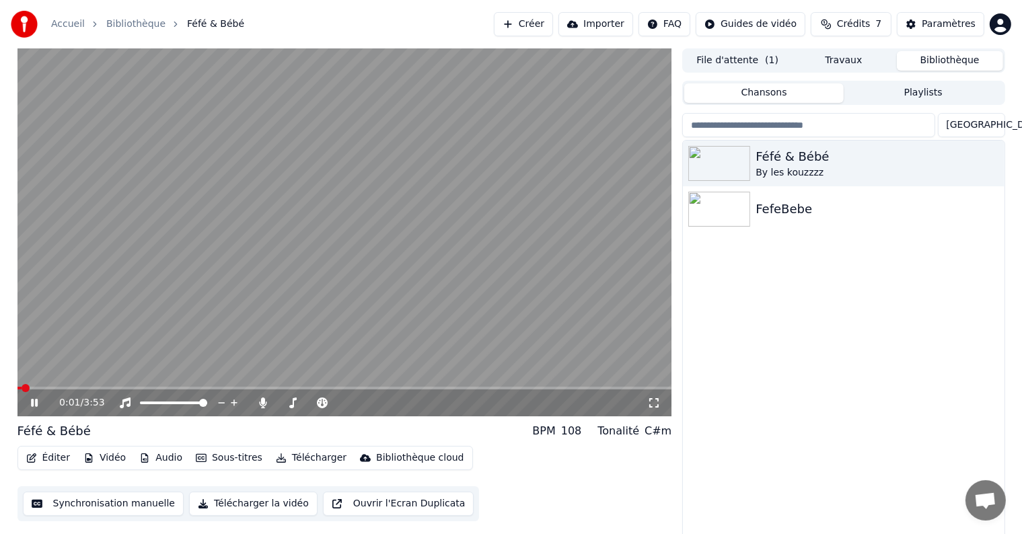
click at [35, 402] on icon at bounding box center [34, 403] width 7 height 8
drag, startPoint x: 435, startPoint y: 266, endPoint x: 423, endPoint y: 270, distance: 12.1
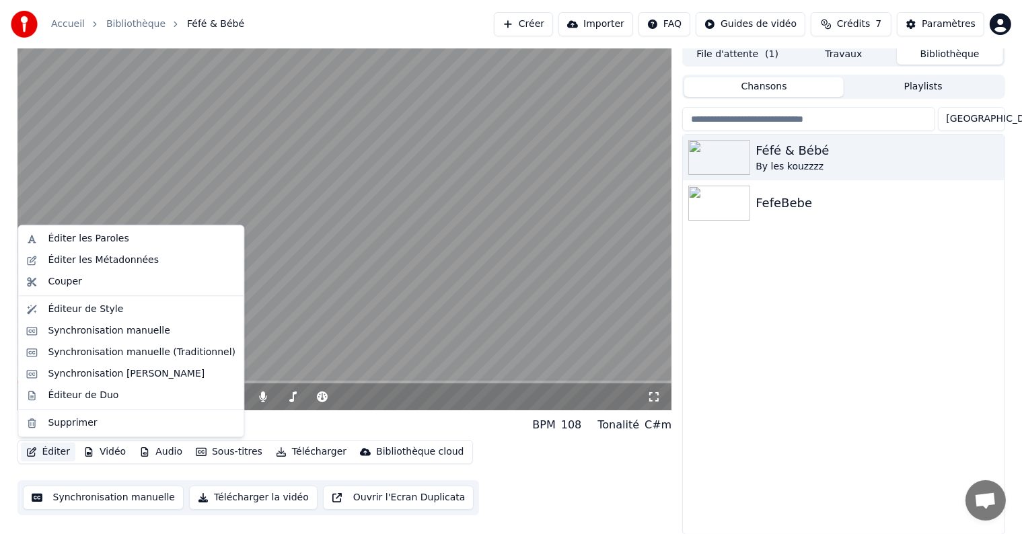
click at [42, 449] on button "Éditer" at bounding box center [48, 452] width 54 height 19
click at [107, 266] on div "Éditer les Métadonnées" at bounding box center [103, 260] width 111 height 13
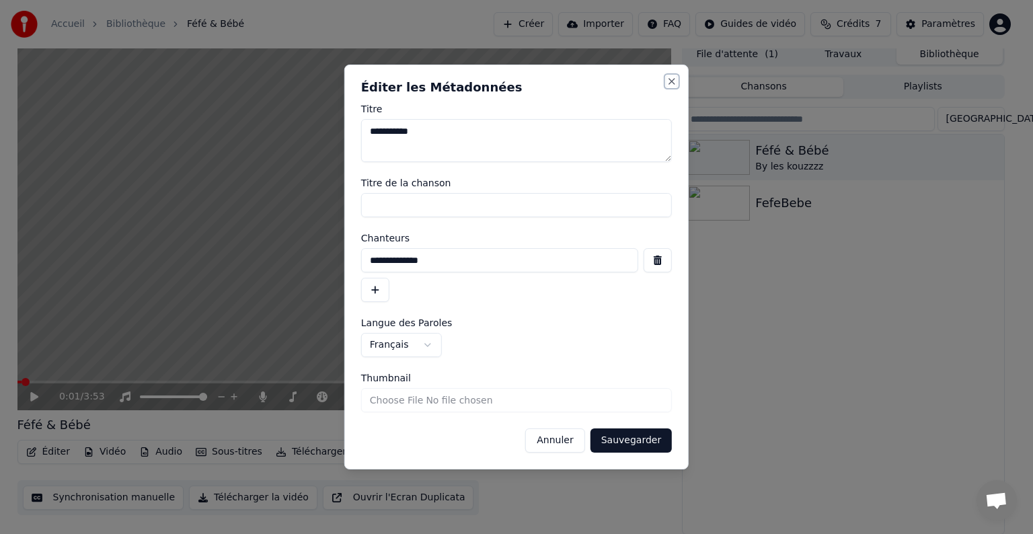
click at [669, 81] on button "Close" at bounding box center [672, 81] width 11 height 11
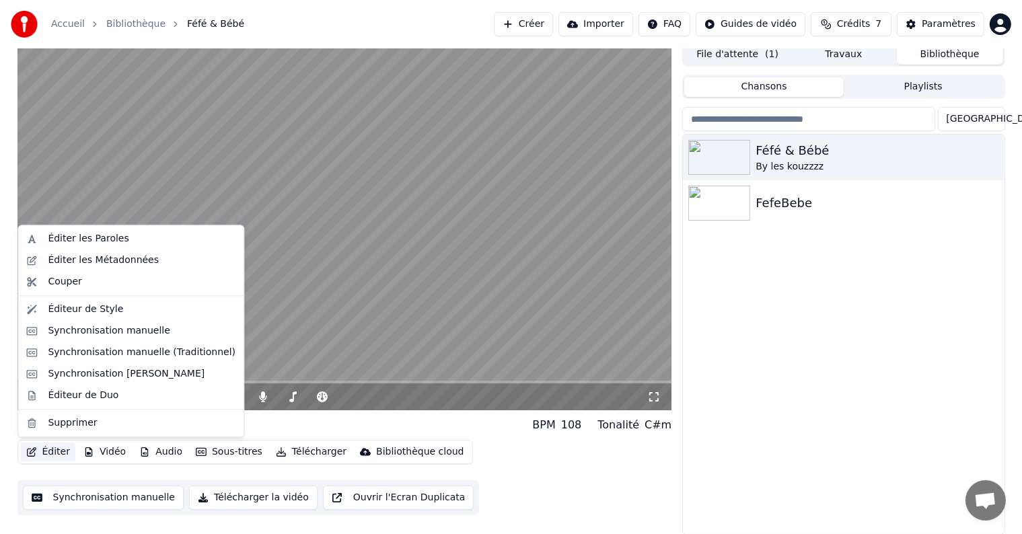
click at [46, 449] on button "Éditer" at bounding box center [48, 452] width 54 height 19
click at [117, 307] on div "Éditeur de Style" at bounding box center [142, 309] width 188 height 13
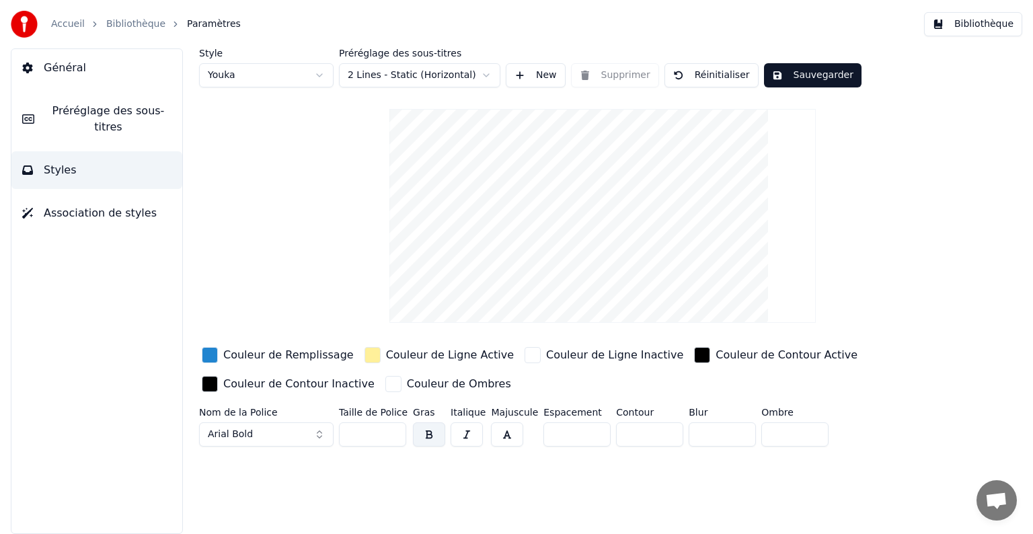
click at [73, 22] on link "Accueil" at bounding box center [68, 23] width 34 height 13
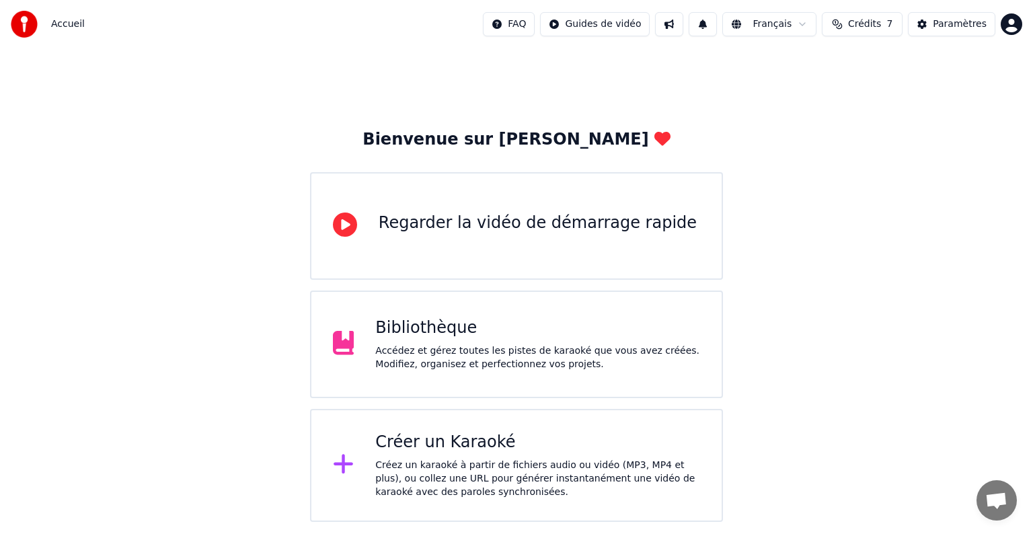
click at [490, 333] on div "Bibliothèque" at bounding box center [537, 329] width 325 height 22
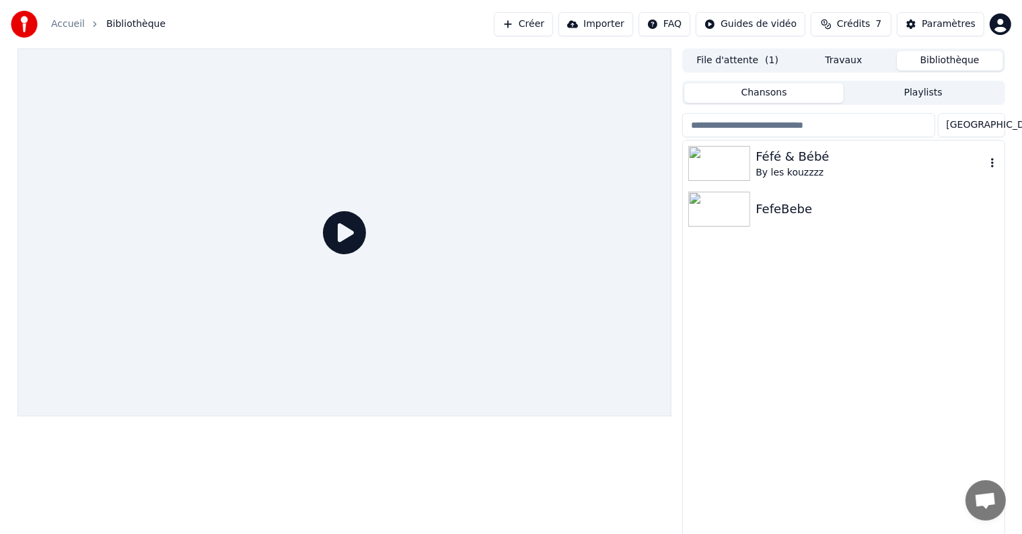
click at [786, 170] on div "By les kouzzzz" at bounding box center [870, 172] width 229 height 13
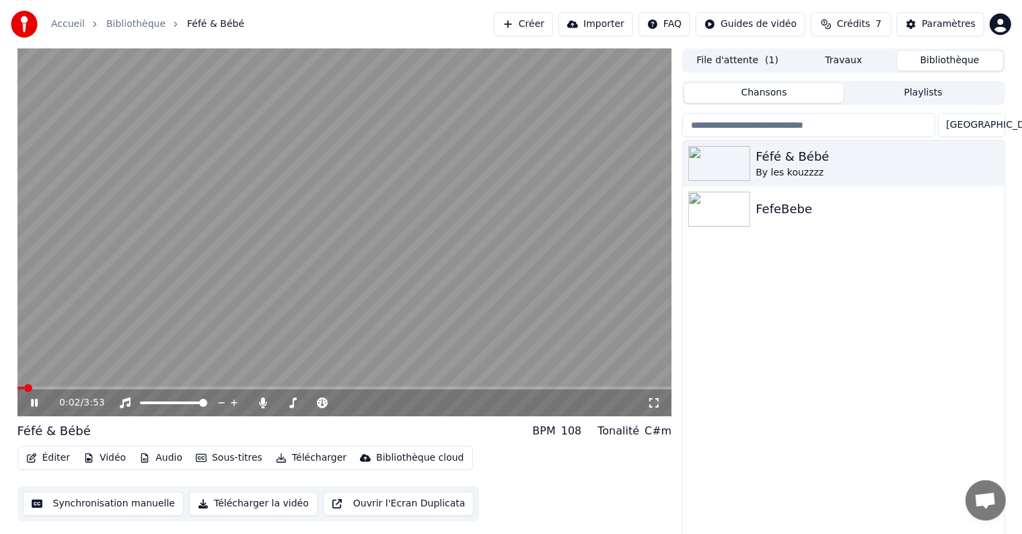
click at [38, 406] on icon at bounding box center [44, 403] width 32 height 11
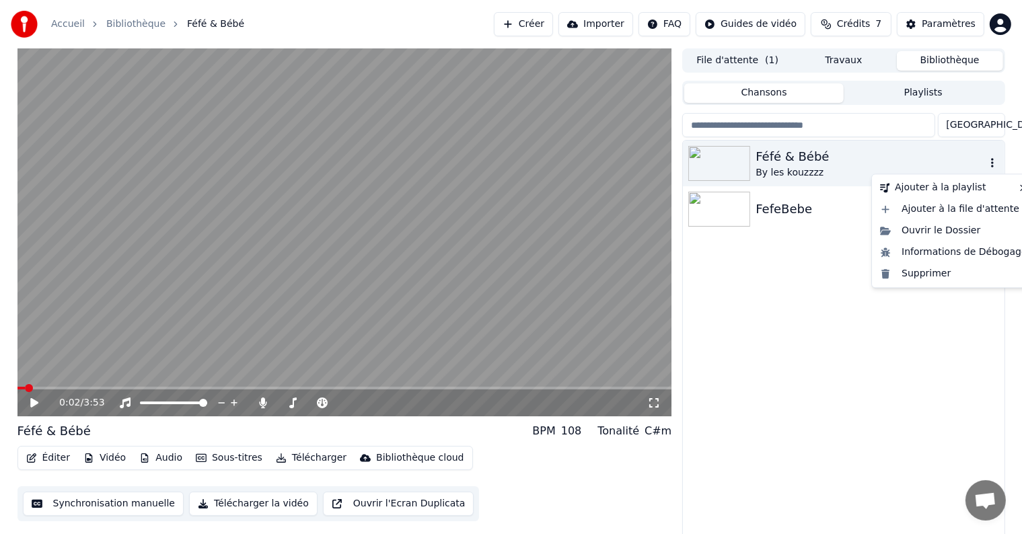
click at [990, 164] on icon "button" at bounding box center [992, 162] width 13 height 11
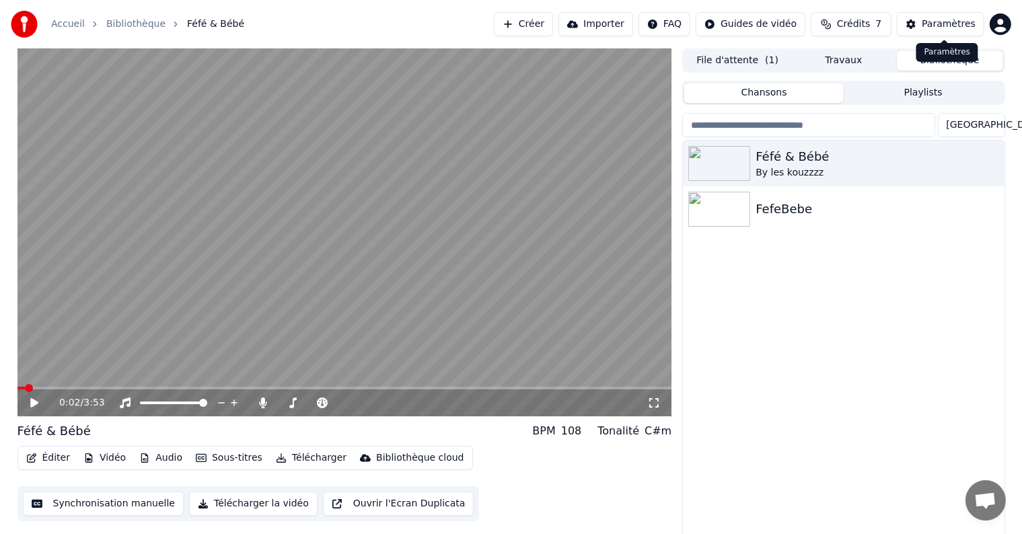
click at [950, 19] on div "Paramètres" at bounding box center [949, 23] width 54 height 13
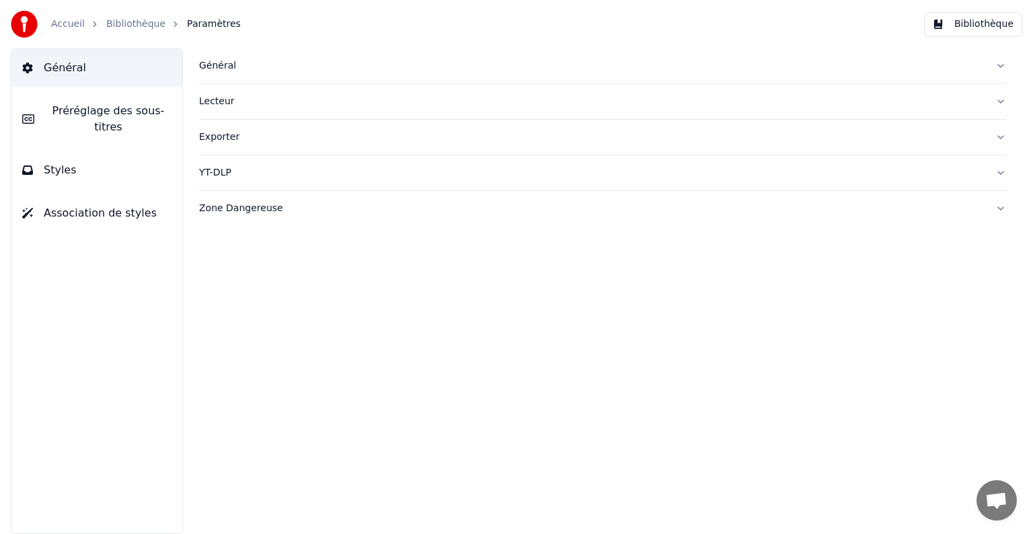
click at [223, 59] on div "Général" at bounding box center [592, 65] width 786 height 13
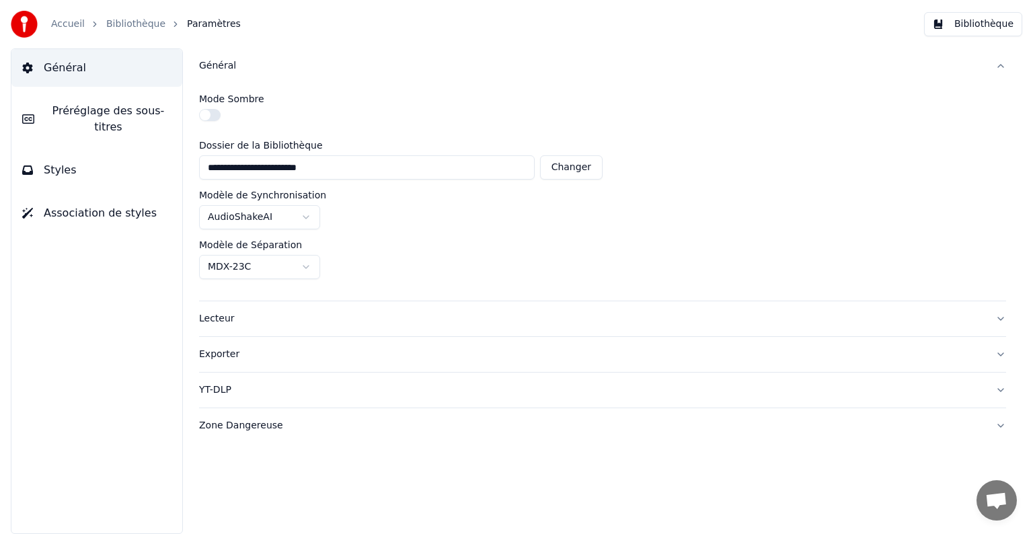
click at [98, 151] on button "Styles" at bounding box center [96, 170] width 171 height 38
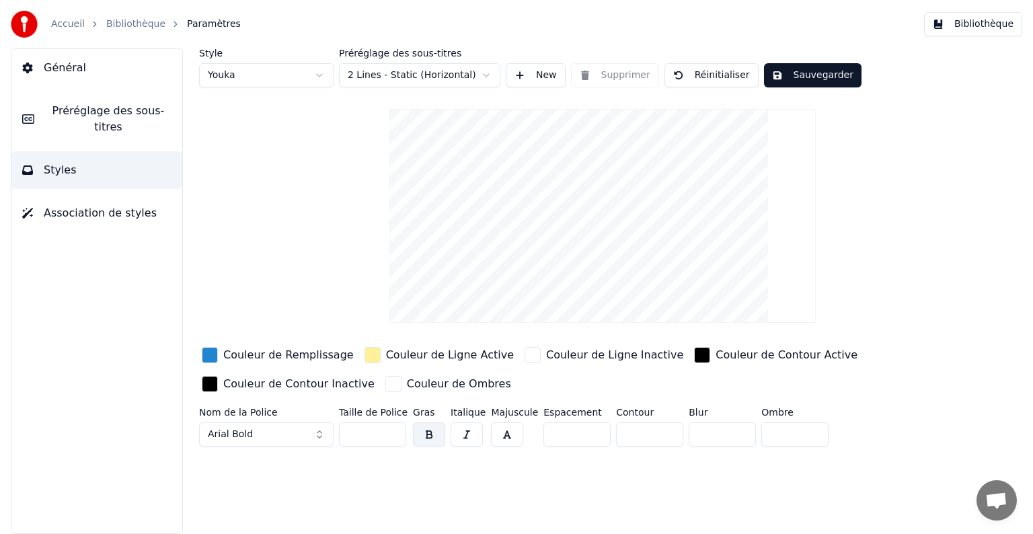
click at [532, 73] on button "New" at bounding box center [536, 75] width 60 height 24
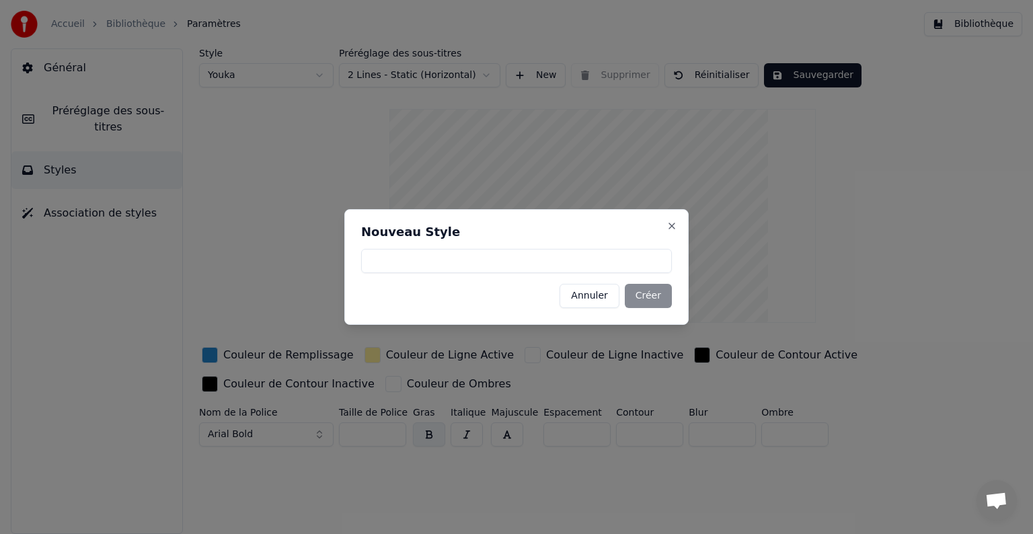
click at [595, 307] on button "Annuler" at bounding box center [589, 296] width 59 height 24
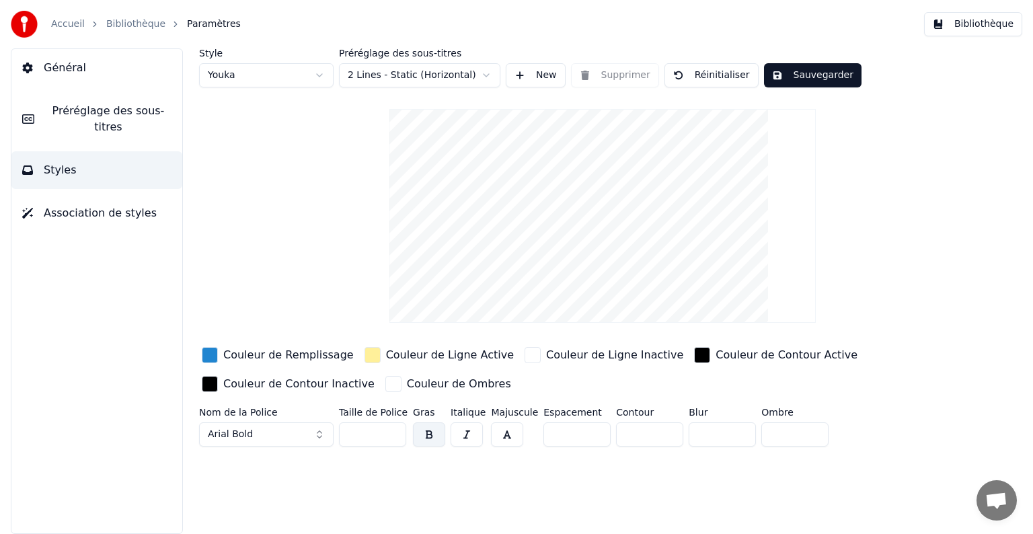
click at [105, 205] on span "Association de styles" at bounding box center [100, 213] width 113 height 16
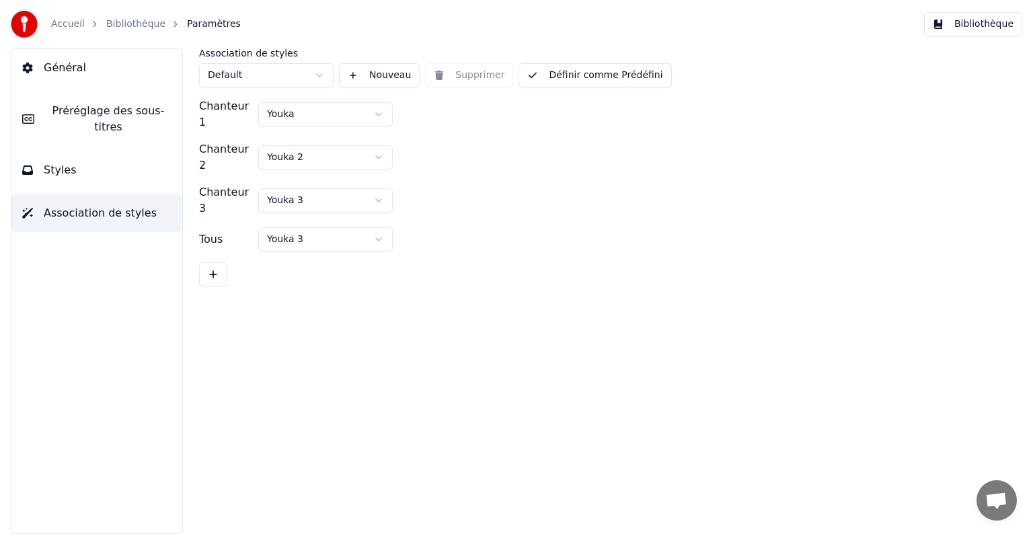
click at [110, 105] on span "Préréglage des sous-titres" at bounding box center [108, 119] width 126 height 32
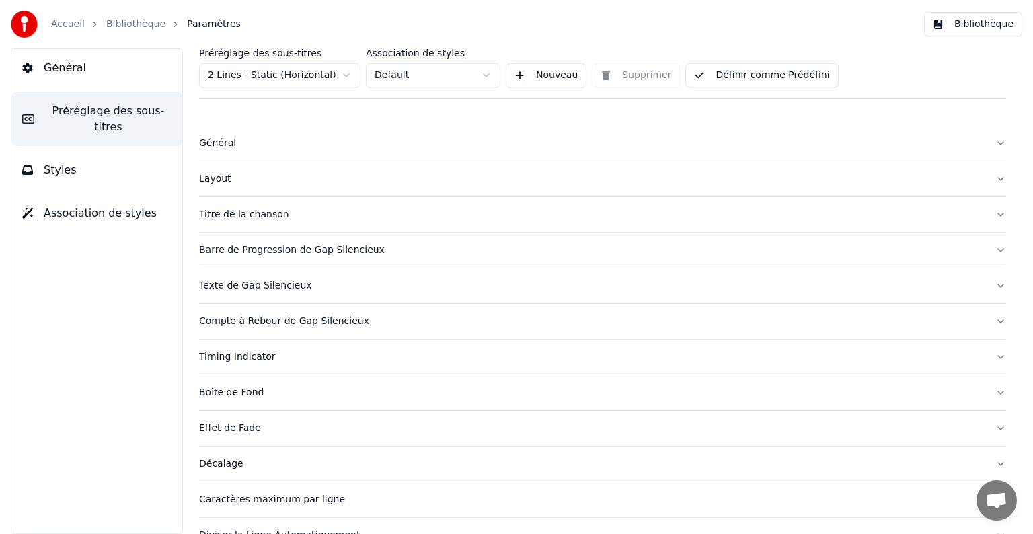
click at [261, 213] on div "Titre de la chanson" at bounding box center [592, 214] width 786 height 13
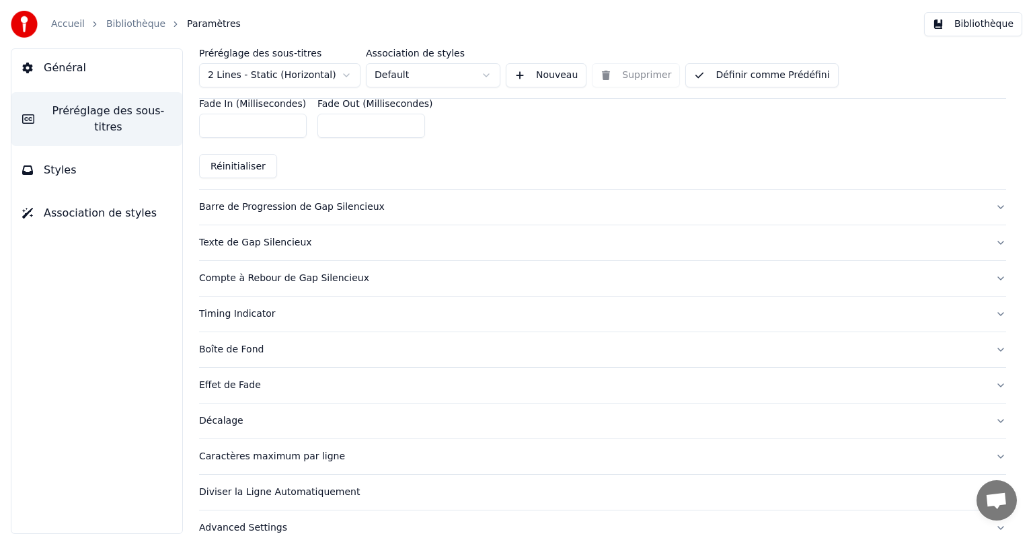
scroll to position [735, 0]
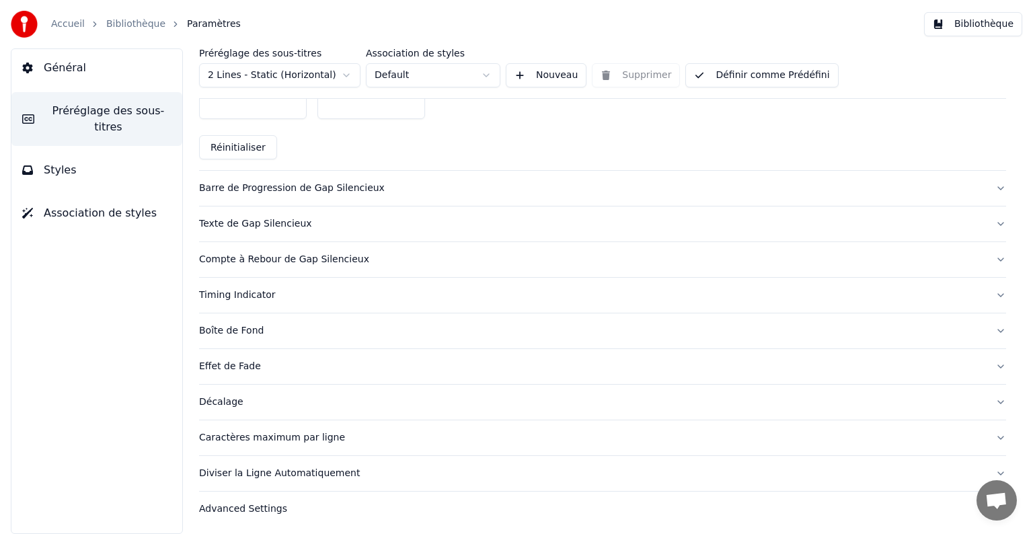
click at [239, 325] on div "Boîte de Fond" at bounding box center [592, 330] width 786 height 13
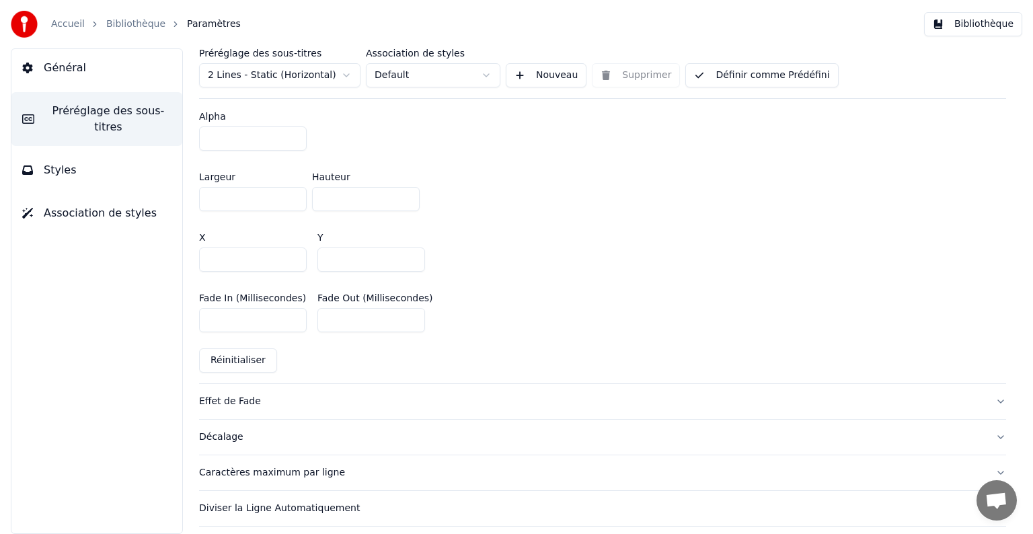
scroll to position [809, 0]
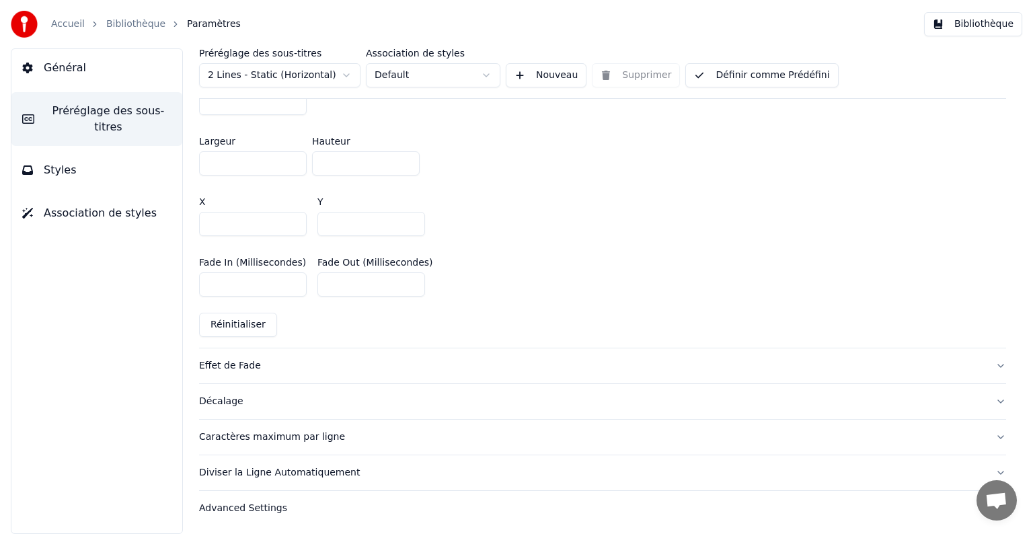
click at [130, 67] on button "Général" at bounding box center [96, 68] width 171 height 38
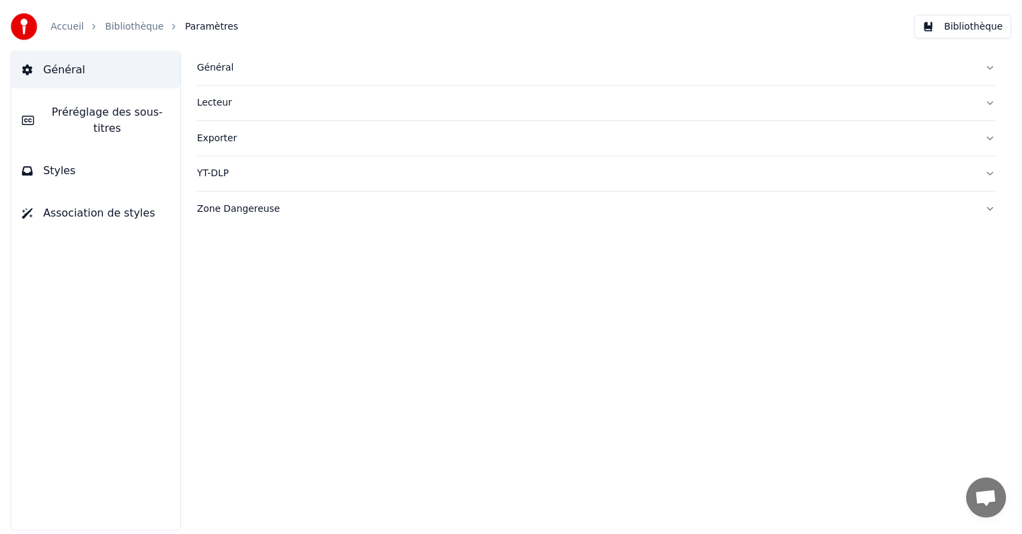
scroll to position [0, 0]
click at [249, 69] on div "Général" at bounding box center [592, 65] width 786 height 13
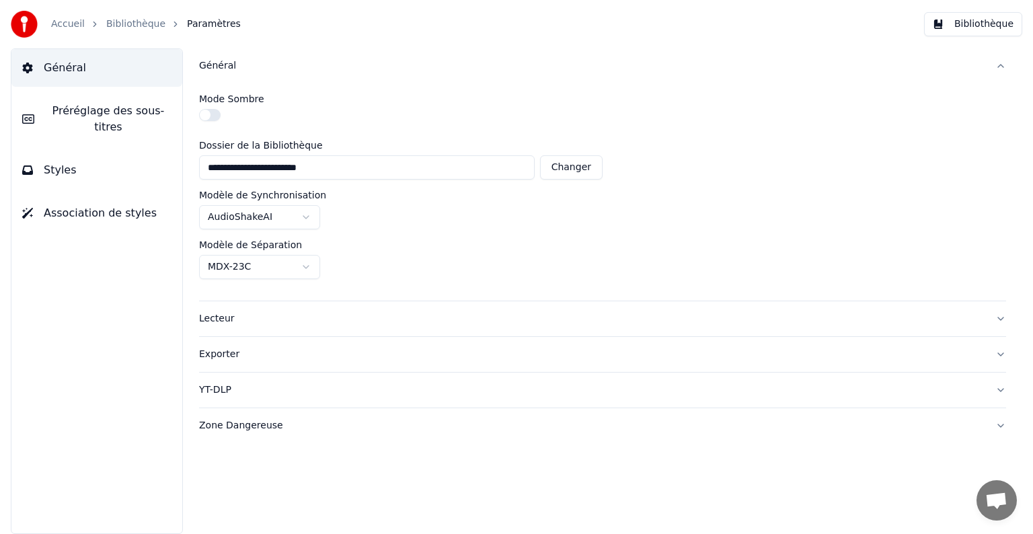
click at [69, 26] on link "Accueil" at bounding box center [68, 23] width 34 height 13
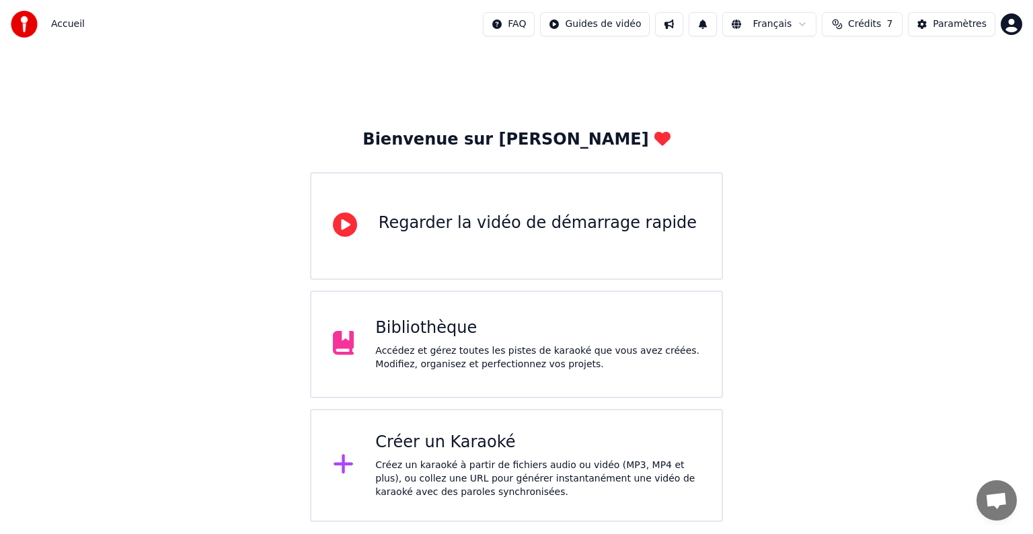
click at [512, 332] on div "Bibliothèque" at bounding box center [537, 329] width 325 height 22
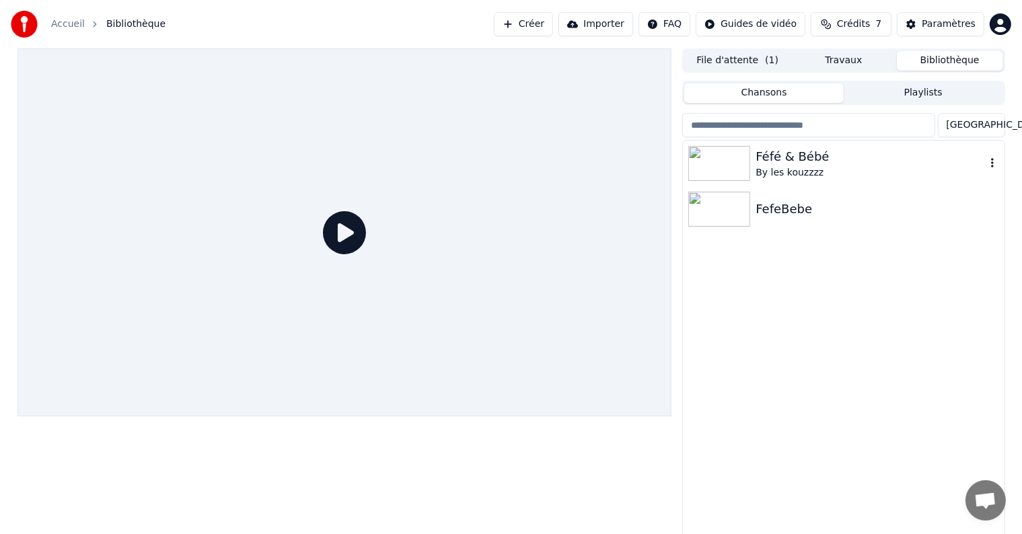
click at [776, 161] on div "Féfé & Bébé" at bounding box center [870, 156] width 229 height 19
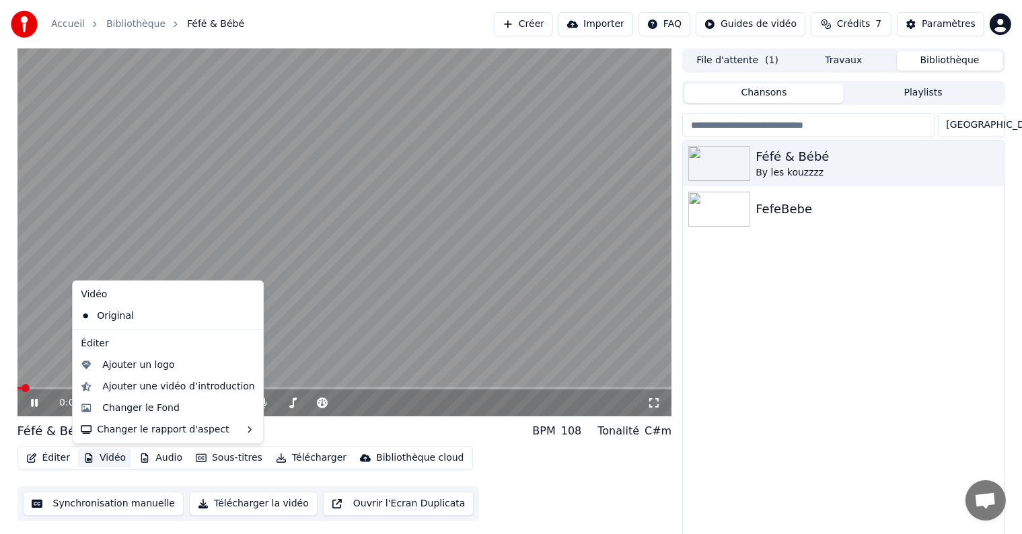
click at [97, 455] on button "Vidéo" at bounding box center [104, 458] width 53 height 19
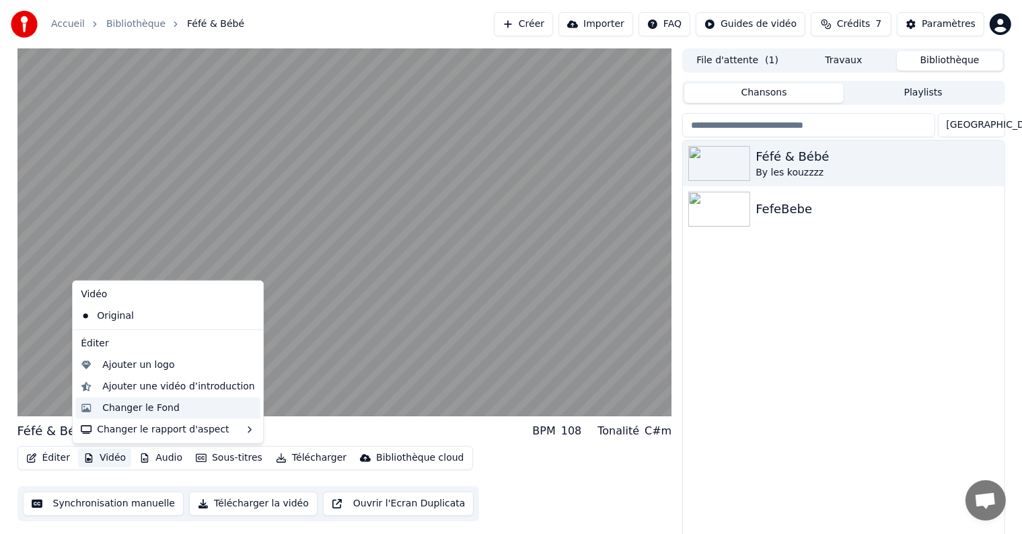
click at [133, 414] on div "Changer le Fond" at bounding box center [140, 408] width 77 height 13
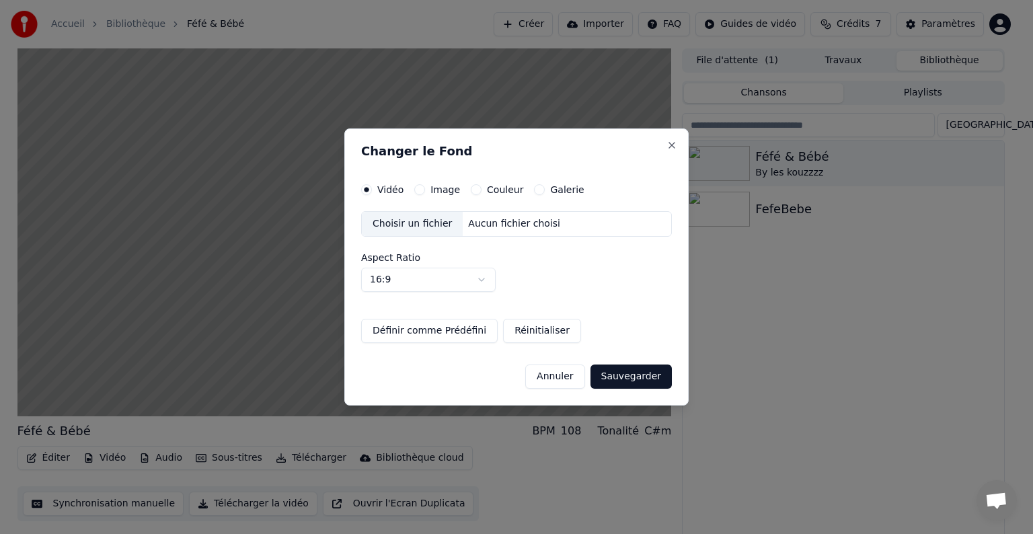
click at [434, 191] on label "Image" at bounding box center [446, 189] width 30 height 9
click at [425, 191] on button "Image" at bounding box center [419, 189] width 11 height 11
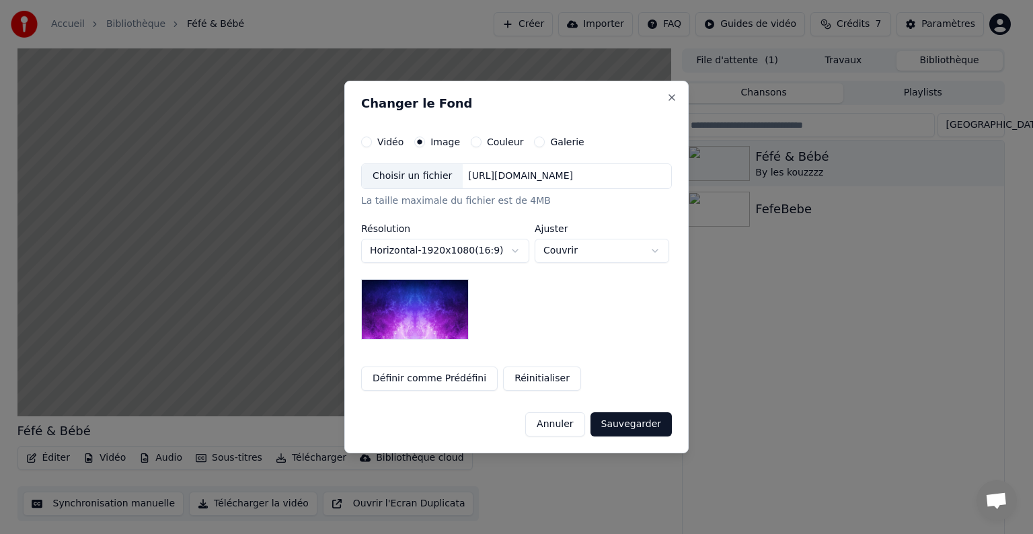
click at [412, 185] on div "Choisir un fichier" at bounding box center [412, 176] width 101 height 24
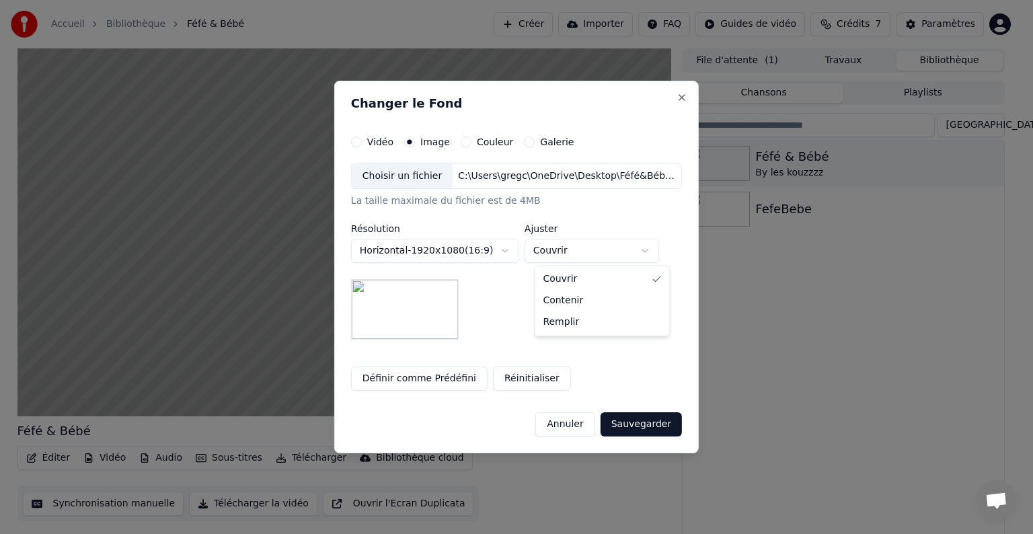
click at [591, 253] on body "**********" at bounding box center [511, 267] width 1022 height 534
click at [595, 254] on body "**********" at bounding box center [511, 267] width 1022 height 534
click at [589, 256] on body "**********" at bounding box center [511, 267] width 1022 height 534
select select "*****"
click at [627, 426] on button "Sauvegarder" at bounding box center [641, 424] width 81 height 24
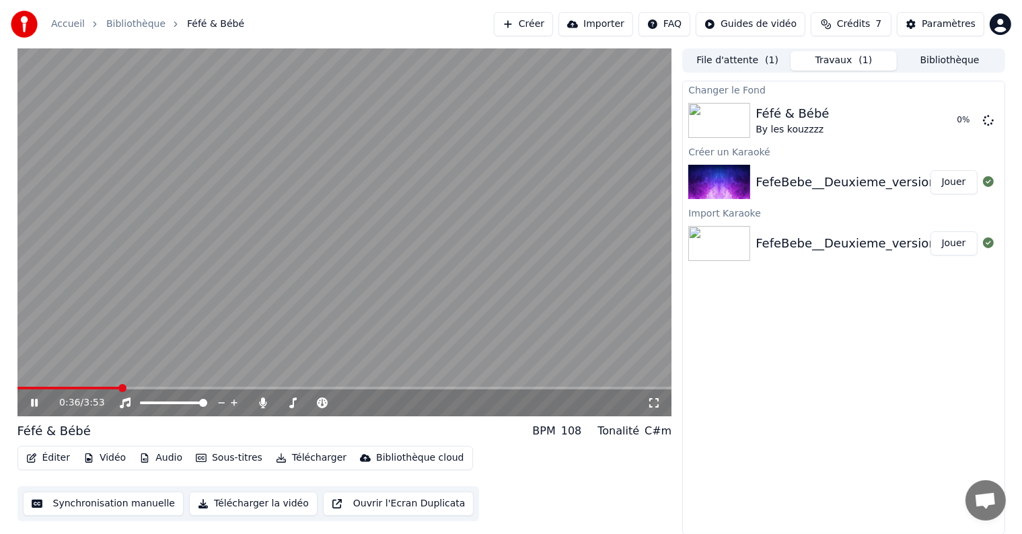
click at [30, 406] on icon at bounding box center [44, 403] width 32 height 11
click at [22, 390] on div "0:36 / 3:53" at bounding box center [344, 403] width 655 height 27
click at [32, 390] on div "0:36 / 3:53" at bounding box center [344, 403] width 655 height 27
click at [17, 384] on span at bounding box center [21, 388] width 8 height 8
click at [945, 126] on button "Jouer" at bounding box center [954, 120] width 47 height 24
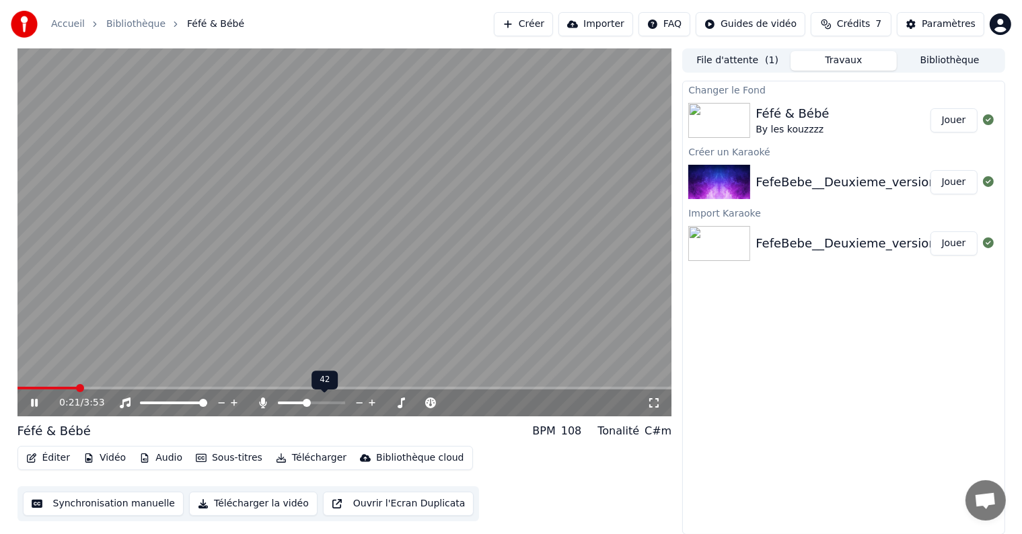
click at [312, 406] on div at bounding box center [324, 402] width 108 height 13
click at [309, 402] on span at bounding box center [307, 403] width 8 height 8
click at [371, 400] on icon at bounding box center [372, 403] width 7 height 7
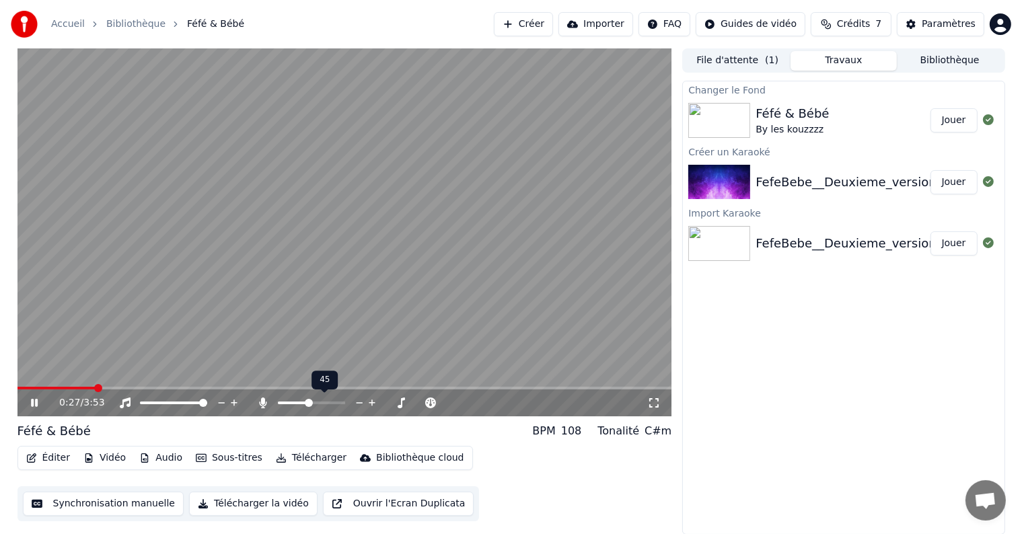
click at [371, 400] on icon at bounding box center [372, 403] width 7 height 7
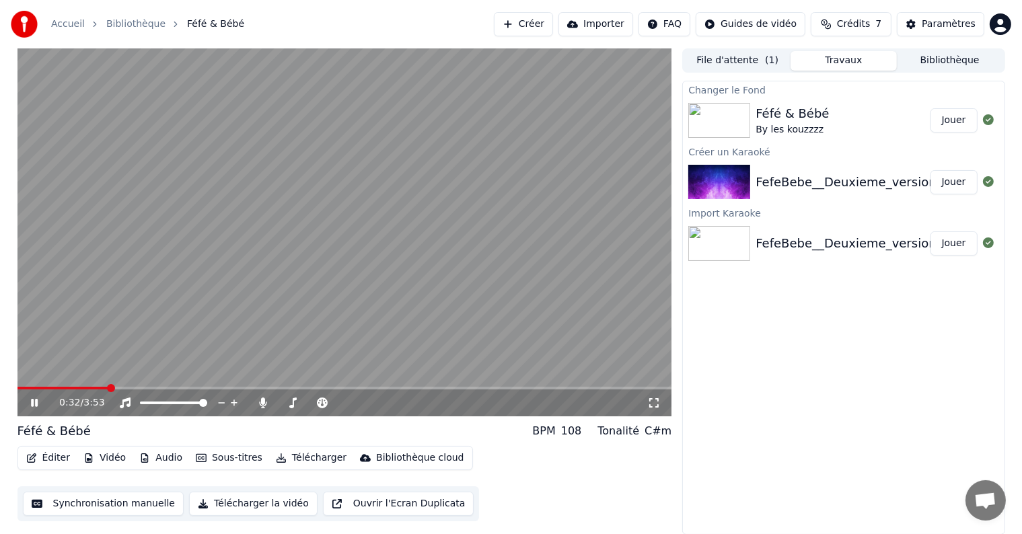
click at [700, 375] on div "Changer le Fond Féfé & Bébé By les kouzzzz Jouer Créer un Karaoké FefeBebe__Deu…" at bounding box center [843, 308] width 322 height 454
click at [34, 401] on icon at bounding box center [44, 403] width 32 height 11
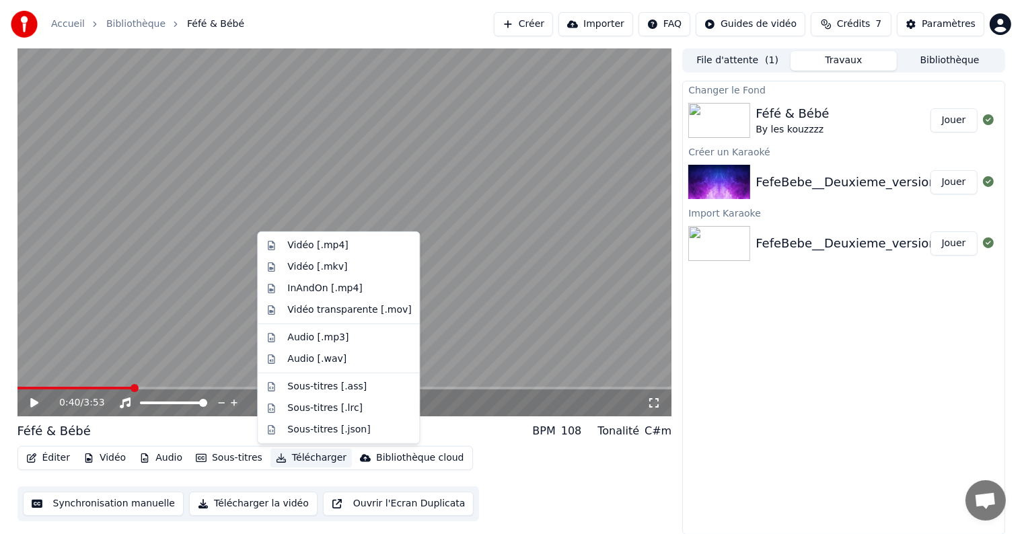
click at [295, 454] on button "Télécharger" at bounding box center [310, 458] width 81 height 19
click at [331, 245] on div "Vidéo [.mp4]" at bounding box center [317, 245] width 61 height 13
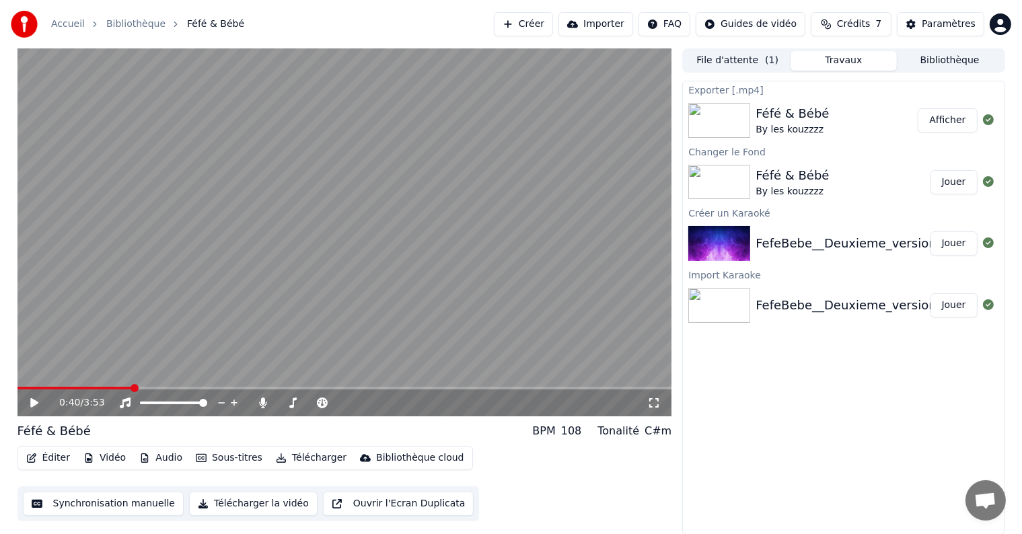
click at [941, 124] on button "Afficher" at bounding box center [947, 120] width 59 height 24
